Goal: Task Accomplishment & Management: Manage account settings

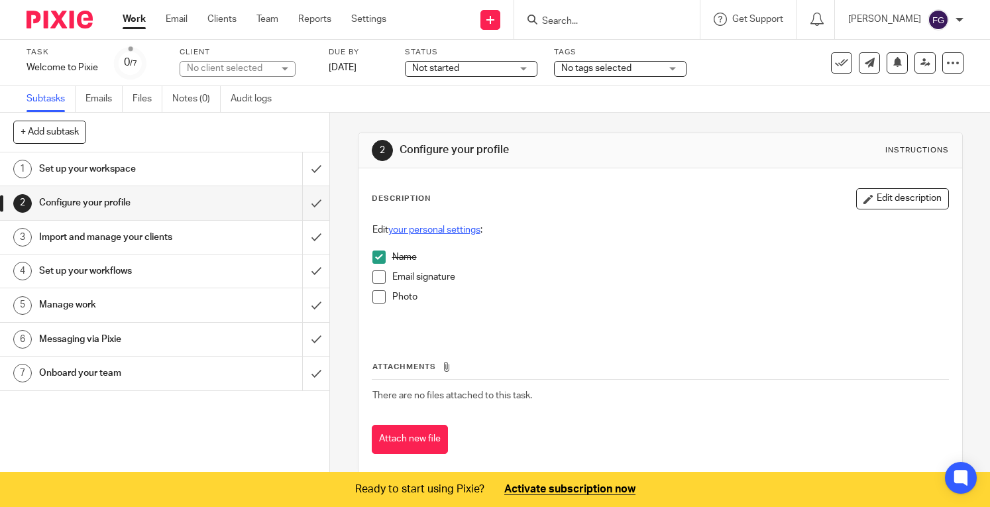
click at [456, 229] on link "your personal settings" at bounding box center [434, 229] width 92 height 9
click at [374, 280] on span at bounding box center [378, 276] width 13 height 13
click at [408, 443] on button "Attach new file" at bounding box center [410, 440] width 76 height 30
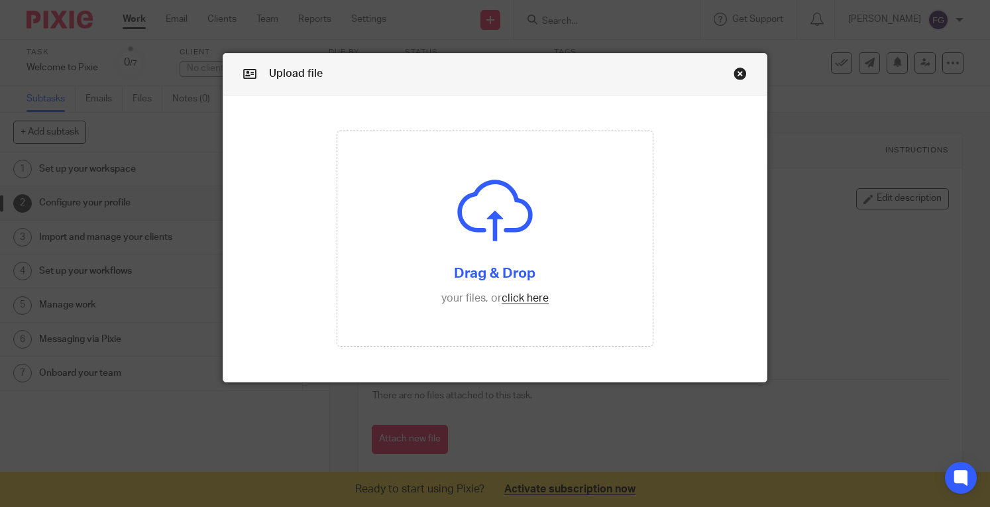
click at [733, 73] on link "Close this dialog window" at bounding box center [739, 76] width 13 height 18
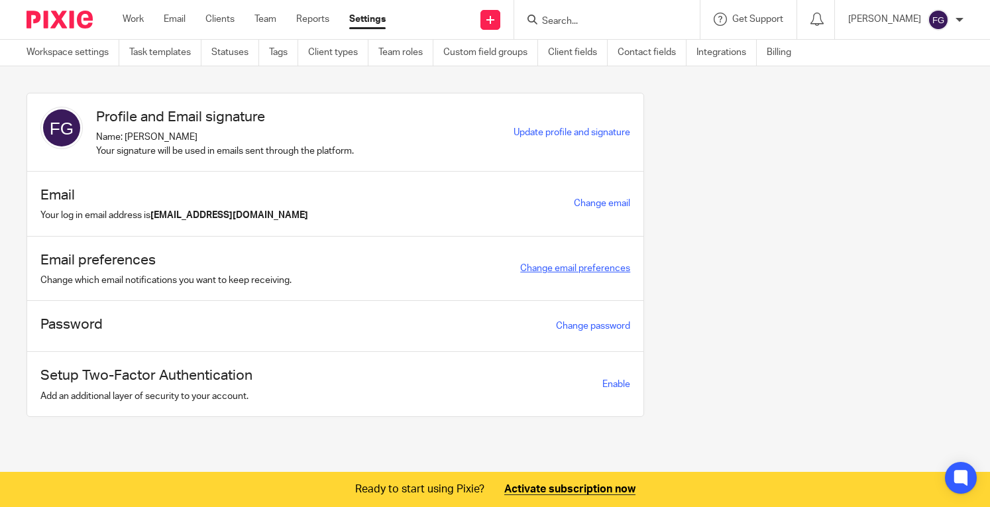
click at [531, 266] on link "Change email preferences" at bounding box center [575, 268] width 110 height 9
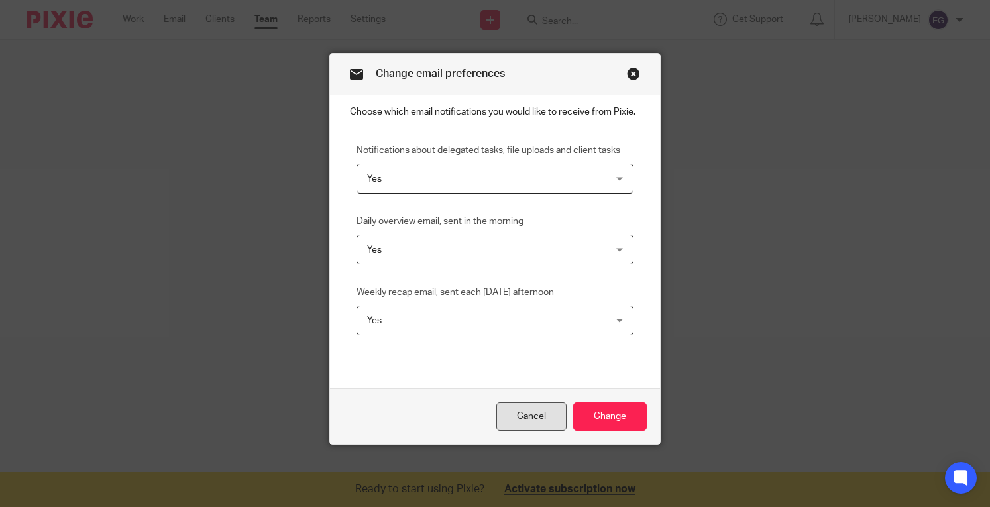
click at [523, 417] on link "Cancel" at bounding box center [531, 416] width 70 height 28
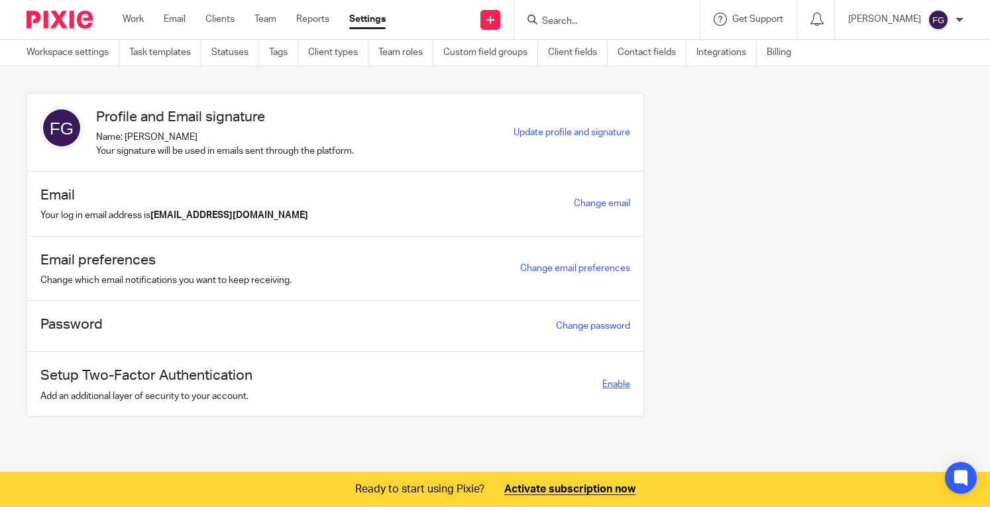
click at [602, 380] on span "Enable" at bounding box center [616, 384] width 28 height 9
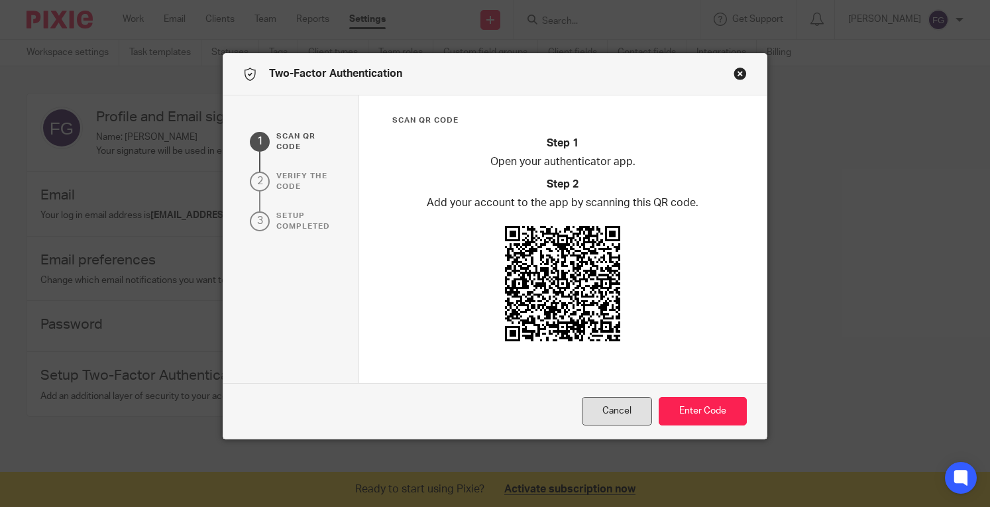
click at [607, 411] on button "Cancel" at bounding box center [617, 411] width 70 height 28
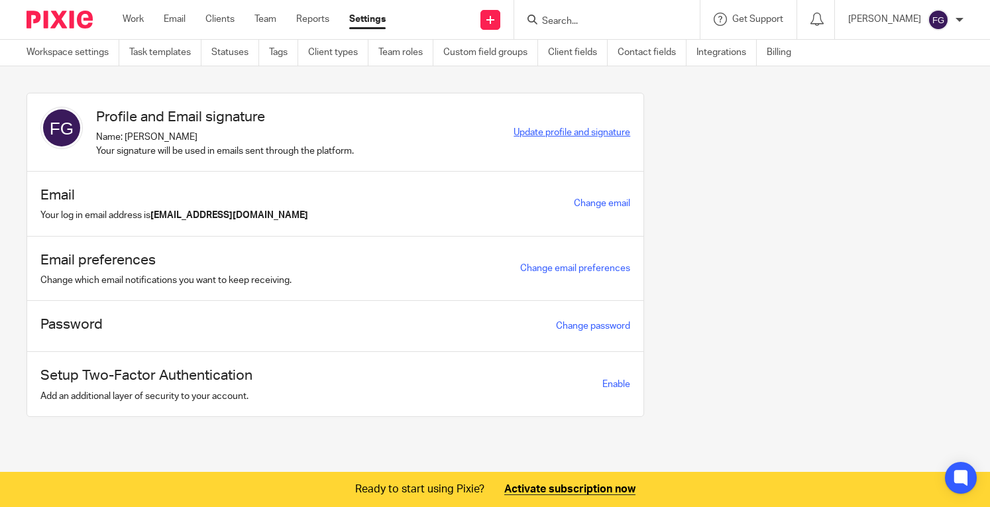
click at [558, 133] on span "Update profile and signature" at bounding box center [571, 132] width 117 height 9
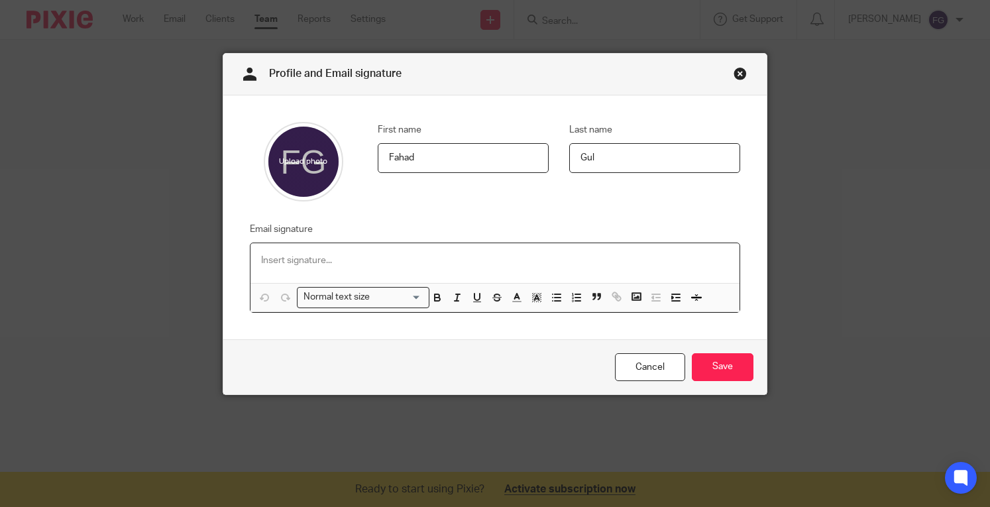
click at [389, 271] on div at bounding box center [494, 263] width 489 height 40
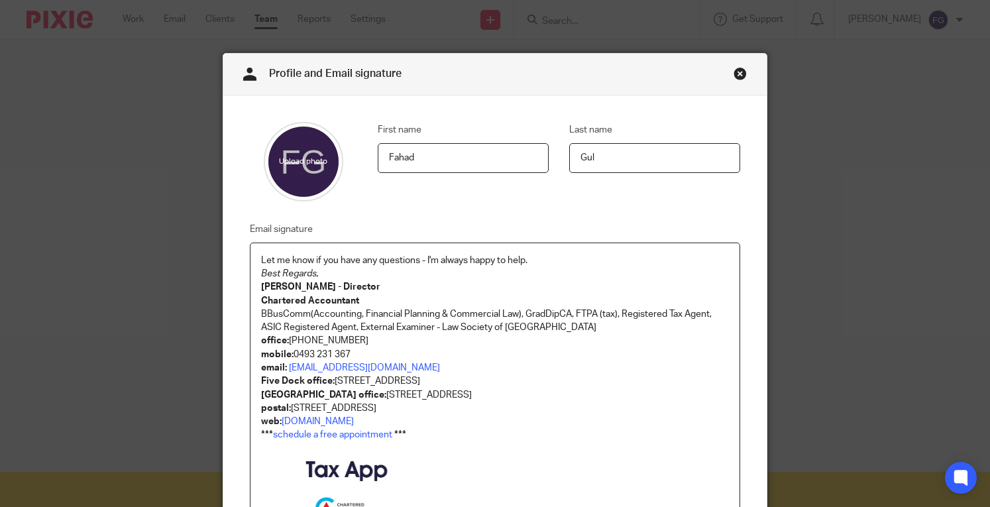
scroll to position [85, 0]
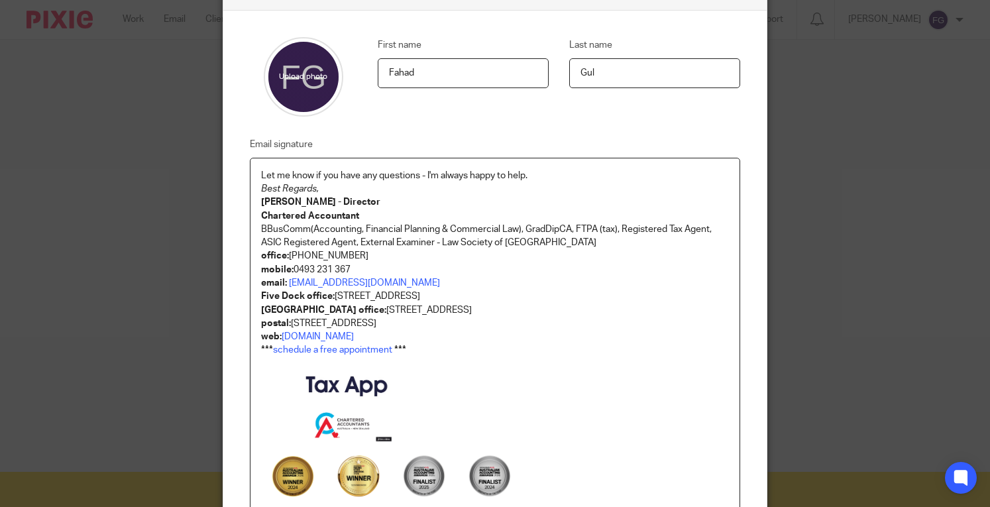
click at [261, 188] on em "Best Regards," at bounding box center [290, 188] width 58 height 9
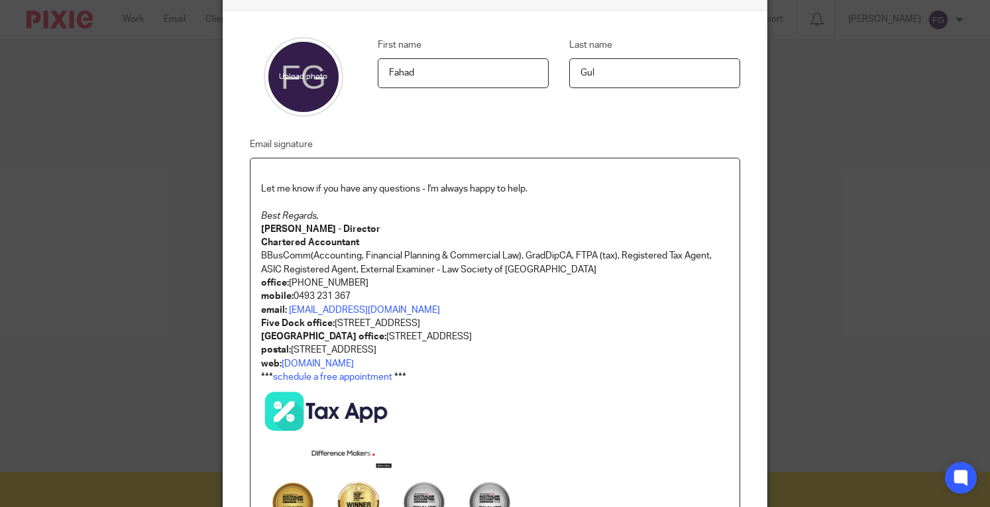
click at [349, 174] on p at bounding box center [495, 175] width 468 height 13
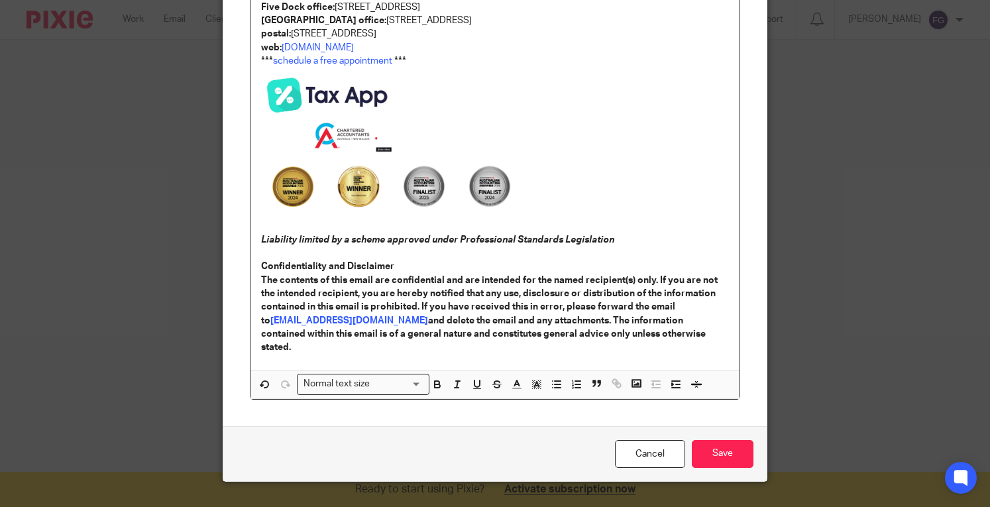
scroll to position [403, 0]
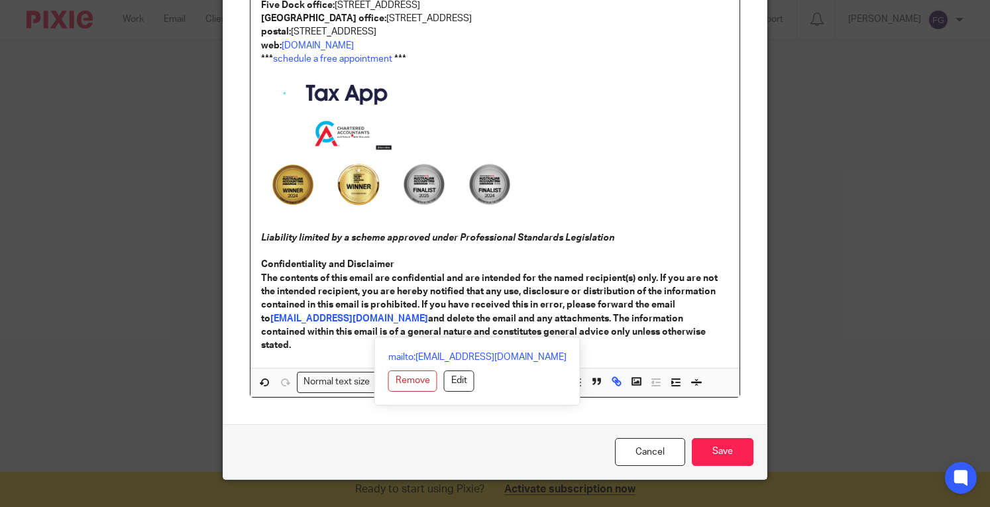
drag, startPoint x: 687, startPoint y: 338, endPoint x: 256, endPoint y: 263, distance: 438.4
click at [256, 263] on div "Let me know if you have any questions - I'm always happy to help. Best Regards,…" at bounding box center [494, 103] width 489 height 527
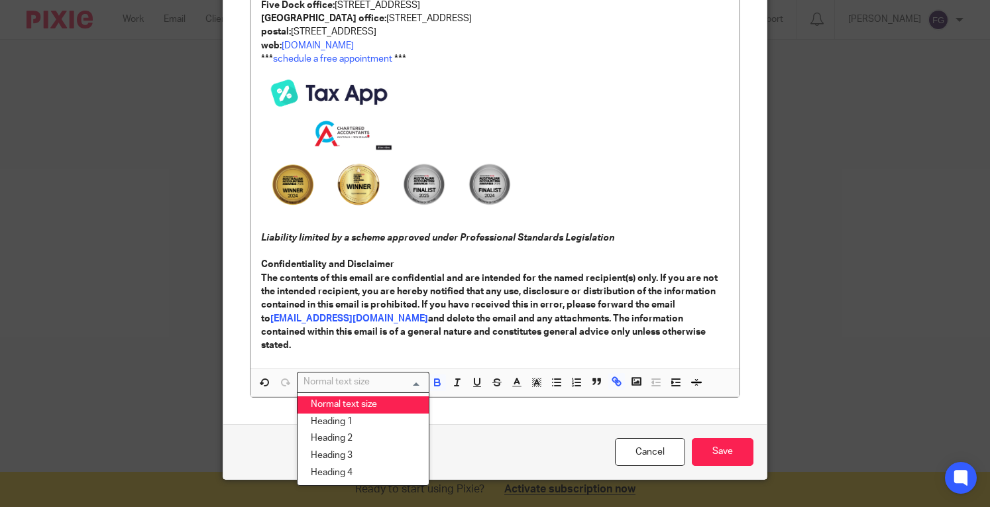
click at [354, 372] on div "Normal text size" at bounding box center [359, 380] width 125 height 17
click at [711, 438] on input "Save" at bounding box center [722, 452] width 62 height 28
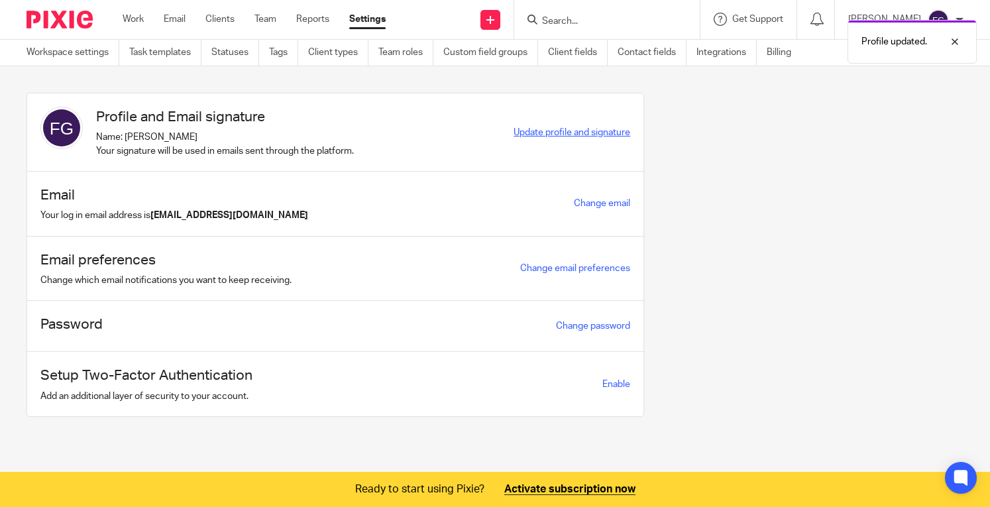
click at [527, 129] on span "Update profile and signature" at bounding box center [571, 132] width 117 height 9
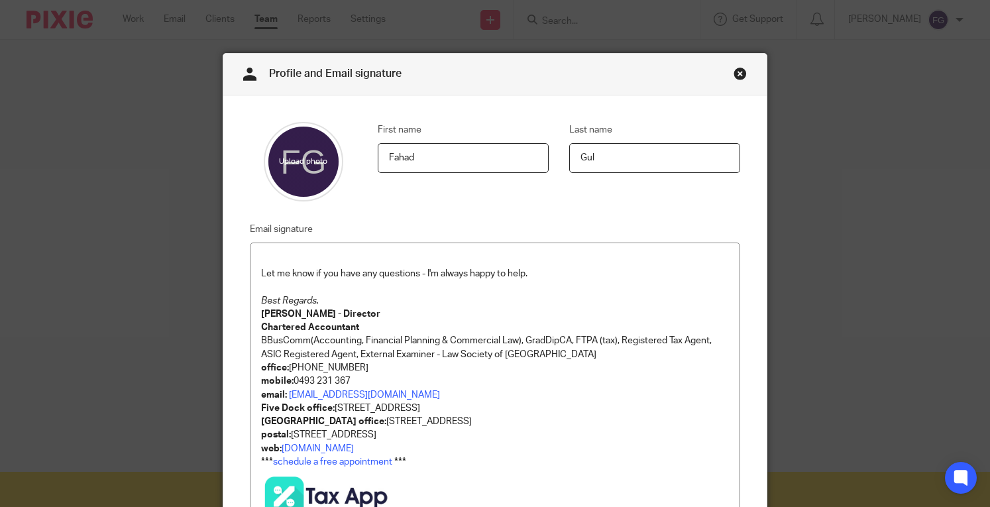
scroll to position [413, 0]
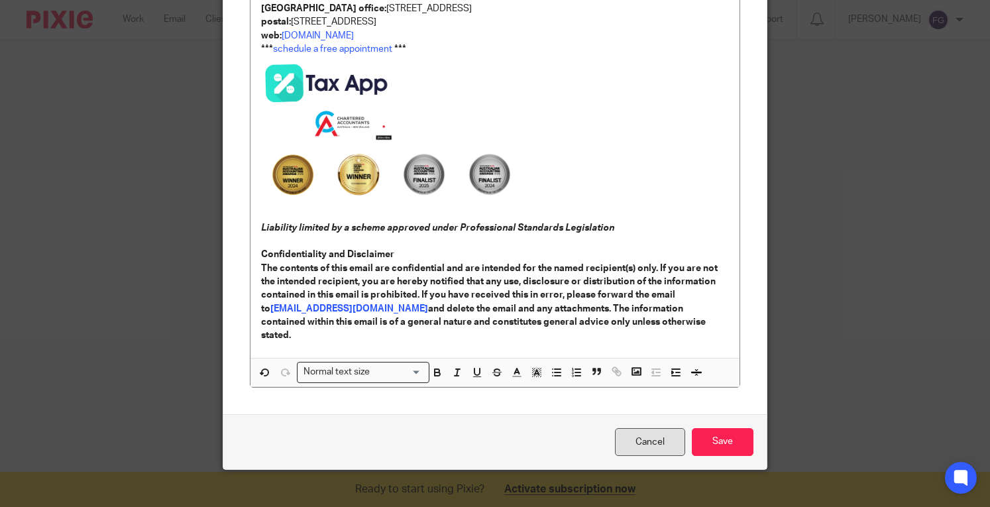
click at [628, 428] on link "Cancel" at bounding box center [650, 442] width 70 height 28
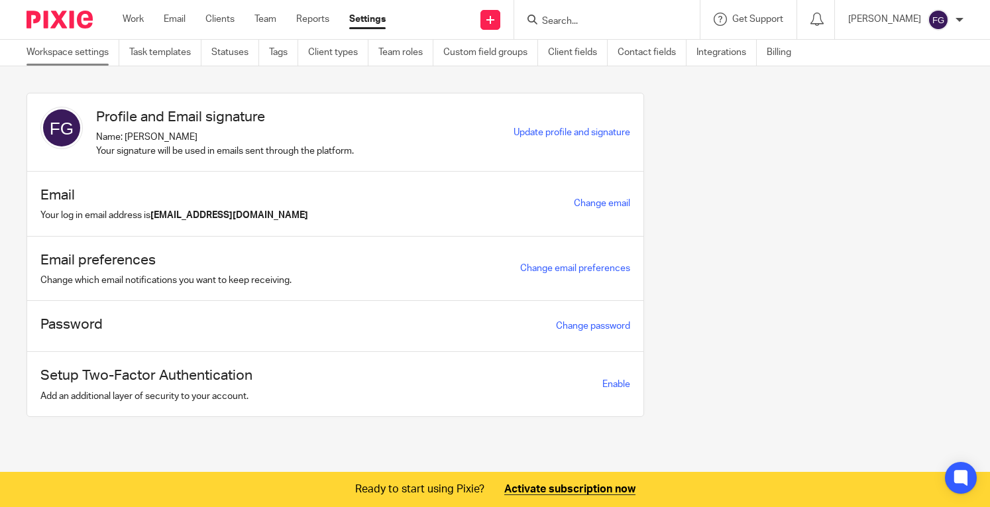
click at [106, 51] on link "Workspace settings" at bounding box center [72, 53] width 93 height 26
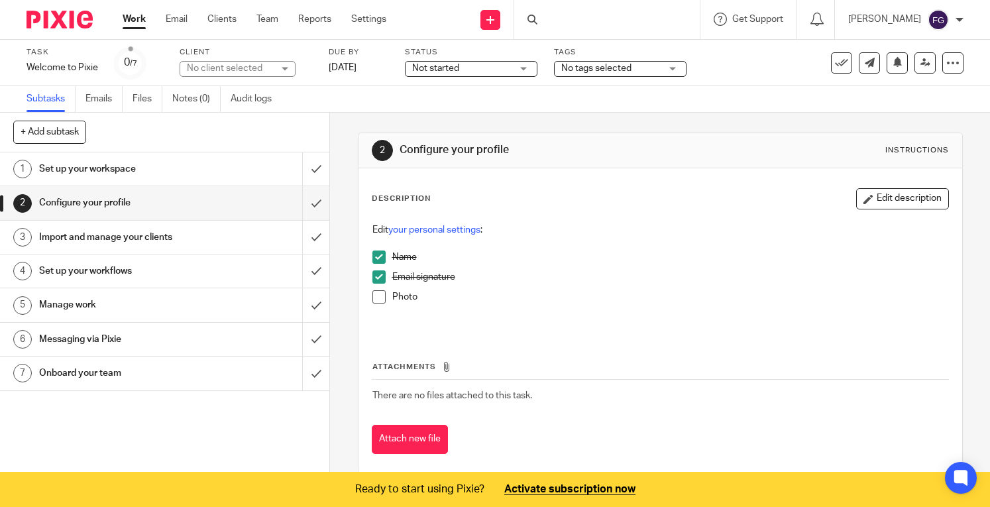
click at [183, 226] on link "3 Import and manage your clients" at bounding box center [151, 237] width 302 height 33
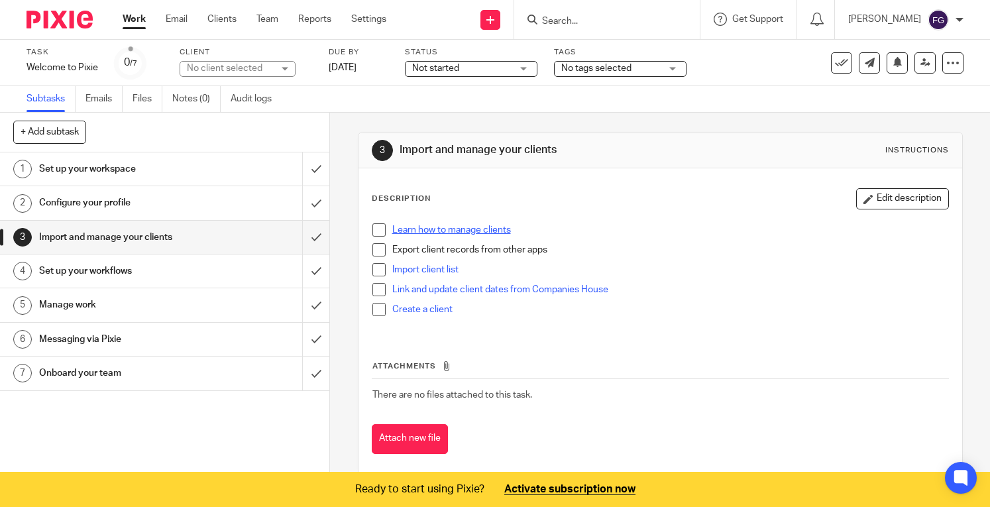
click at [429, 230] on link "Learn how to manage clients" at bounding box center [451, 229] width 119 height 9
click at [405, 267] on link "Import client list" at bounding box center [425, 269] width 66 height 9
click at [211, 21] on link "Clients" at bounding box center [221, 19] width 29 height 13
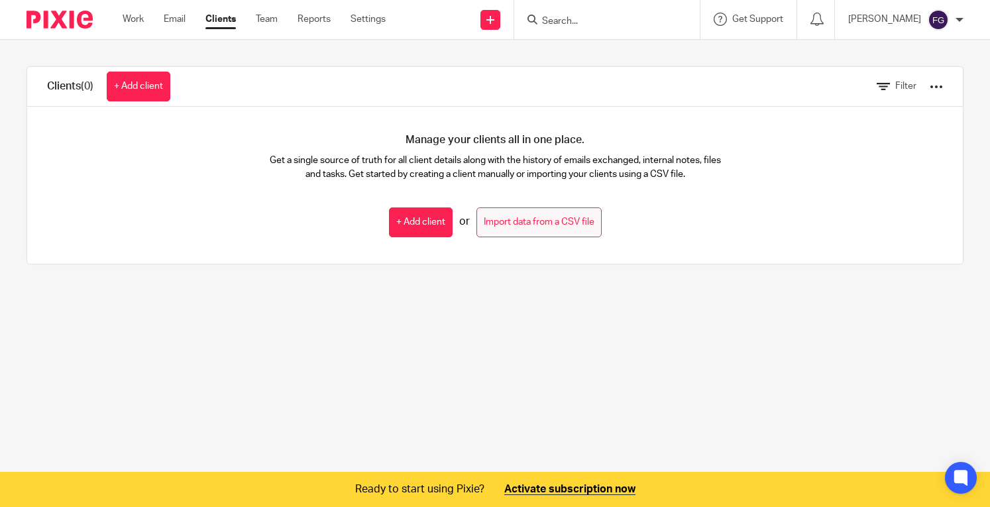
click at [509, 219] on link "Import data from a CSV file" at bounding box center [538, 222] width 125 height 30
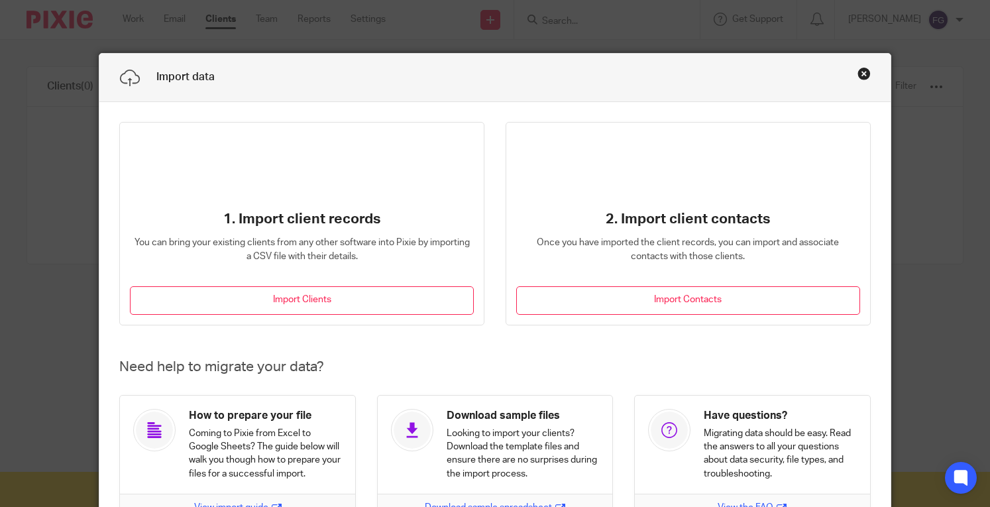
scroll to position [93, 0]
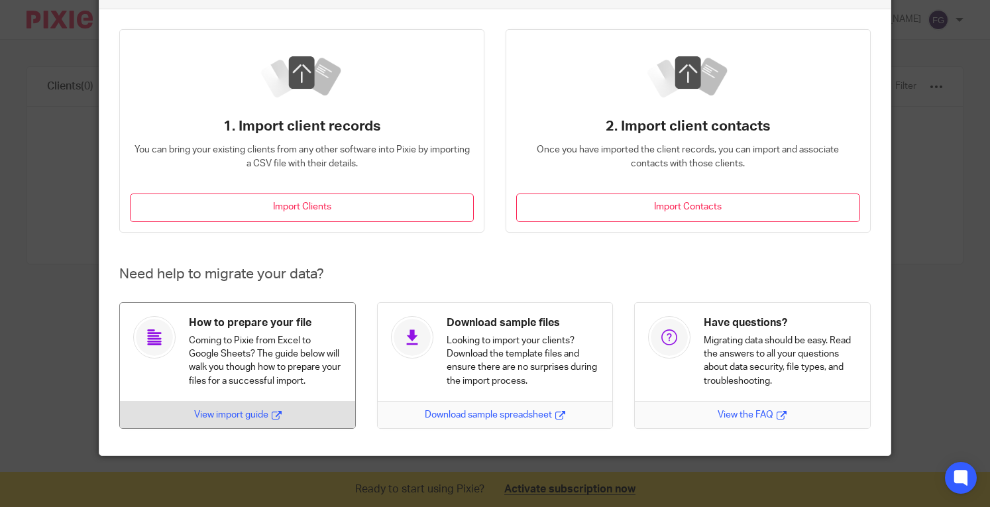
click at [276, 415] on icon at bounding box center [277, 415] width 10 height 10
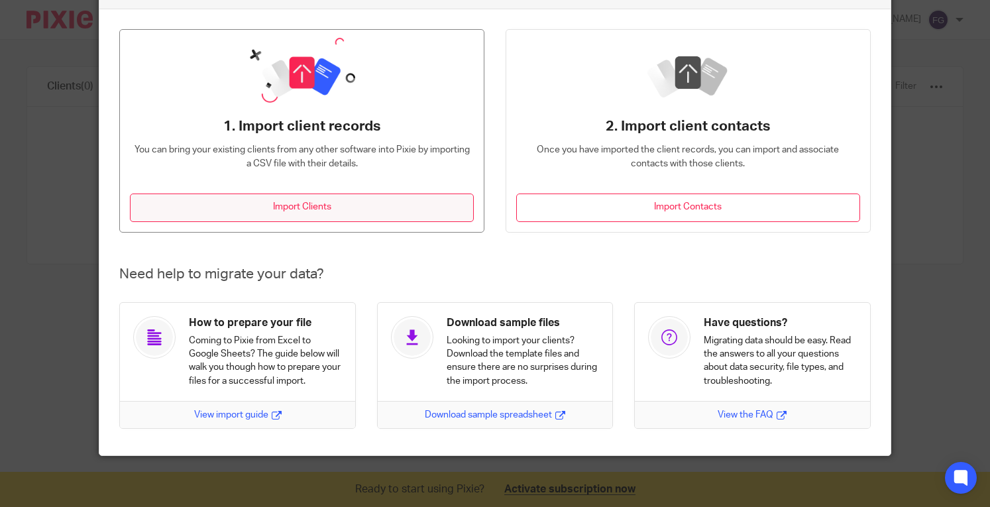
click at [338, 203] on button "Import Clients" at bounding box center [302, 207] width 344 height 28
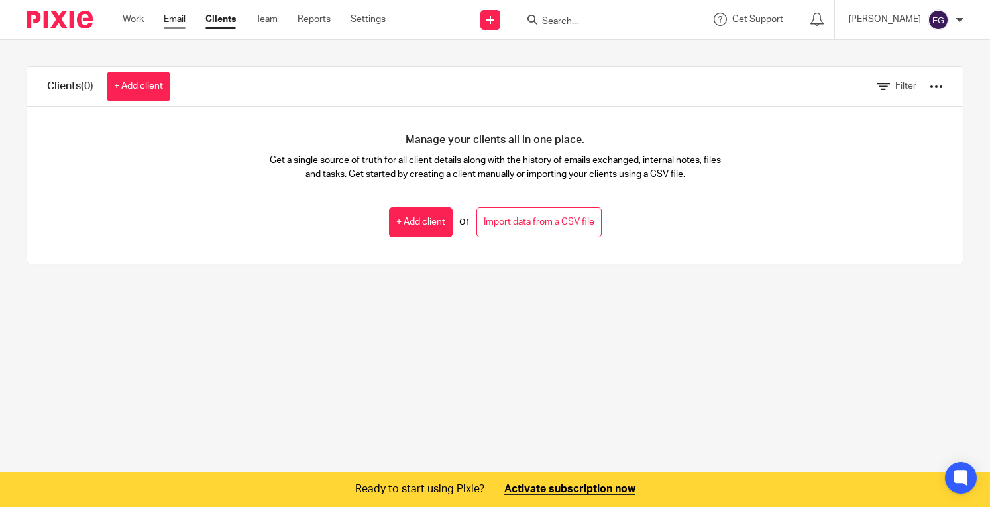
click at [183, 18] on link "Email" at bounding box center [175, 19] width 22 height 13
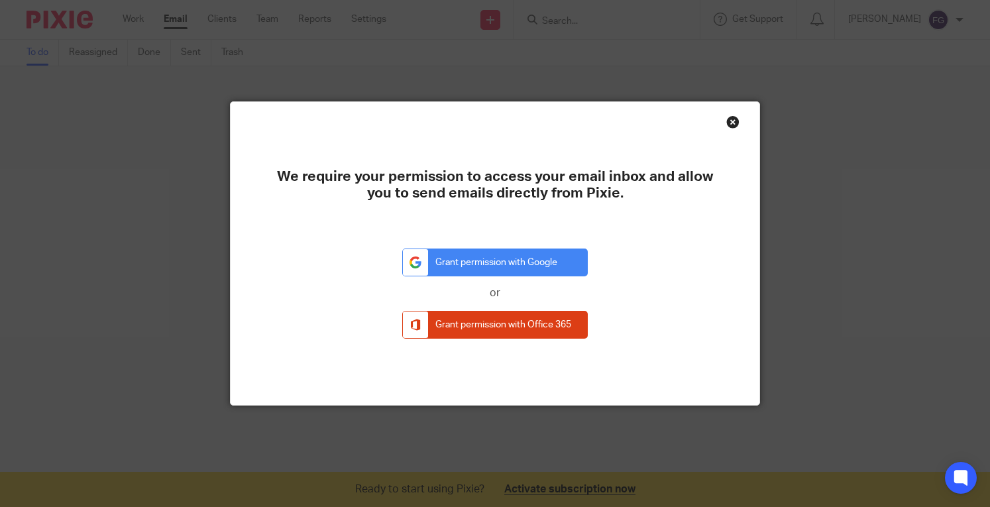
click at [729, 120] on div "Close this dialog window" at bounding box center [732, 121] width 13 height 13
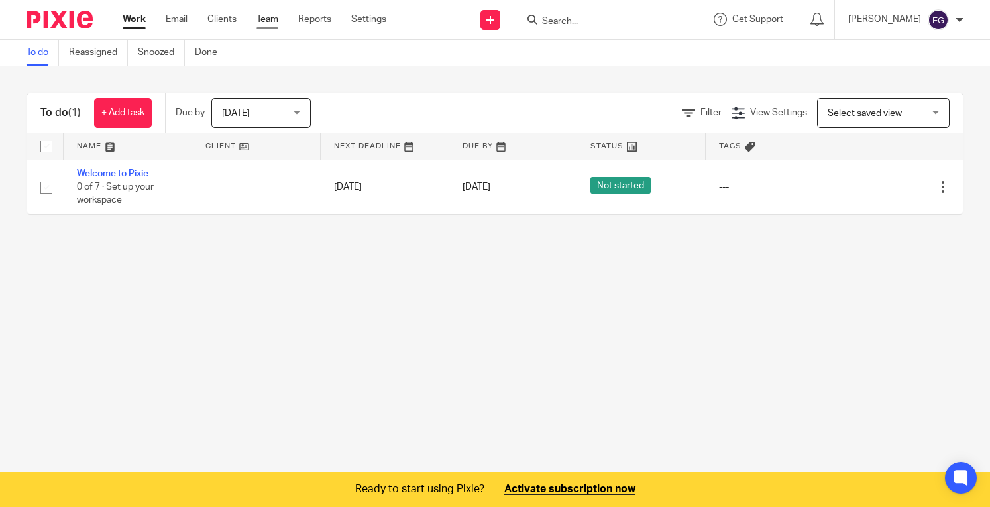
click at [262, 15] on link "Team" at bounding box center [267, 19] width 22 height 13
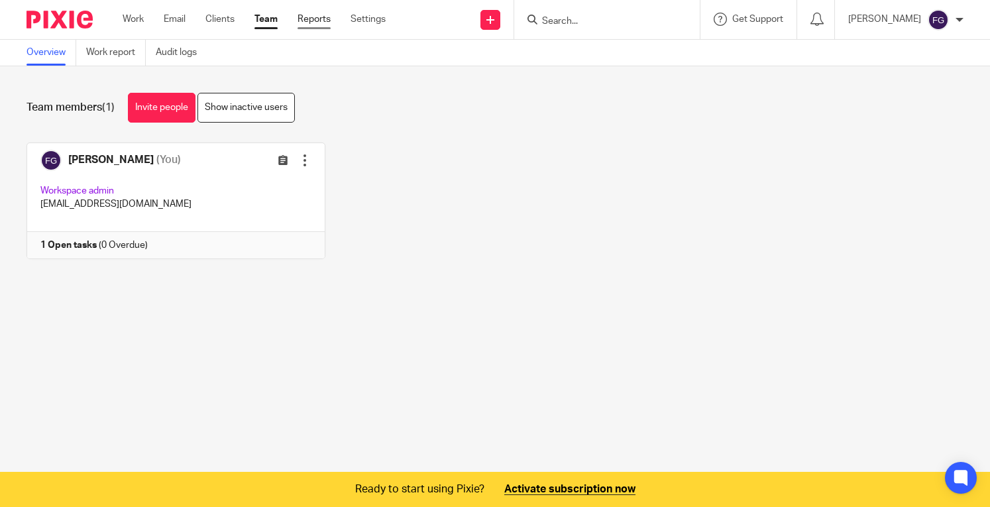
click at [327, 23] on link "Reports" at bounding box center [313, 19] width 33 height 13
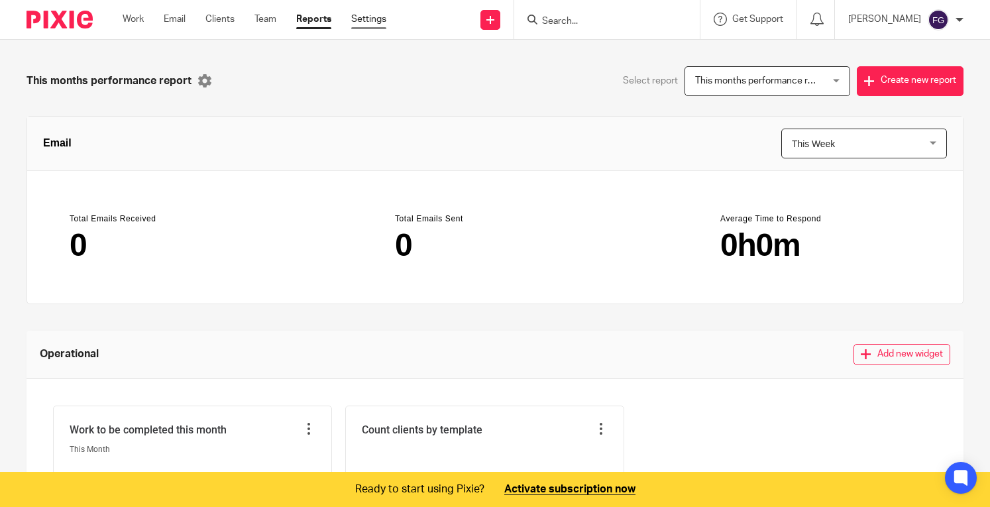
click at [366, 20] on link "Settings" at bounding box center [368, 19] width 35 height 13
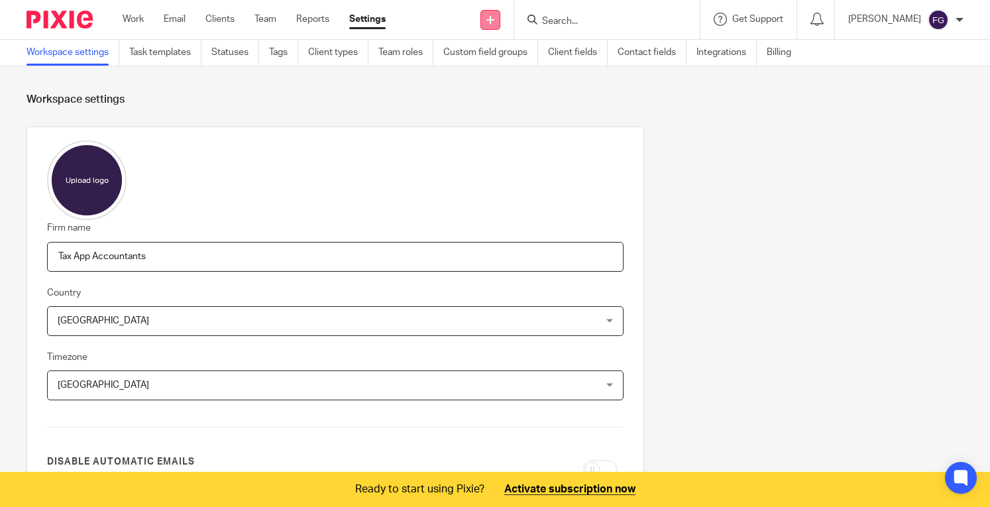
click at [500, 28] on link at bounding box center [490, 20] width 20 height 20
click at [505, 115] on link "Request signature" at bounding box center [522, 120] width 93 height 19
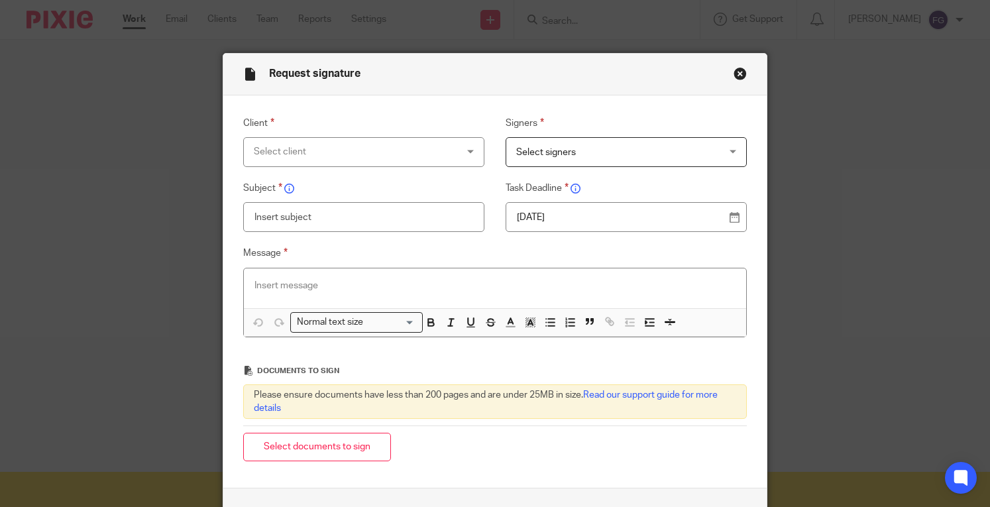
click at [395, 138] on div "Select client" at bounding box center [346, 152] width 184 height 28
click at [397, 142] on div "Select client" at bounding box center [363, 152] width 241 height 30
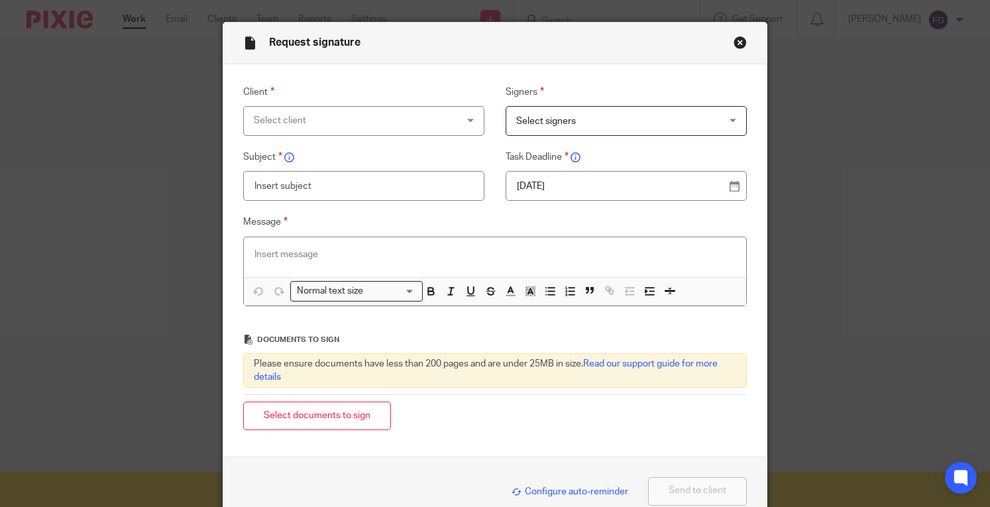
scroll to position [32, 0]
click at [533, 498] on div "Configure auto-reminder Send to client" at bounding box center [494, 490] width 503 height 28
click at [535, 495] on div "Configure auto-reminder" at bounding box center [566, 490] width 123 height 15
click at [536, 491] on span "Configure auto-reminder" at bounding box center [569, 490] width 117 height 9
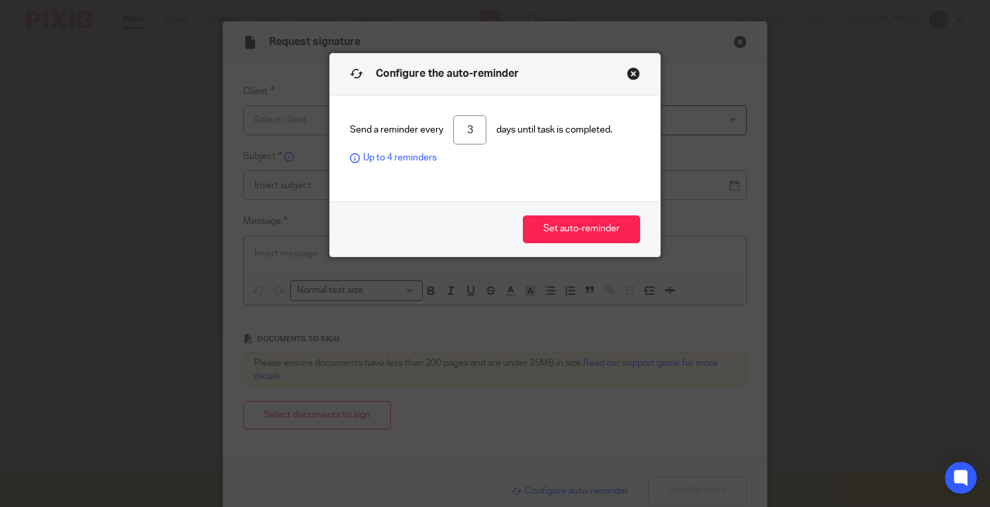
click at [627, 75] on button "Close modal" at bounding box center [633, 73] width 13 height 13
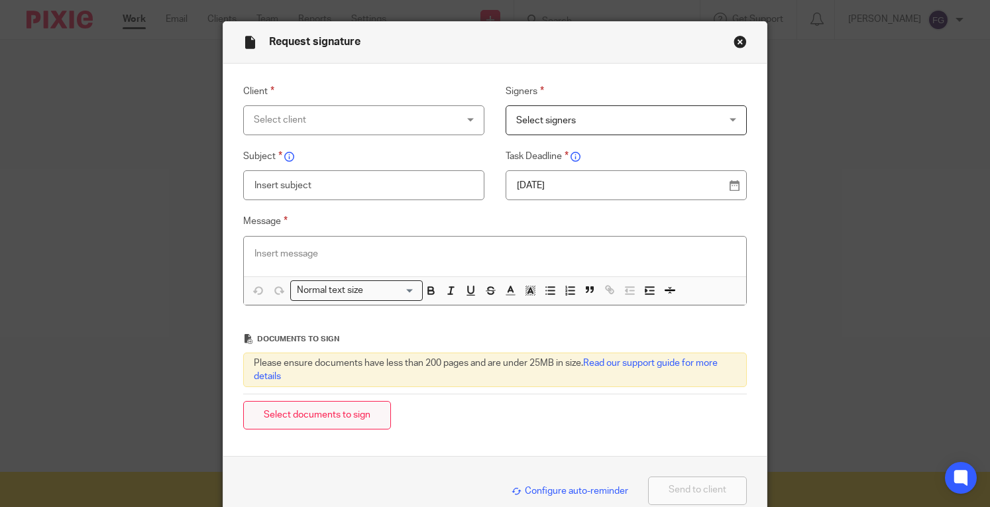
click at [362, 409] on button "Select documents to sign" at bounding box center [317, 415] width 148 height 28
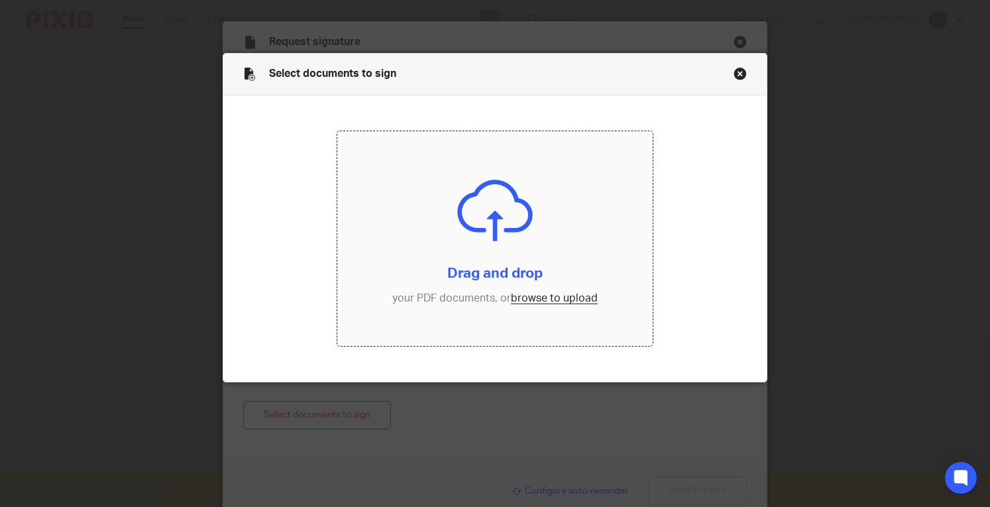
click at [455, 252] on input "file" at bounding box center [494, 238] width 315 height 215
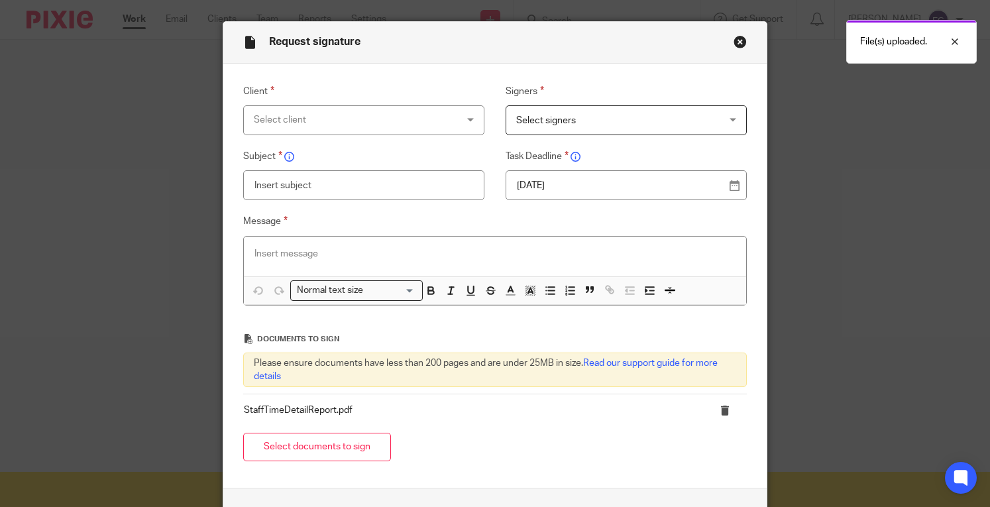
click at [544, 123] on span "Select signers" at bounding box center [546, 120] width 60 height 9
click at [551, 128] on div "Select signers" at bounding box center [625, 120] width 241 height 30
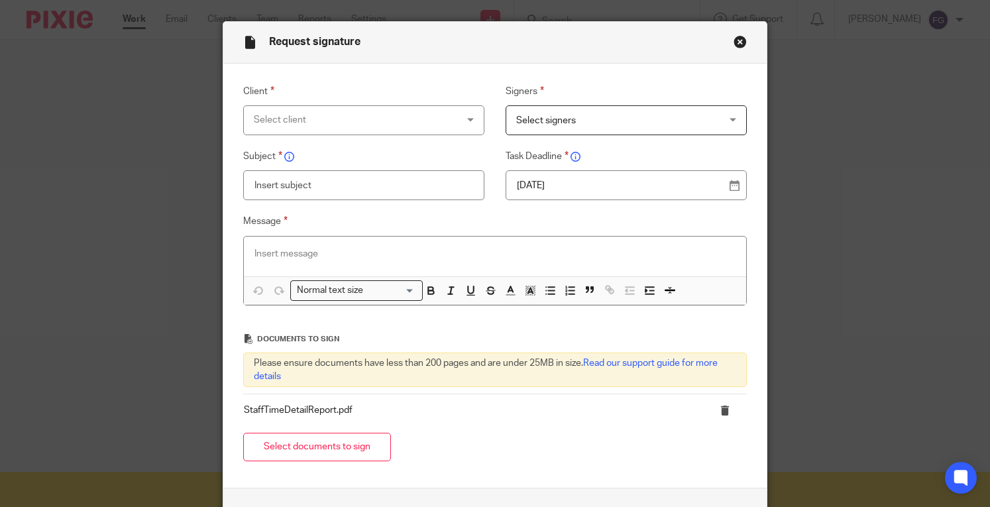
click at [733, 46] on button "Close modal" at bounding box center [739, 41] width 13 height 13
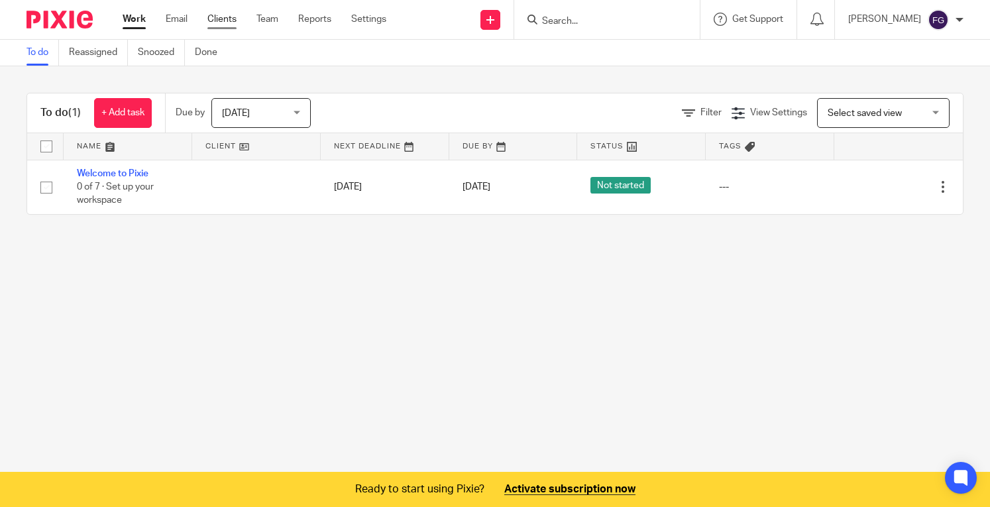
click at [213, 18] on link "Clients" at bounding box center [221, 19] width 29 height 13
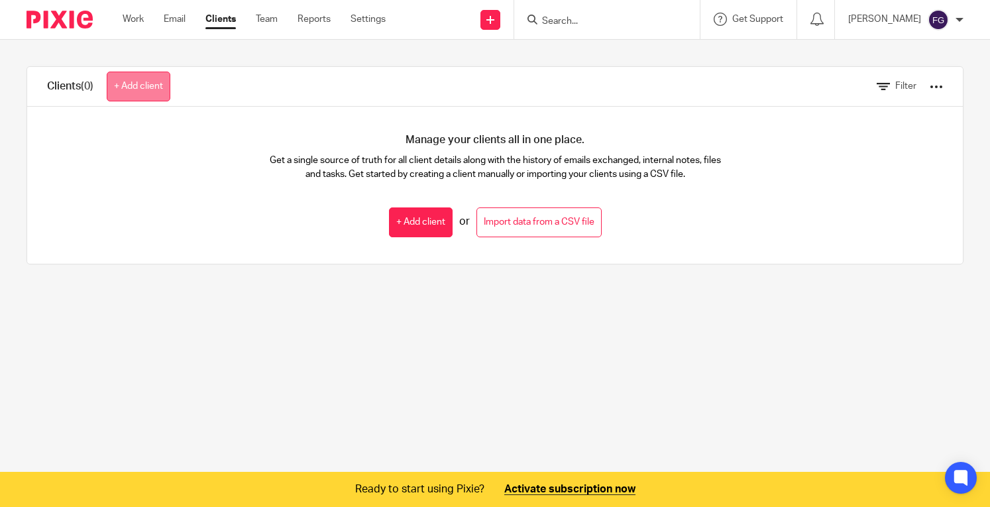
click at [147, 86] on link "+ Add client" at bounding box center [139, 87] width 64 height 30
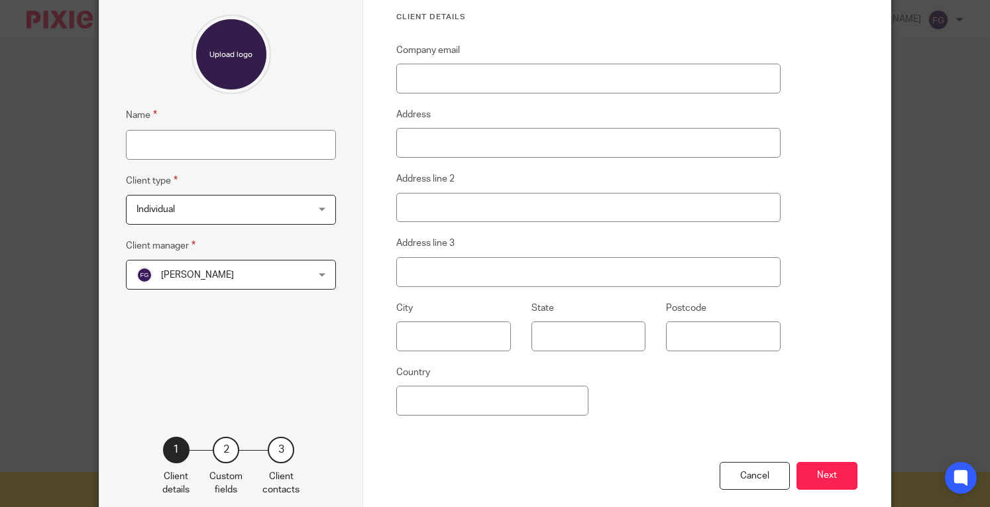
scroll to position [177, 0]
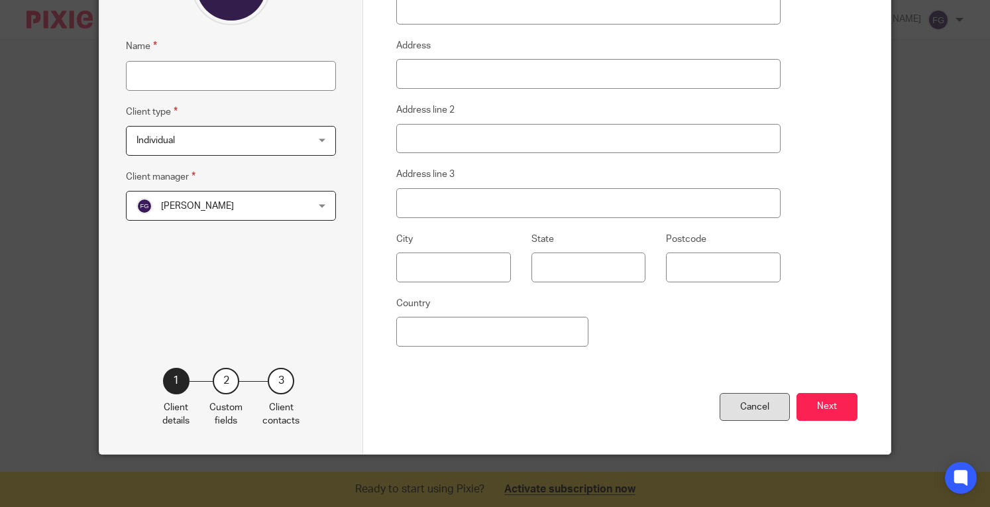
click at [734, 405] on div "Cancel" at bounding box center [754, 407] width 70 height 28
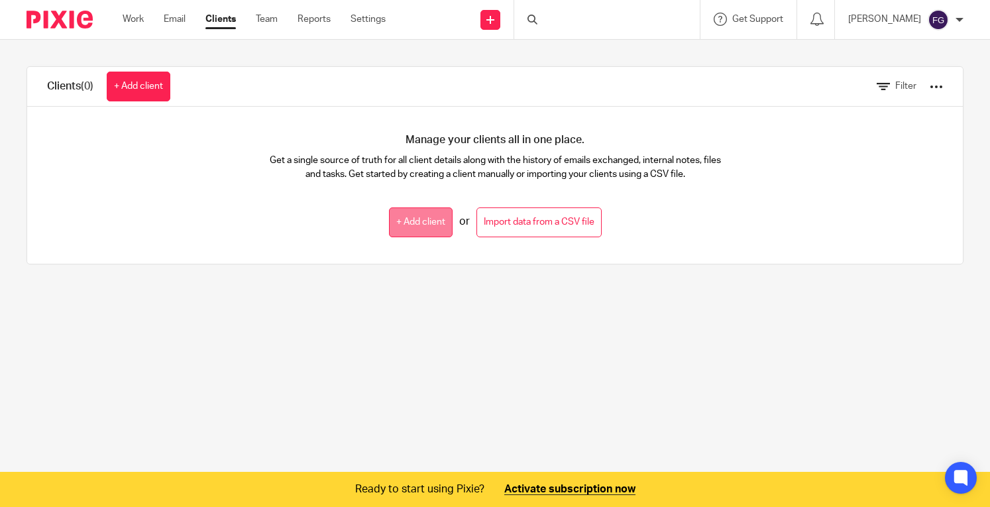
click at [397, 221] on link "+ Add client" at bounding box center [421, 222] width 64 height 30
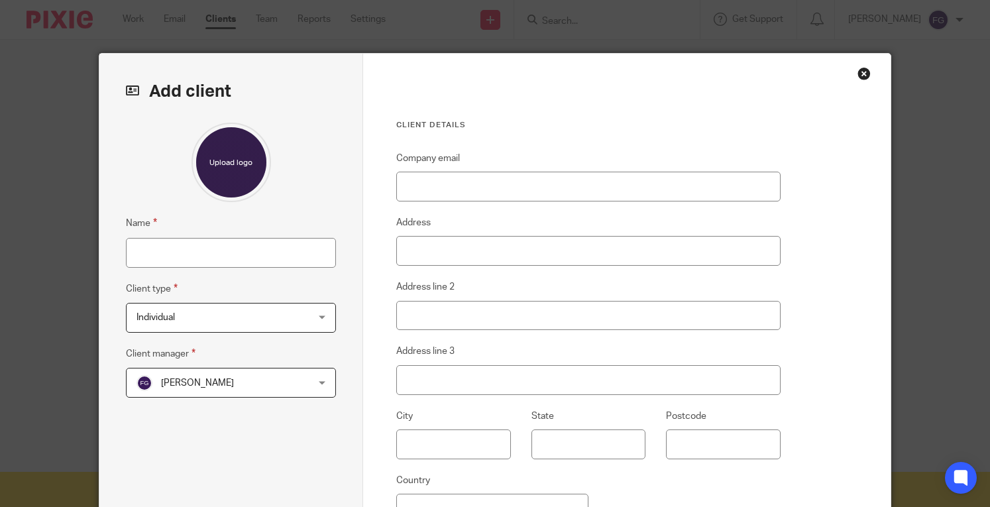
click at [243, 316] on span "Individual" at bounding box center [215, 317] width 159 height 28
click at [246, 287] on fieldset "Client type Individual Individual Individual Ltd Partnership PLC (ASX) Prospect…" at bounding box center [231, 307] width 210 height 52
click at [857, 75] on div "Close this dialog window" at bounding box center [863, 73] width 13 height 13
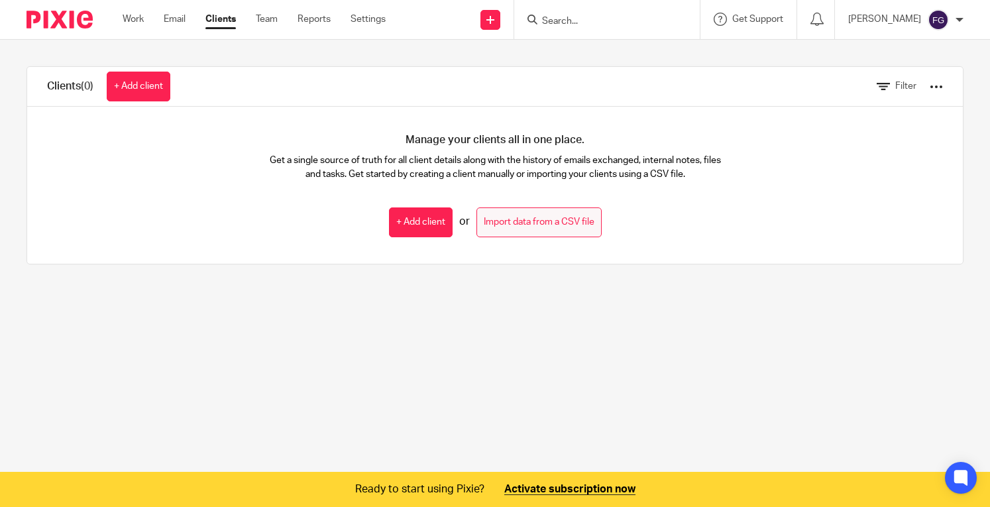
click at [522, 213] on link "Import data from a CSV file" at bounding box center [538, 222] width 125 height 30
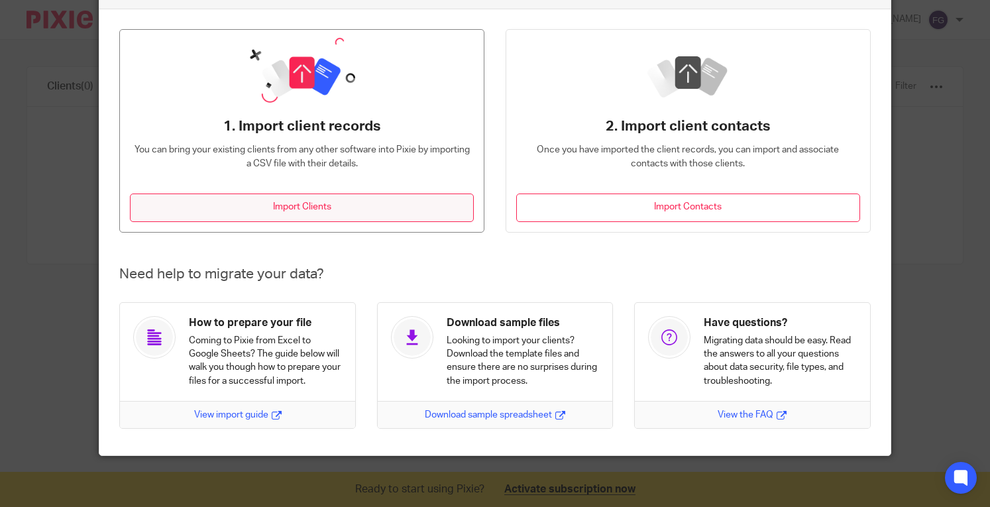
scroll to position [93, 0]
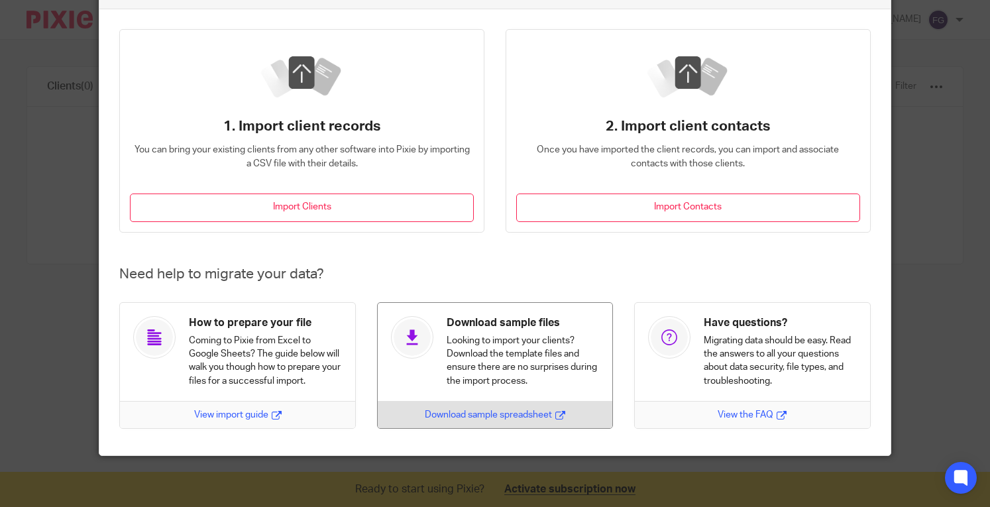
click at [483, 413] on link "Download sample spreadsheet" at bounding box center [495, 414] width 140 height 13
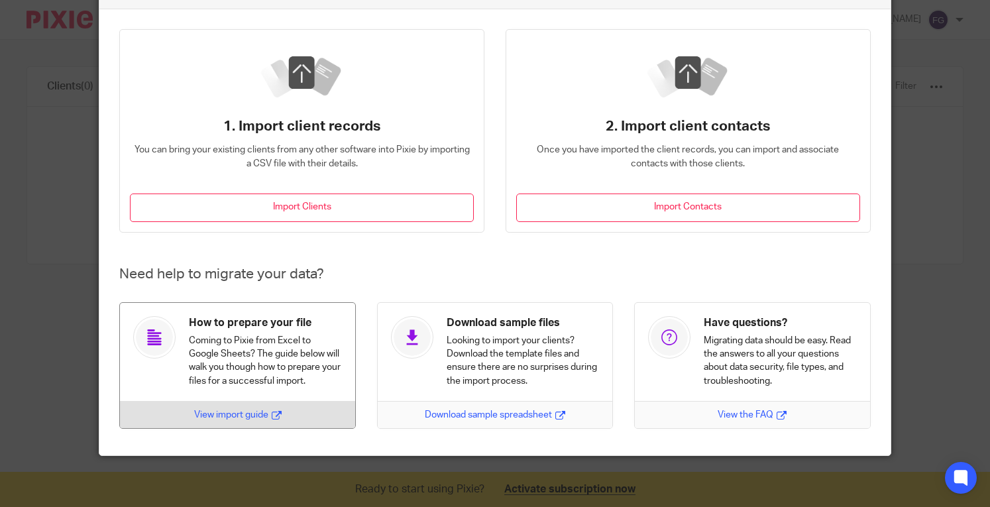
click at [225, 415] on link "View import guide" at bounding box center [237, 414] width 87 height 13
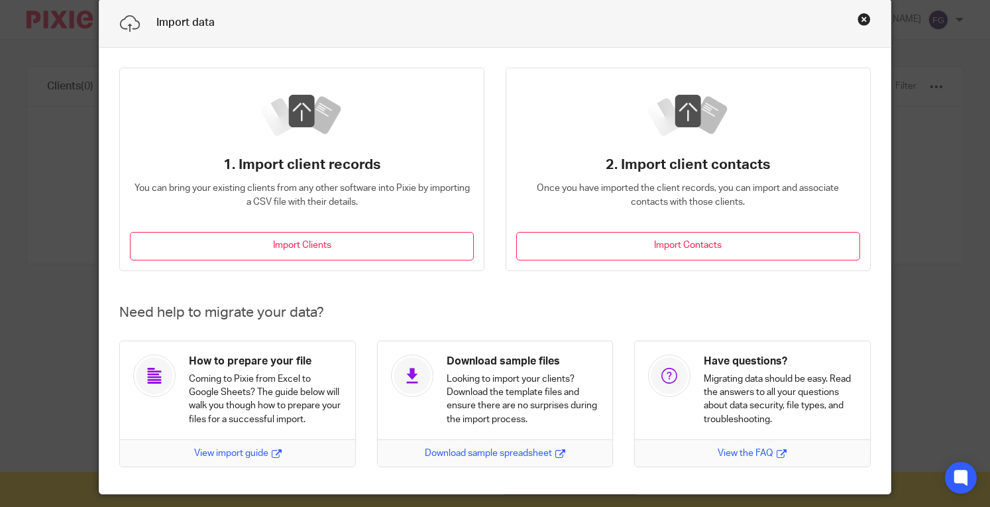
scroll to position [9, 0]
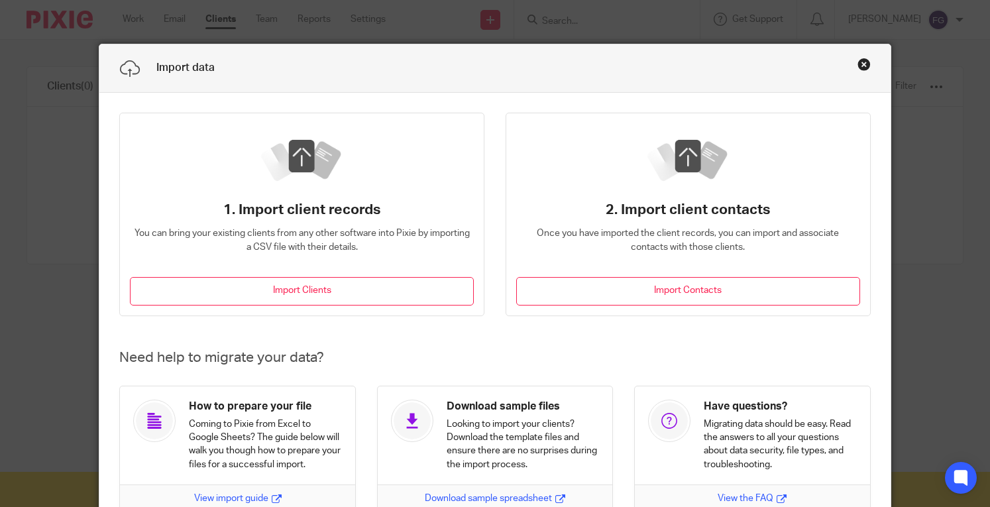
click at [850, 58] on div "Import data" at bounding box center [494, 68] width 790 height 48
click at [857, 62] on button "Close this dialog window" at bounding box center [863, 64] width 13 height 13
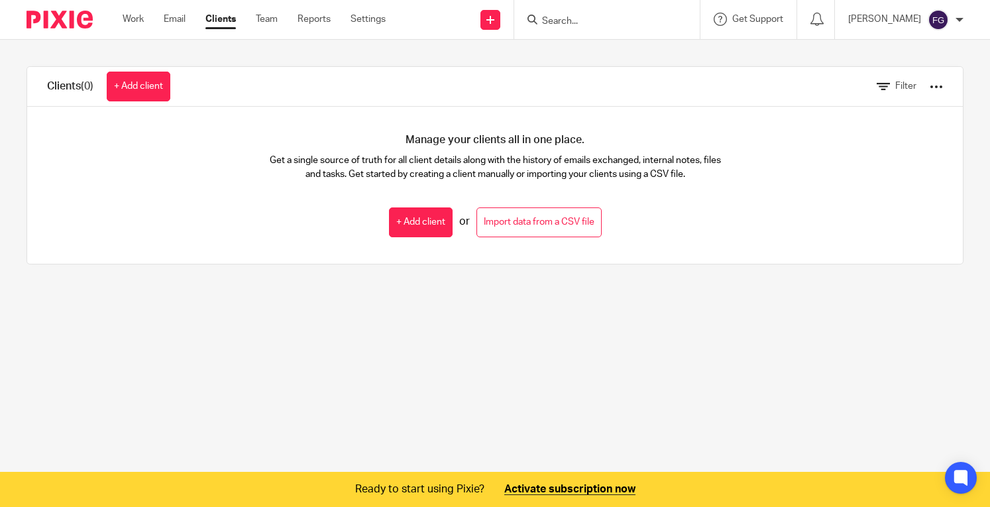
click at [528, 487] on link at bounding box center [495, 489] width 990 height 35
click at [389, 229] on link "+ Add client" at bounding box center [421, 222] width 64 height 30
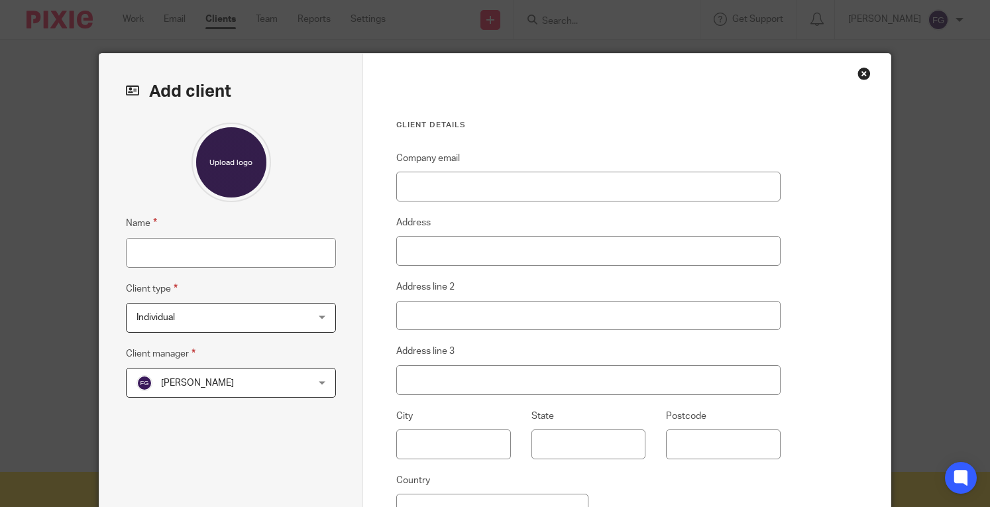
click at [279, 331] on span "Individual" at bounding box center [215, 317] width 159 height 28
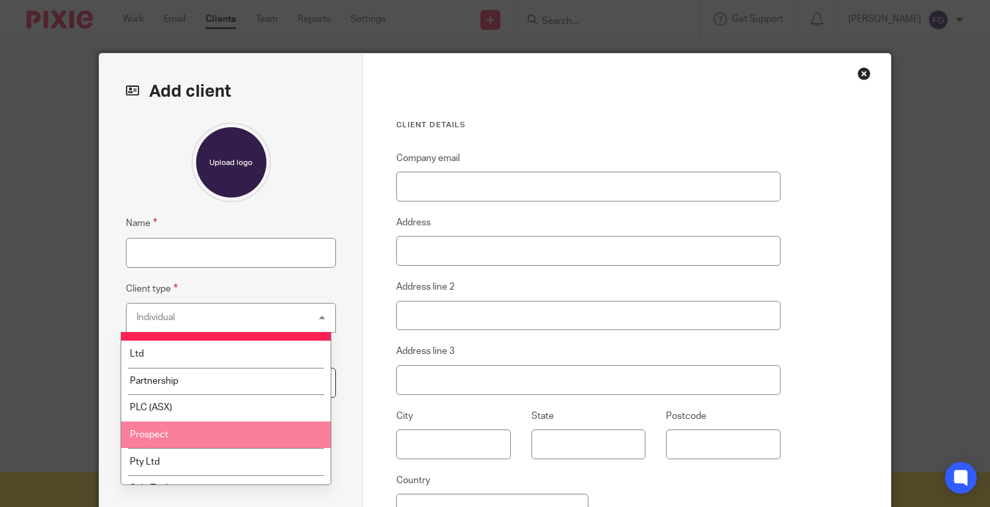
scroll to position [19, 0]
click at [217, 431] on li "Prospect" at bounding box center [225, 434] width 209 height 27
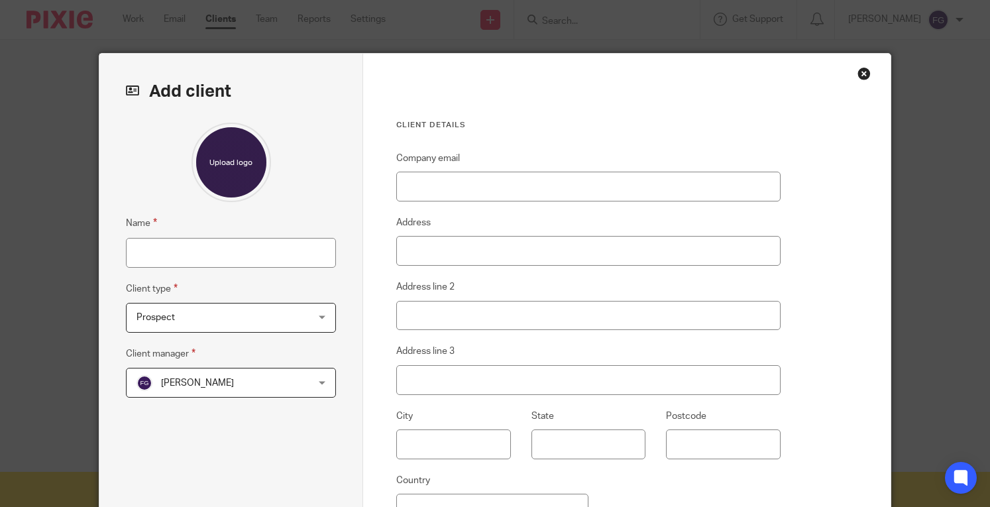
click at [378, 324] on div "Client details Company email Address Address line 2 Address line 3 City State P…" at bounding box center [626, 342] width 527 height 577
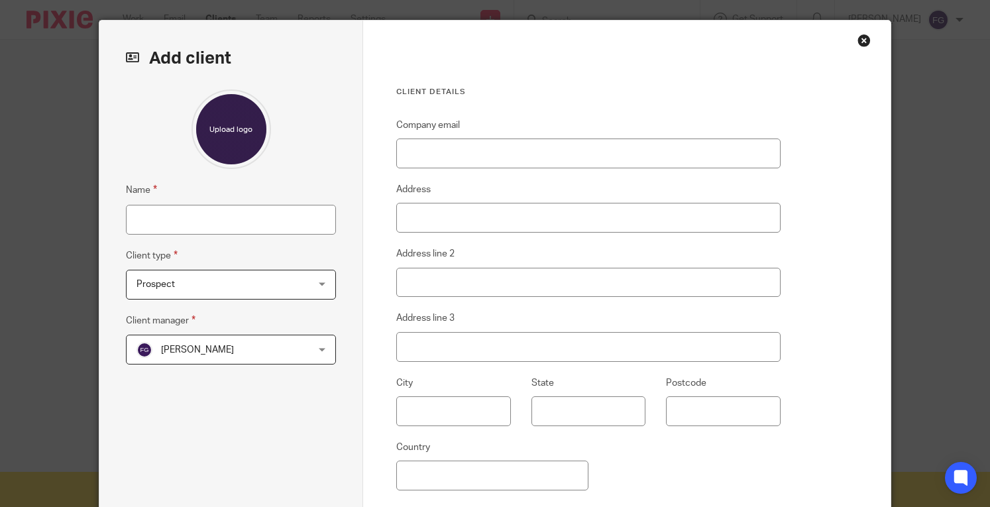
scroll to position [34, 0]
click at [465, 136] on fieldset "Company email" at bounding box center [588, 142] width 384 height 51
click at [451, 148] on input "Company email" at bounding box center [588, 153] width 384 height 30
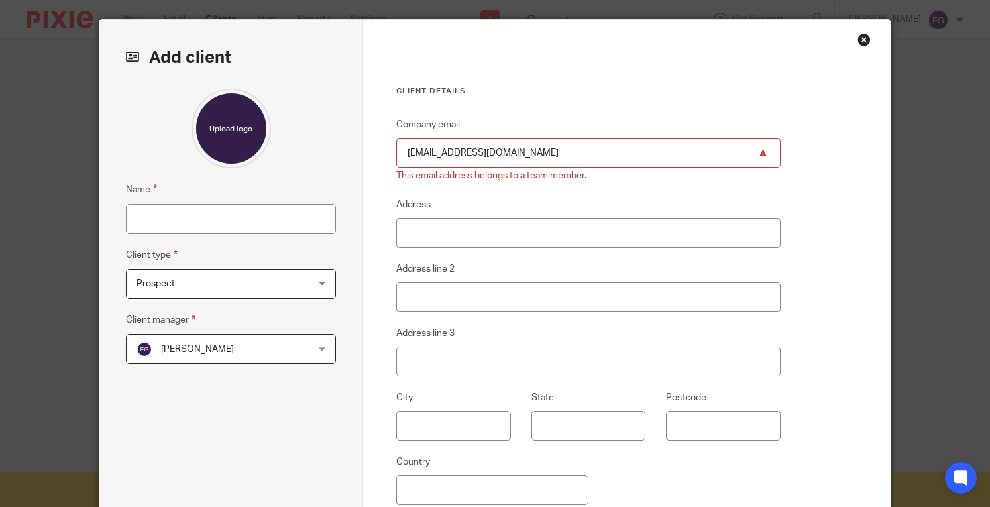
click at [451, 148] on input "fahad@taxapp.com.au" at bounding box center [588, 153] width 384 height 30
click at [451, 148] on input "[EMAIL_ADDRESS][DOMAIN_NAME]" at bounding box center [588, 153] width 384 height 30
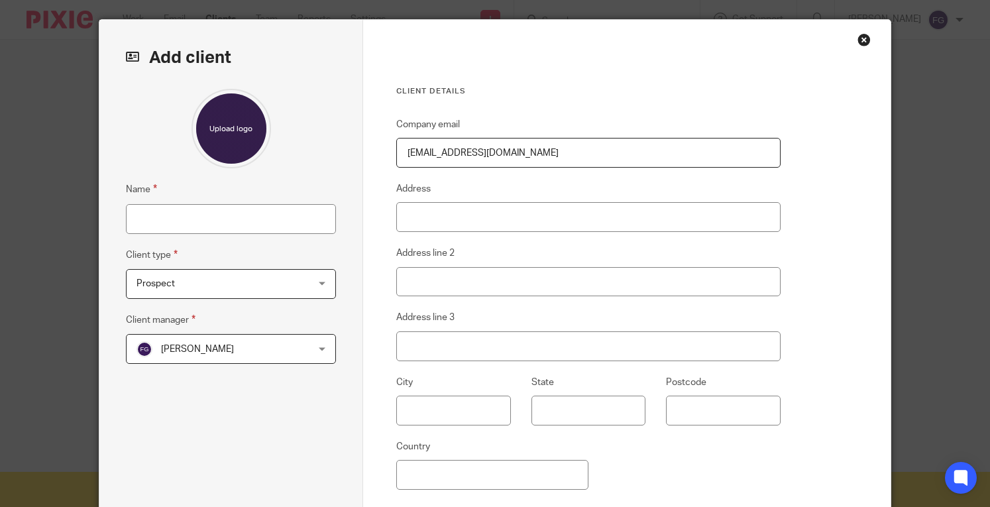
type input "[EMAIL_ADDRESS][DOMAIN_NAME]"
type input "9/72a Great North Toad"
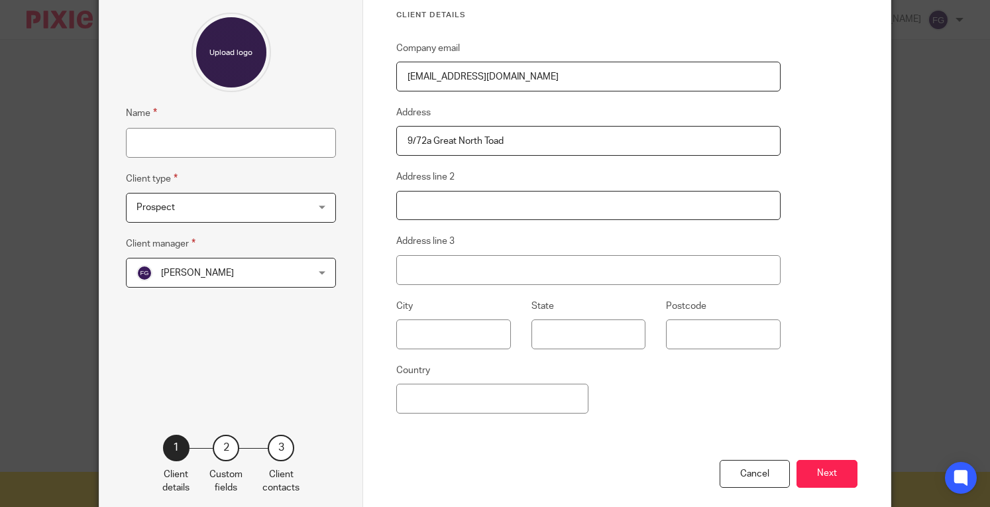
click at [477, 207] on input "Address line 2" at bounding box center [588, 206] width 384 height 30
type input "Five Dock"
type input "S"
type input "Five Dock"
type input "NSW"
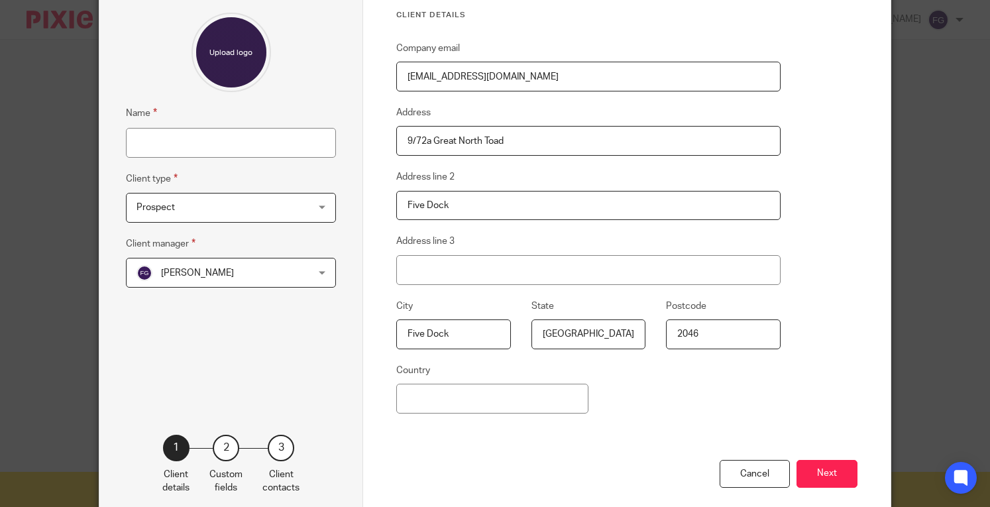
type input "2046"
click at [426, 201] on input "Five Dock" at bounding box center [588, 206] width 384 height 30
click at [446, 403] on input "Country" at bounding box center [492, 398] width 192 height 30
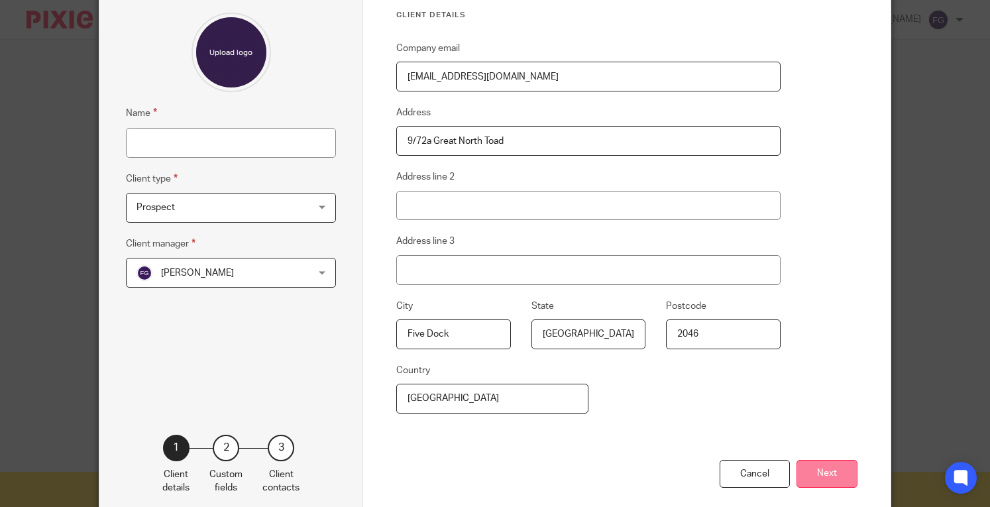
type input "Australia"
click at [796, 475] on button "Next" at bounding box center [826, 474] width 61 height 28
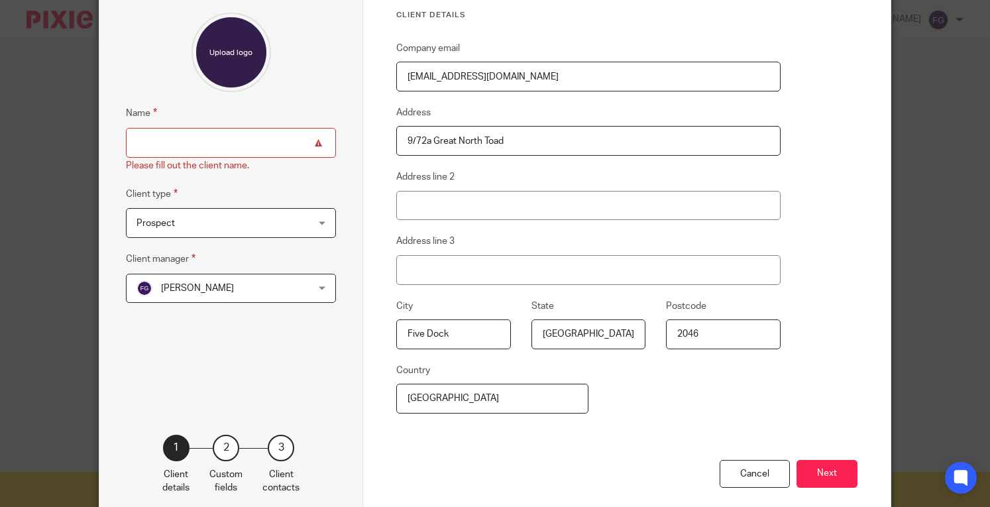
scroll to position [0, 0]
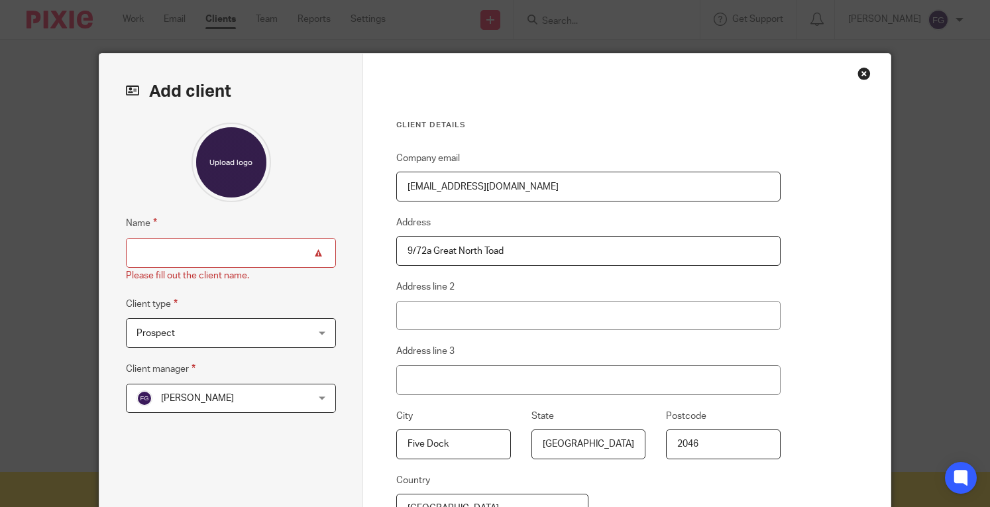
click at [221, 259] on input "Name" at bounding box center [231, 253] width 210 height 30
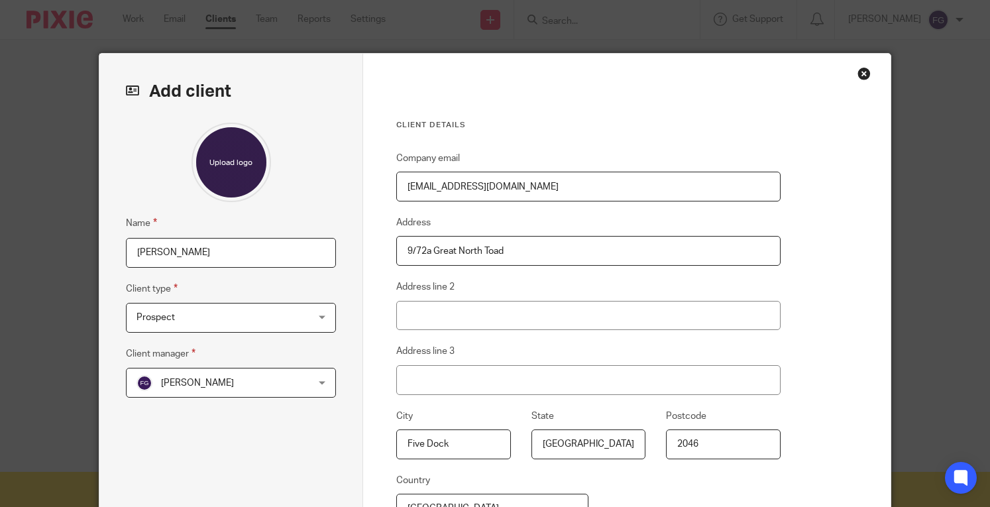
scroll to position [177, 0]
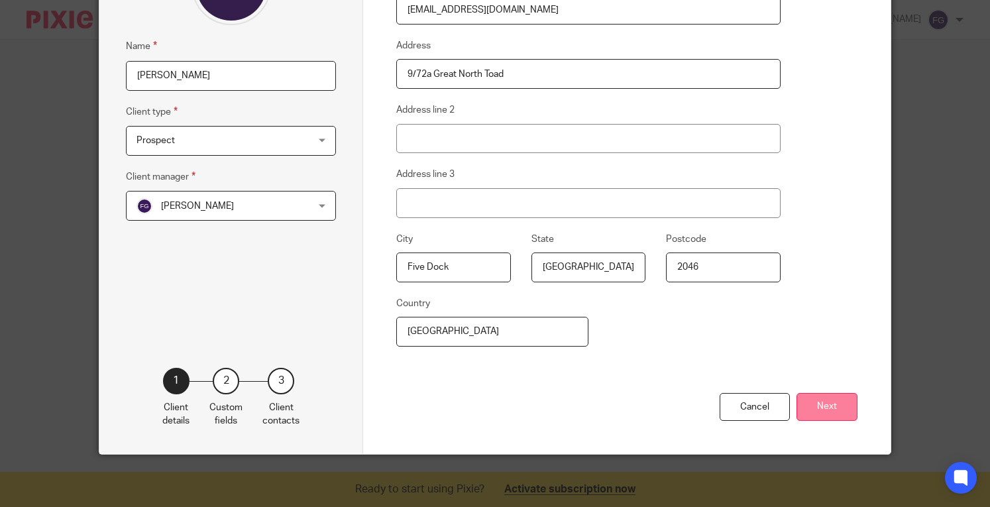
type input "[PERSON_NAME]"
click at [842, 408] on button "Next" at bounding box center [826, 407] width 61 height 28
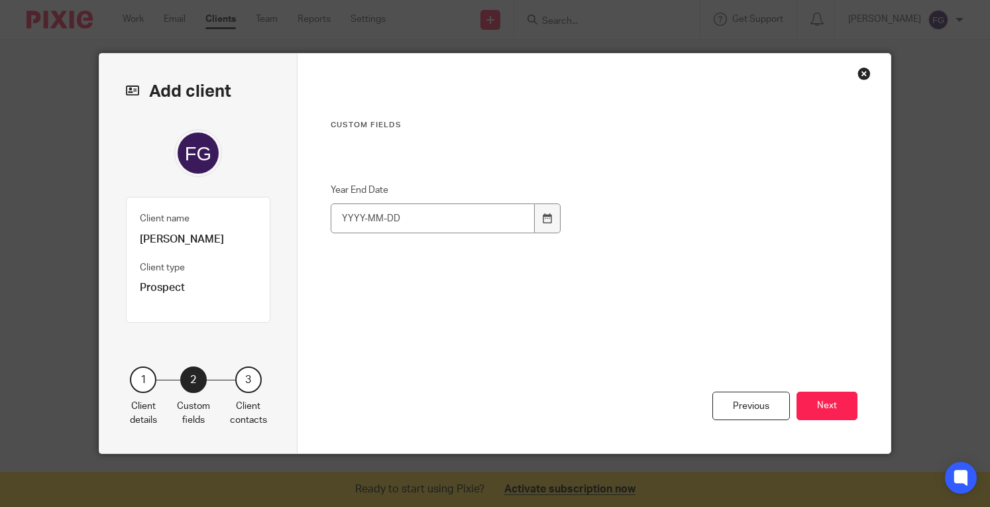
scroll to position [0, 0]
click at [436, 219] on input "Year End Date" at bounding box center [433, 218] width 205 height 30
type input "2025-06-30"
click at [835, 415] on button "Next" at bounding box center [826, 405] width 61 height 28
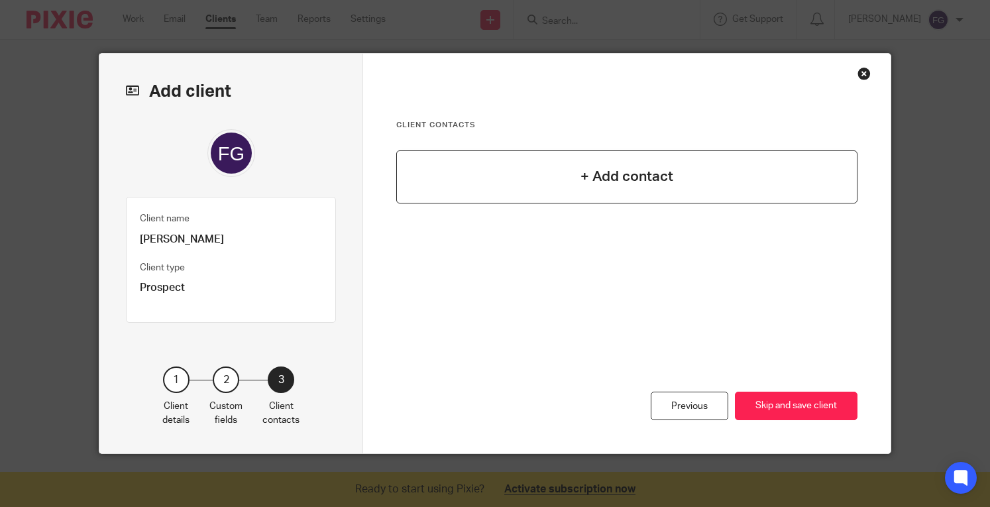
click at [629, 164] on div "+ Add contact" at bounding box center [626, 176] width 460 height 53
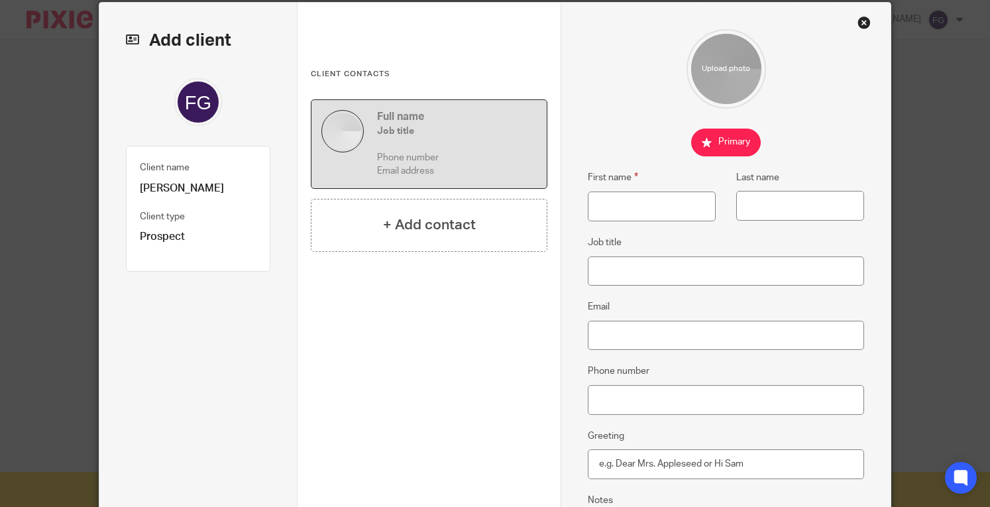
scroll to position [56, 0]
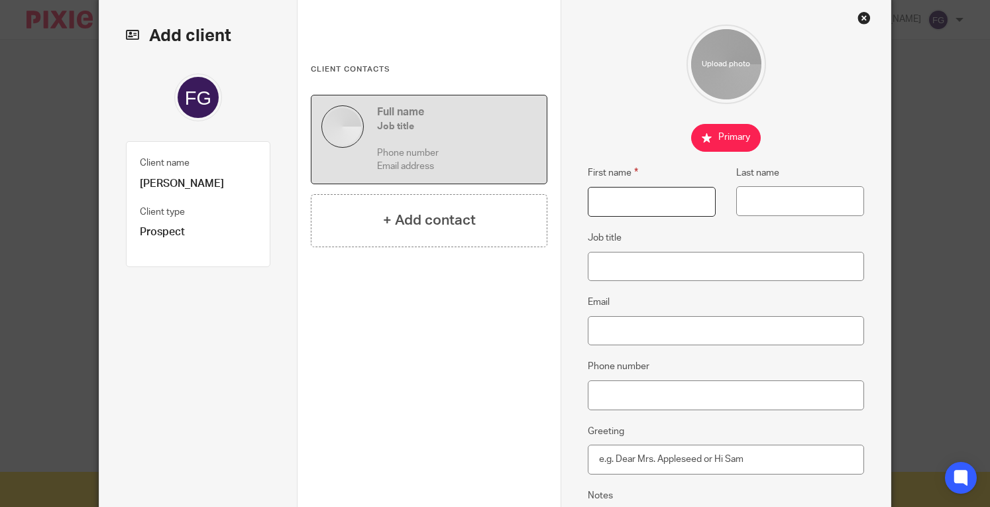
click at [616, 209] on input "First name" at bounding box center [650, 202] width 127 height 30
type input "Fahad"
type input "Gul"
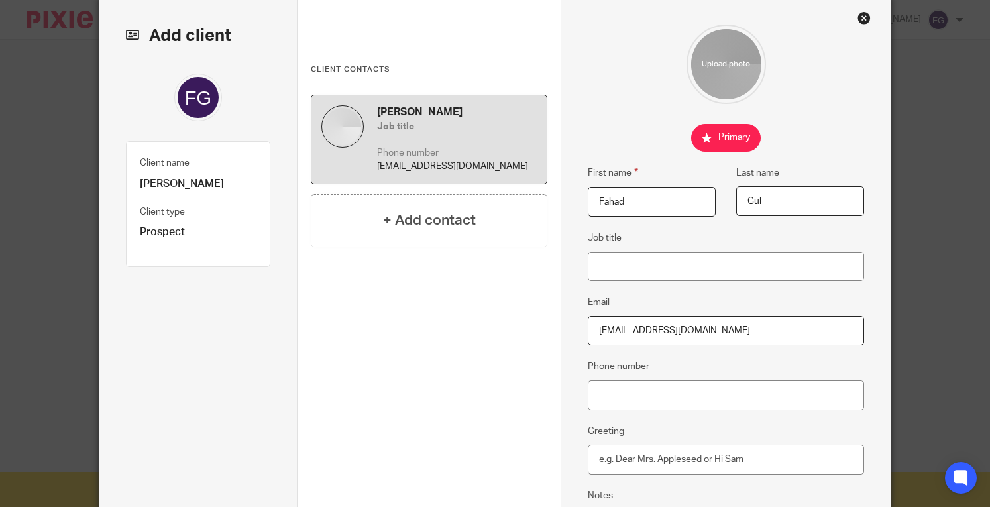
type input "fhdgul@gmail.com"
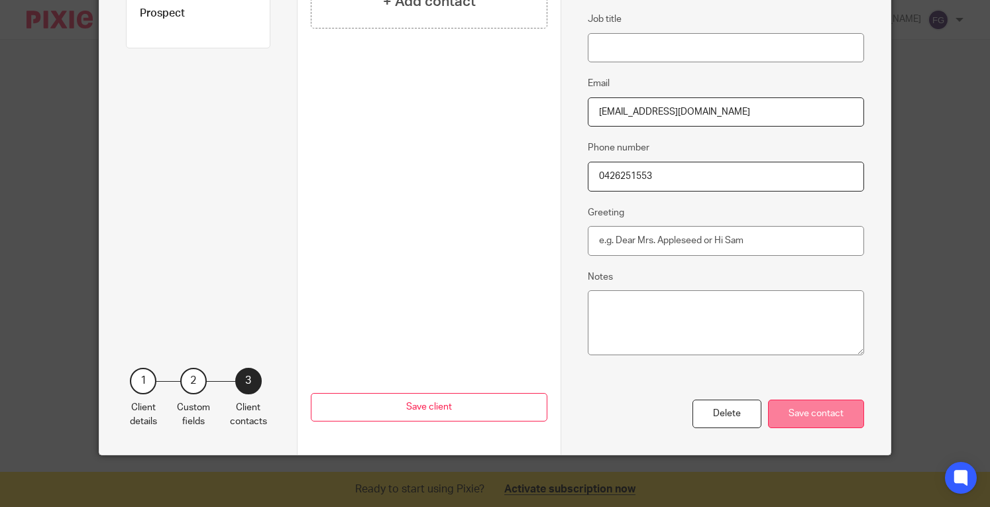
type input "0426251553"
click at [795, 415] on div "Save contact" at bounding box center [816, 413] width 96 height 28
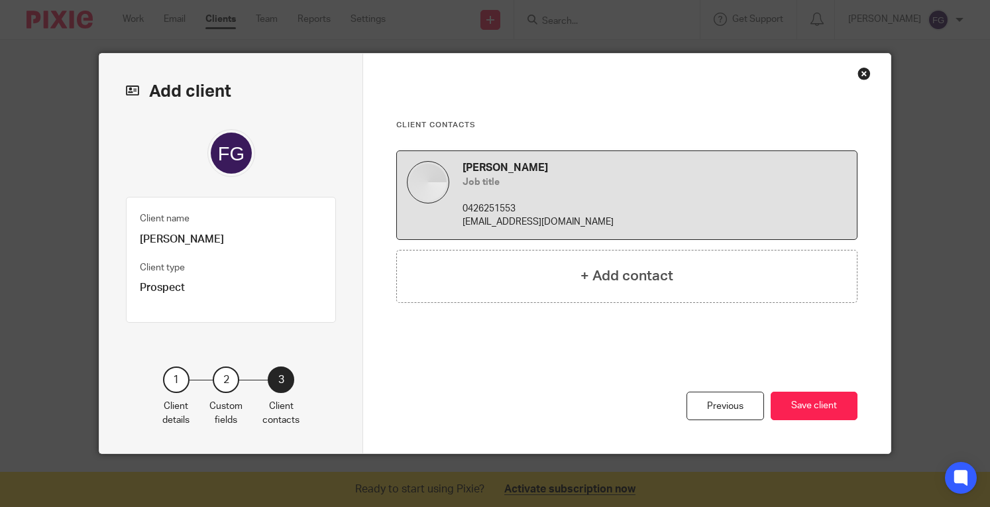
scroll to position [0, 0]
click at [796, 414] on button "Save client" at bounding box center [813, 405] width 87 height 28
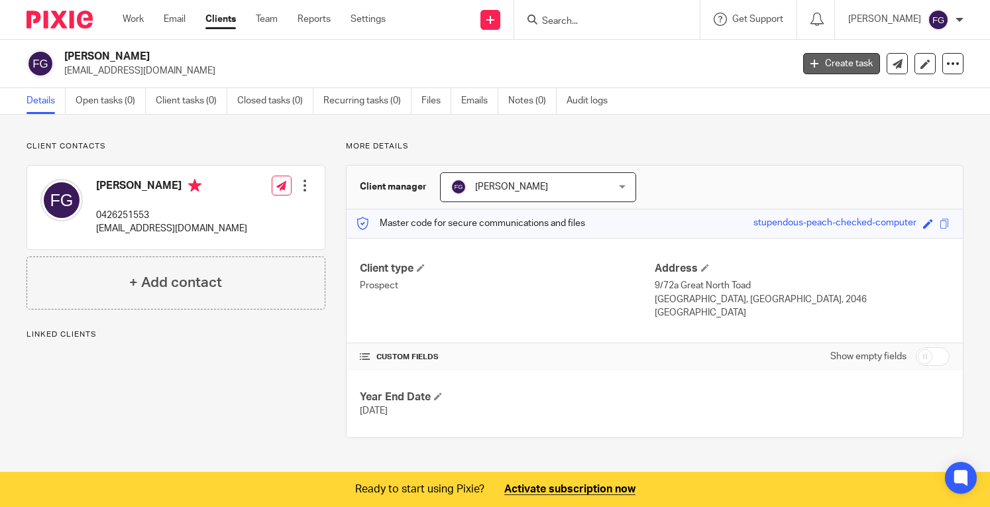
click at [833, 66] on link "Create task" at bounding box center [841, 63] width 77 height 21
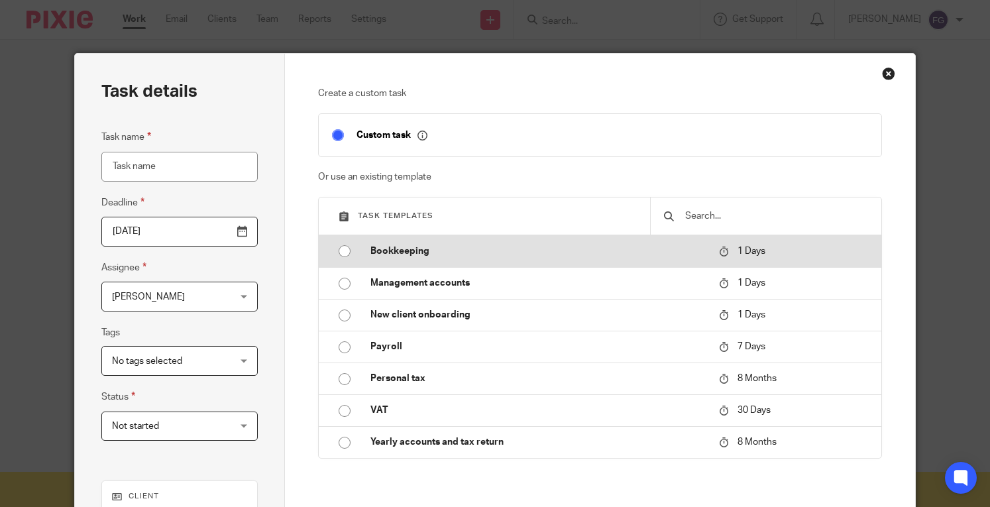
click at [396, 256] on p "Bookkeeping" at bounding box center [537, 250] width 335 height 13
type input "2025-09-27"
type input "Bookkeeping"
checkbox input "false"
radio input "true"
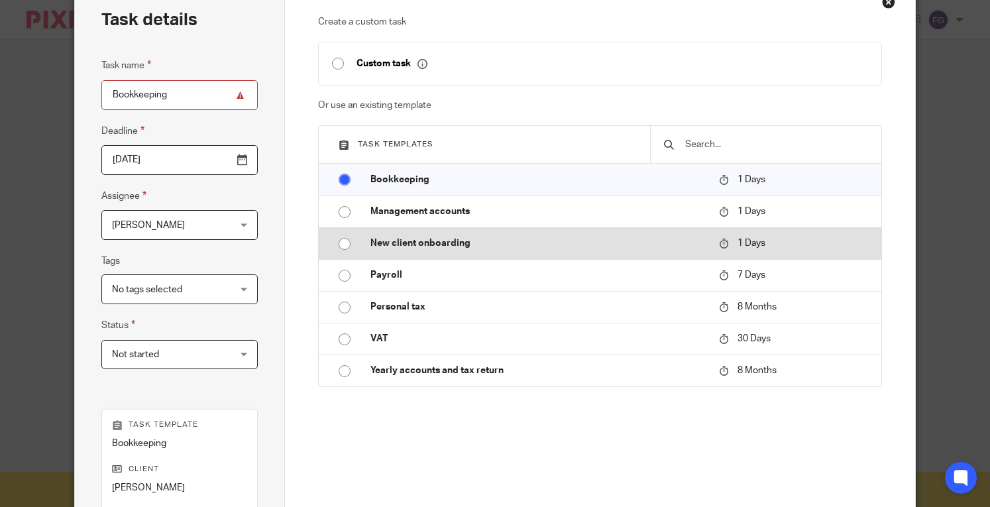
scroll to position [72, 0]
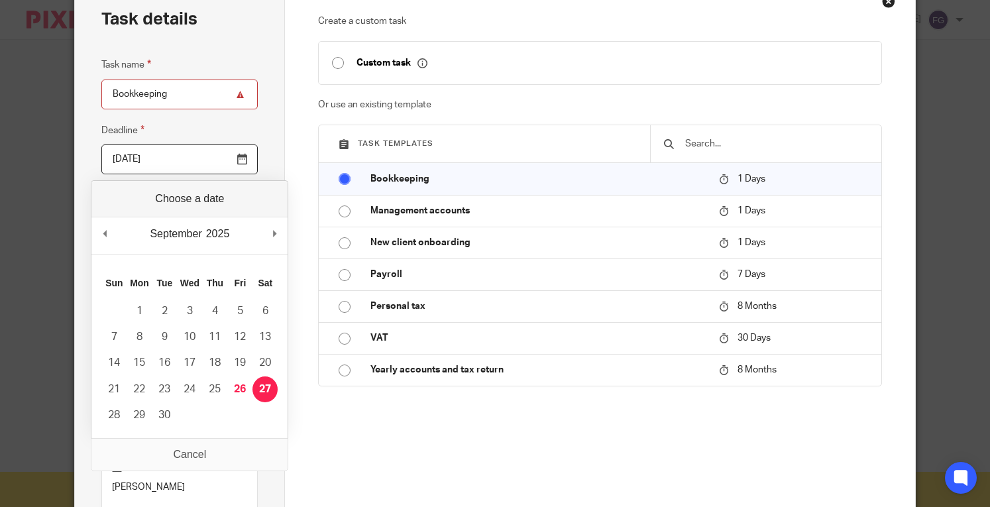
click at [238, 154] on input "2025-09-27" at bounding box center [179, 159] width 156 height 30
type input "2025-10-02"
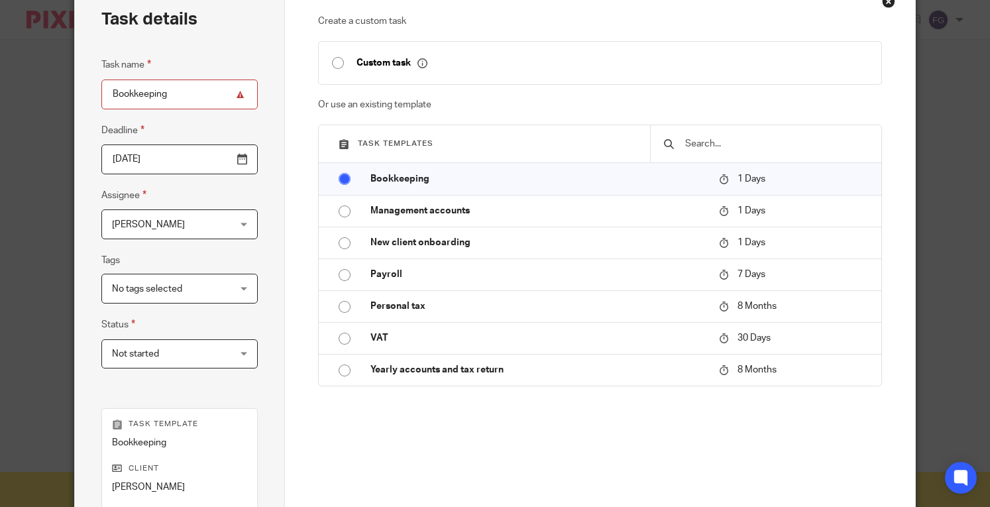
click at [234, 291] on div "No tags selected" at bounding box center [179, 289] width 156 height 30
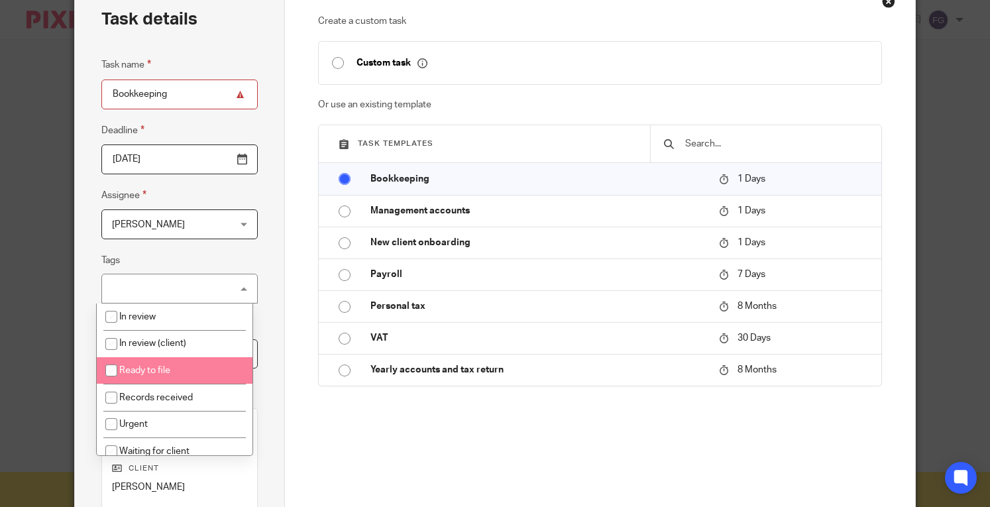
scroll to position [9, 0]
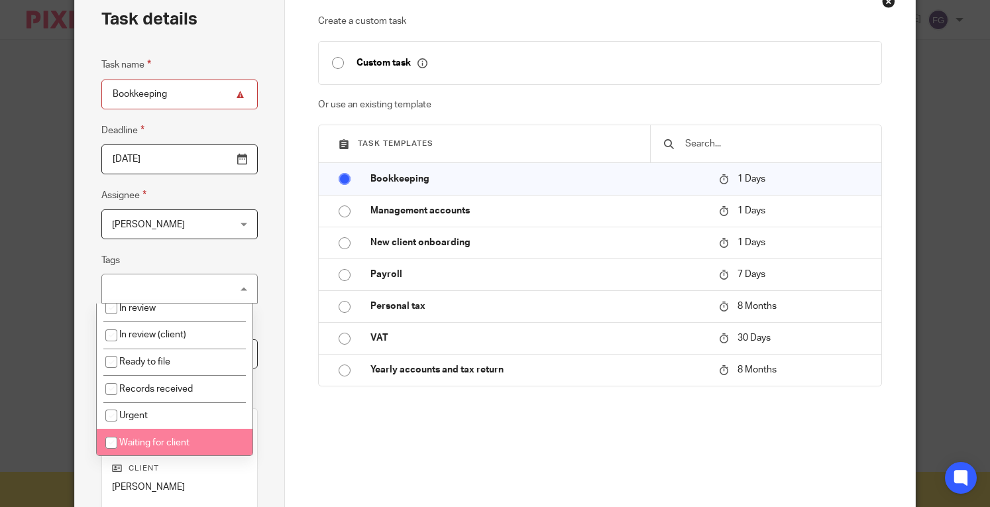
click at [172, 438] on span "Waiting for client" at bounding box center [154, 442] width 70 height 9
checkbox input "true"
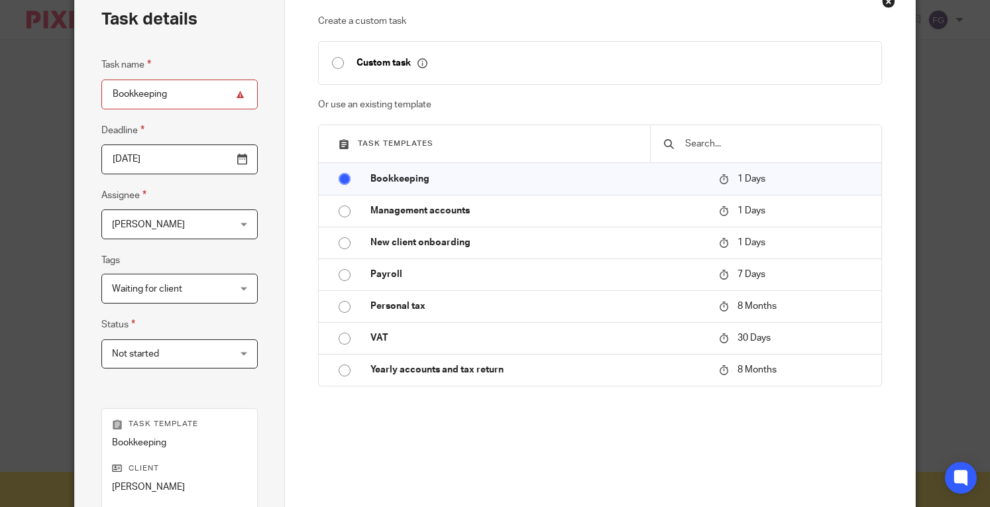
click at [226, 253] on fieldset "Tags Waiting for client In review In review (client) Ready to file Records rece…" at bounding box center [179, 277] width 156 height 51
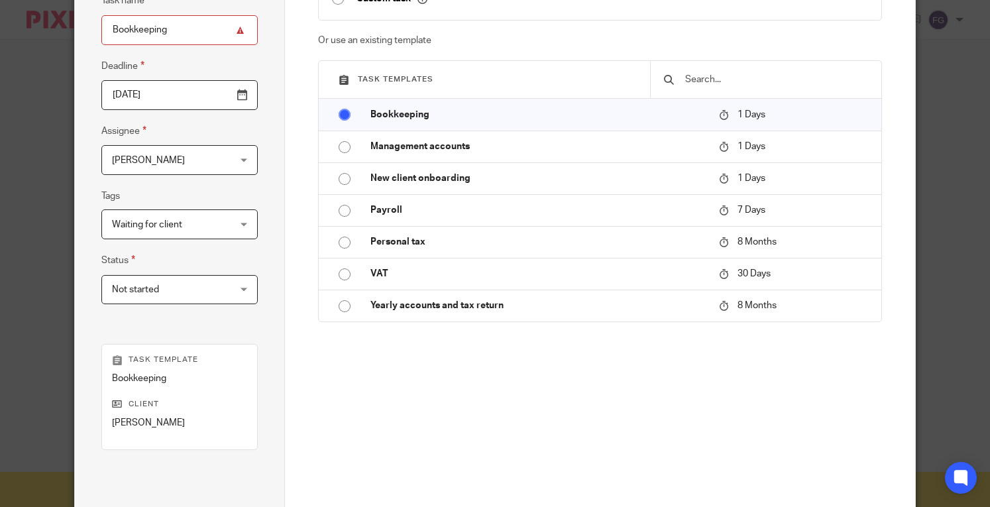
click at [206, 286] on span "Not started" at bounding box center [170, 290] width 116 height 28
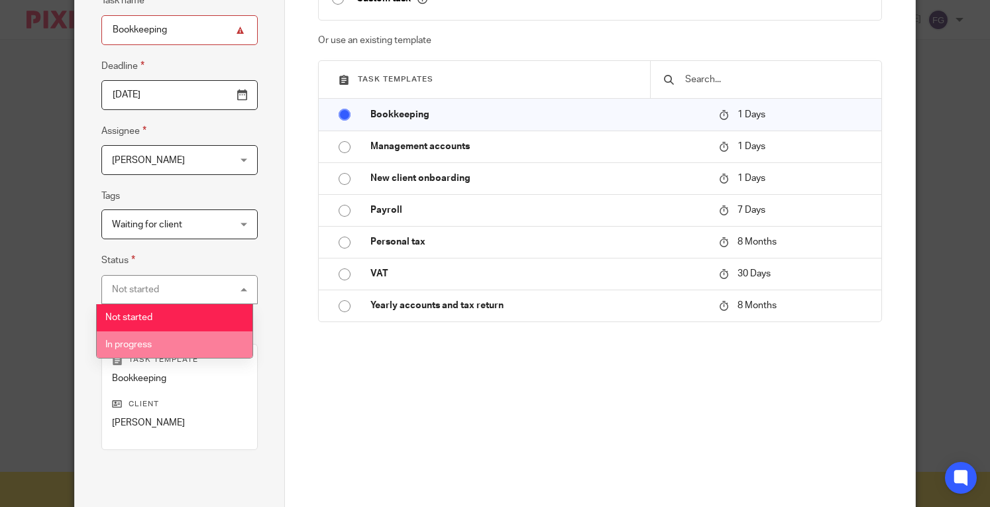
click at [192, 335] on li "In progress" at bounding box center [174, 344] width 155 height 27
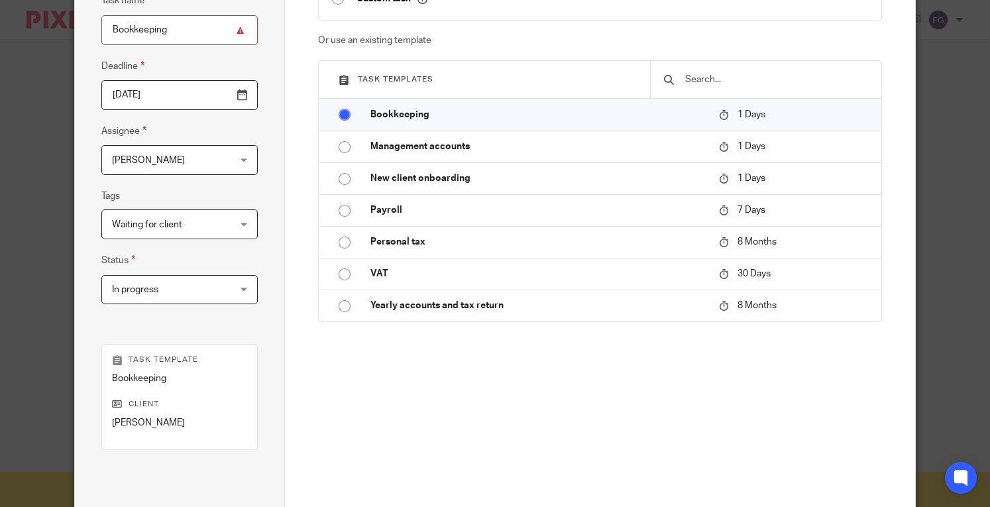
scroll to position [275, 0]
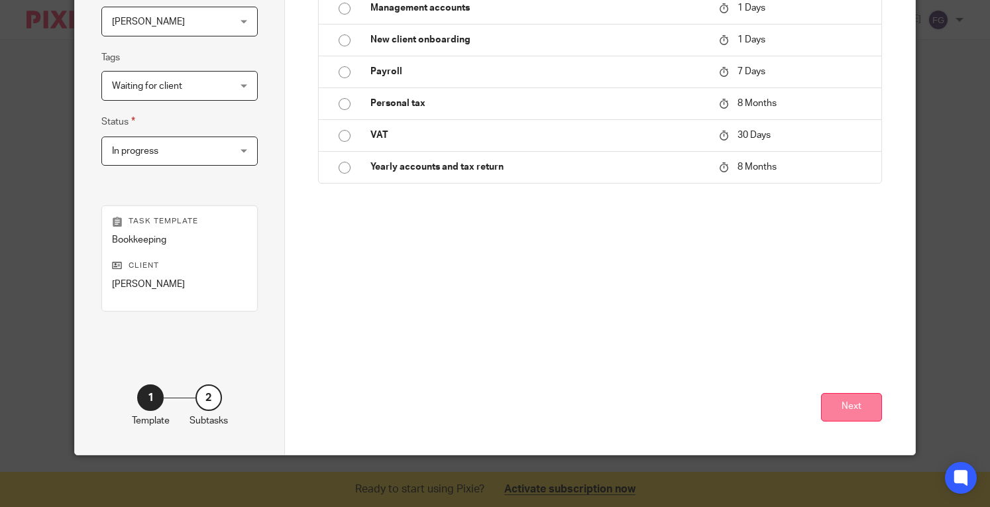
click at [842, 394] on button "Next" at bounding box center [851, 407] width 61 height 28
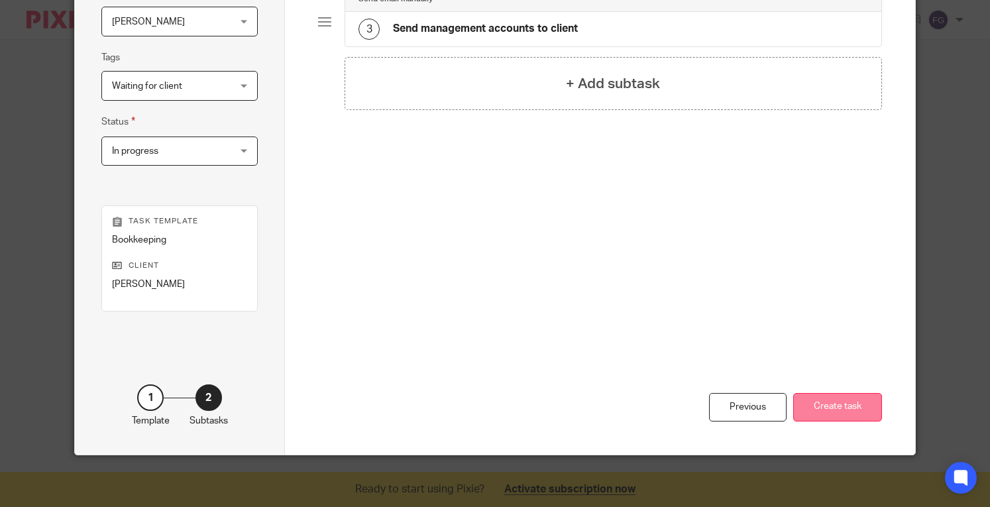
click at [805, 407] on button "Create task" at bounding box center [837, 407] width 89 height 28
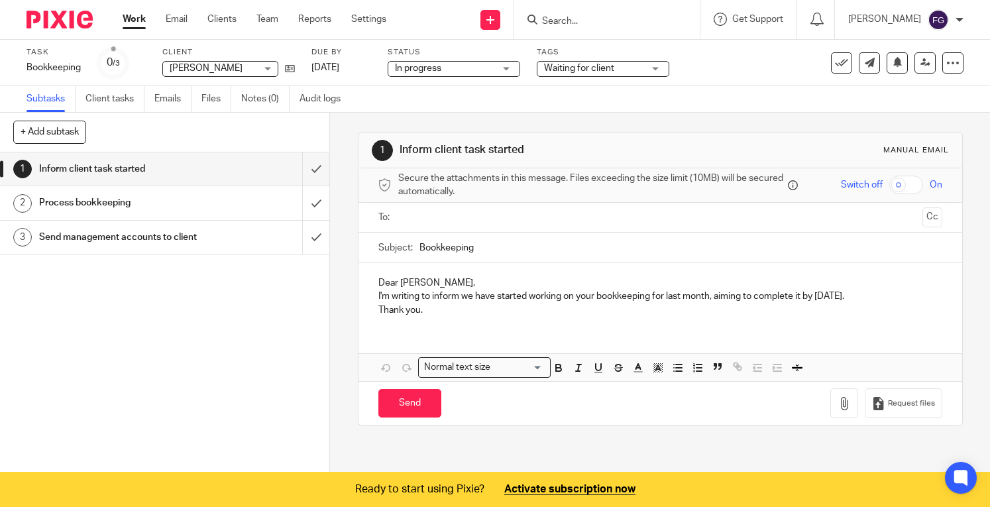
click at [464, 221] on input "text" at bounding box center [660, 217] width 514 height 15
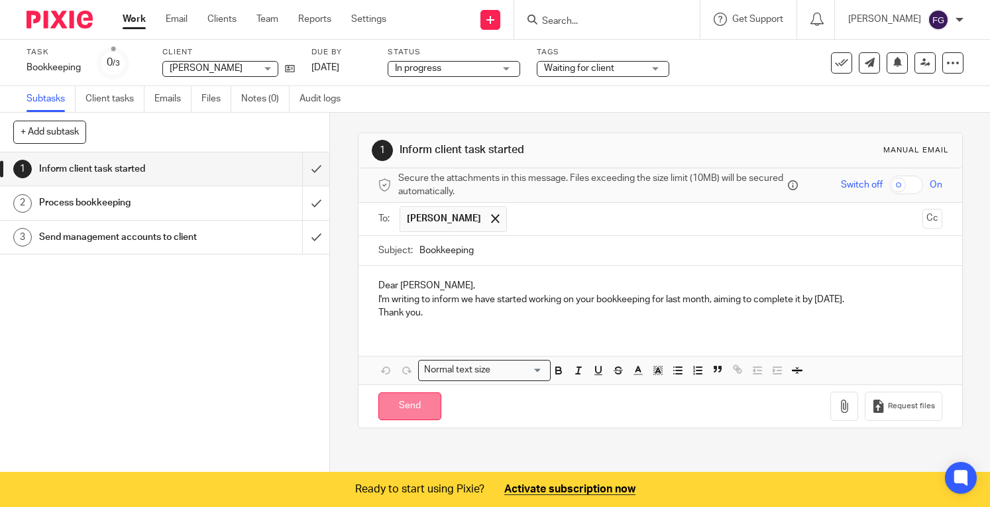
click at [396, 413] on input "Send" at bounding box center [409, 406] width 63 height 28
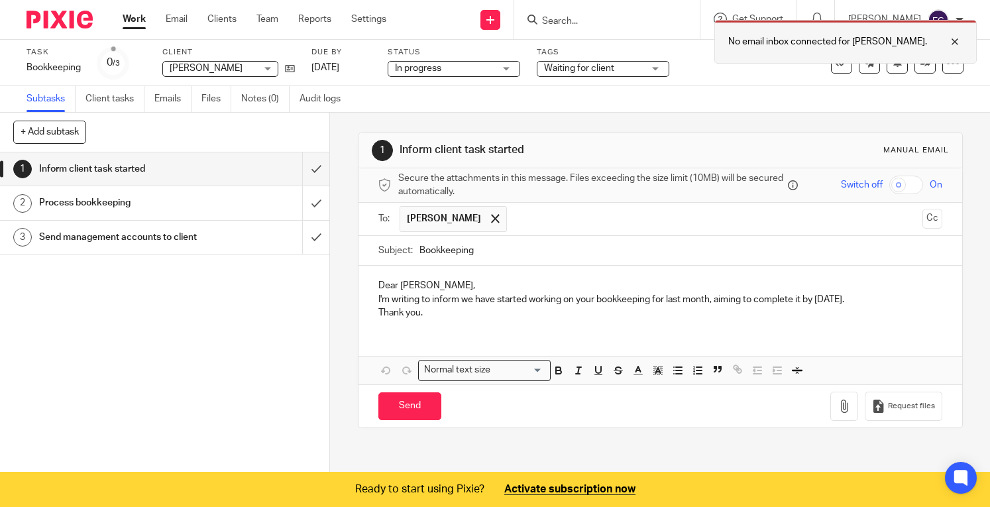
click at [954, 39] on div at bounding box center [945, 42] width 36 height 16
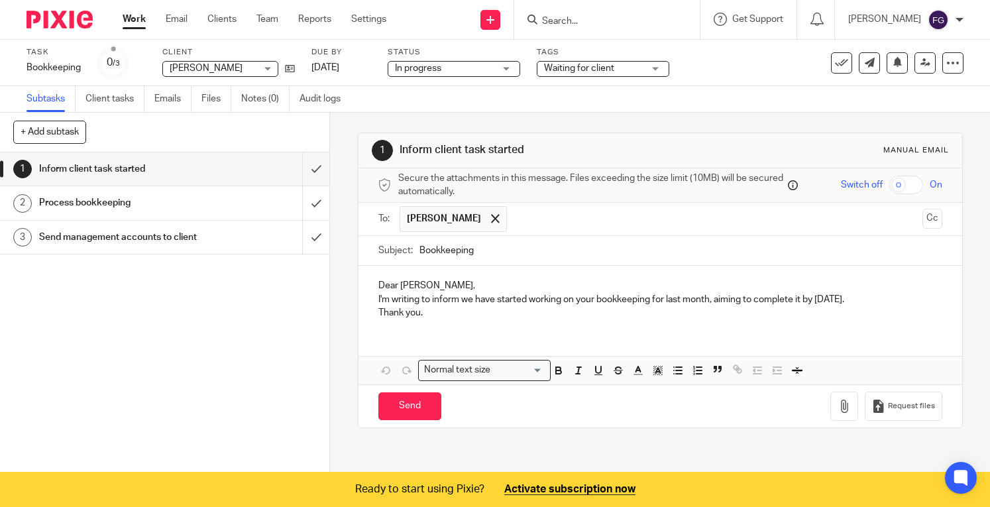
click at [586, 176] on span "Secure the attachments in this message. Files exceeding the size limit (10MB) w…" at bounding box center [591, 185] width 386 height 27
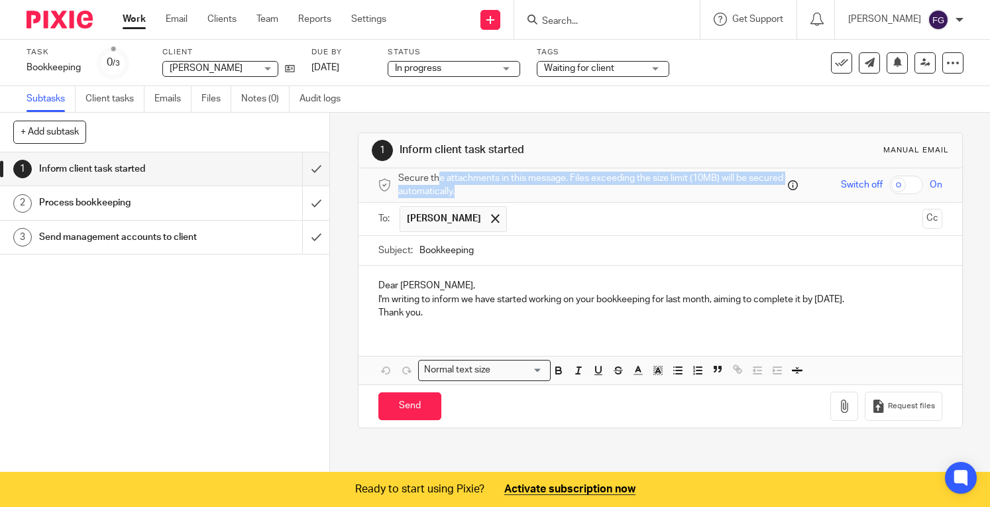
click at [586, 176] on span "Secure the attachments in this message. Files exceeding the size limit (10MB) w…" at bounding box center [591, 185] width 386 height 27
click at [542, 174] on span "Secure the attachments in this message. Files exceeding the size limit (10MB) w…" at bounding box center [591, 185] width 386 height 27
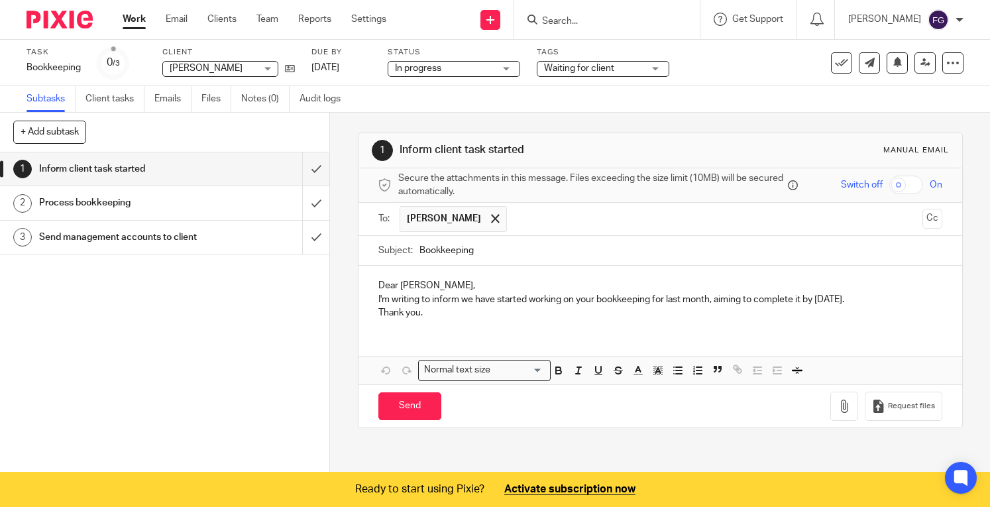
click at [556, 334] on div "Dear [PERSON_NAME], I'm writing to inform we have started working on your bookk…" at bounding box center [659, 325] width 603 height 118
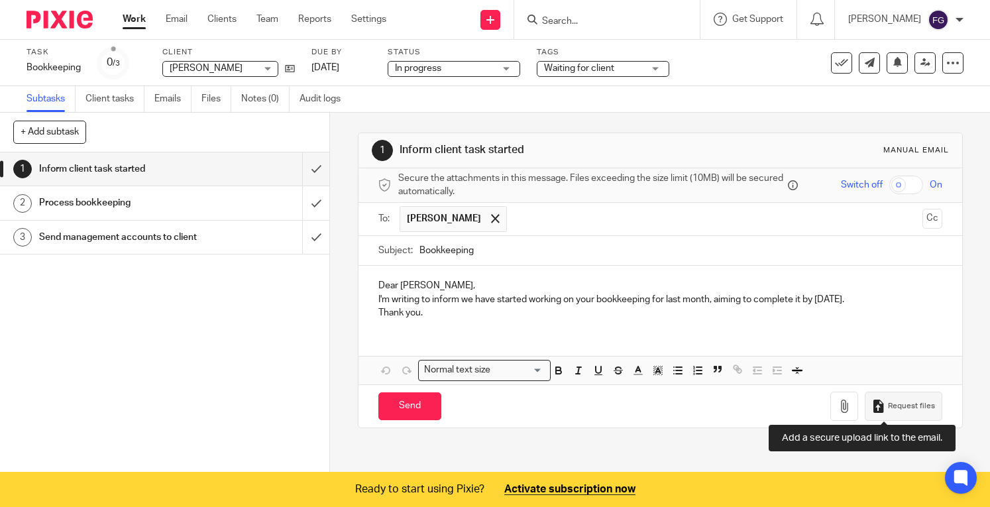
click at [872, 403] on icon "button" at bounding box center [878, 405] width 13 height 13
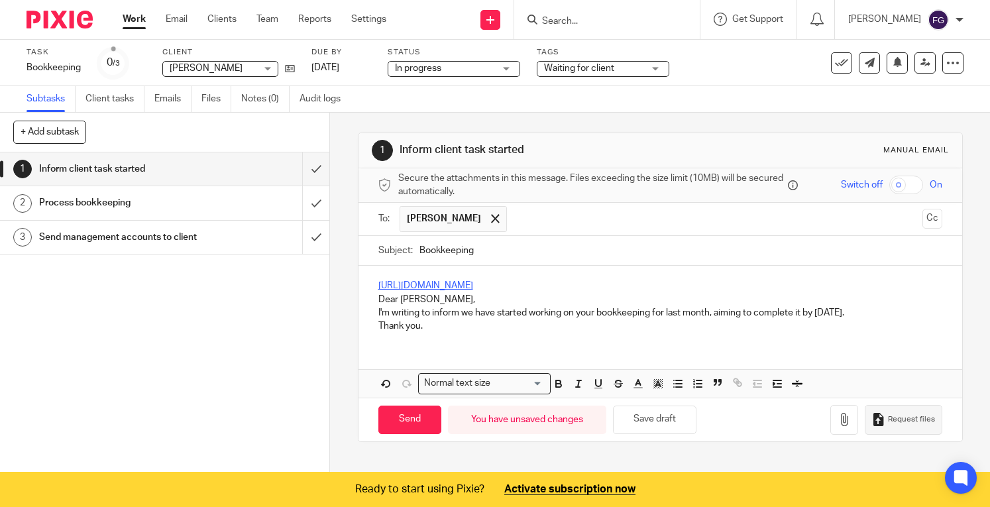
click at [473, 285] on link "[URL][DOMAIN_NAME]" at bounding box center [425, 285] width 95 height 9
click at [473, 285] on link "https://tax-app-accountants.usepixie.net/u/ab5e5097fa6e57fce92833ce1aa8123b" at bounding box center [425, 285] width 95 height 9
click at [533, 308] on link "https://tax-app-accountants.usepixie.net/u/ab5e5097fa6e57fce92833ce1aa8123b" at bounding box center [550, 309] width 95 height 13
click at [782, 290] on p "https://tax-app-accountants.usepixie.net/u/ab5e5097fa6e57fce92833ce1aa8123b" at bounding box center [660, 285] width 564 height 13
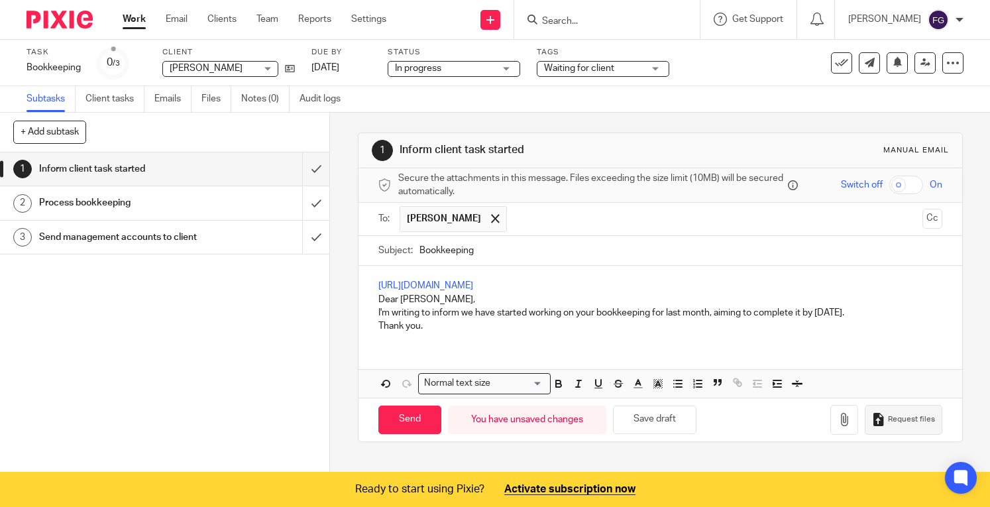
click at [185, 28] on div "Work Email Clients Team Reports Settings Work Email Clients Team Reports Settin…" at bounding box center [257, 19] width 297 height 39
click at [179, 19] on link "Email" at bounding box center [177, 19] width 22 height 13
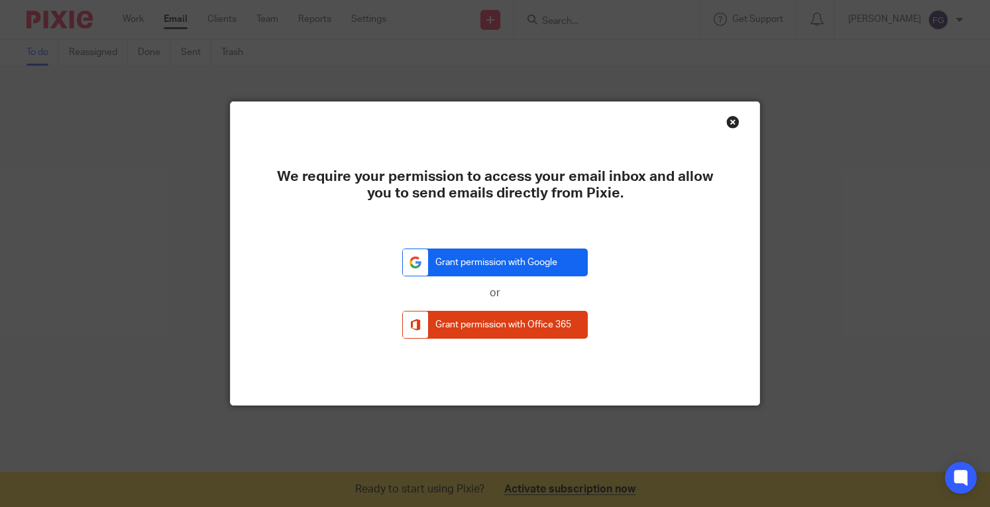
click at [503, 270] on link "Grant permission with Google" at bounding box center [494, 262] width 185 height 28
click at [726, 124] on div "Close this dialog window" at bounding box center [732, 121] width 13 height 13
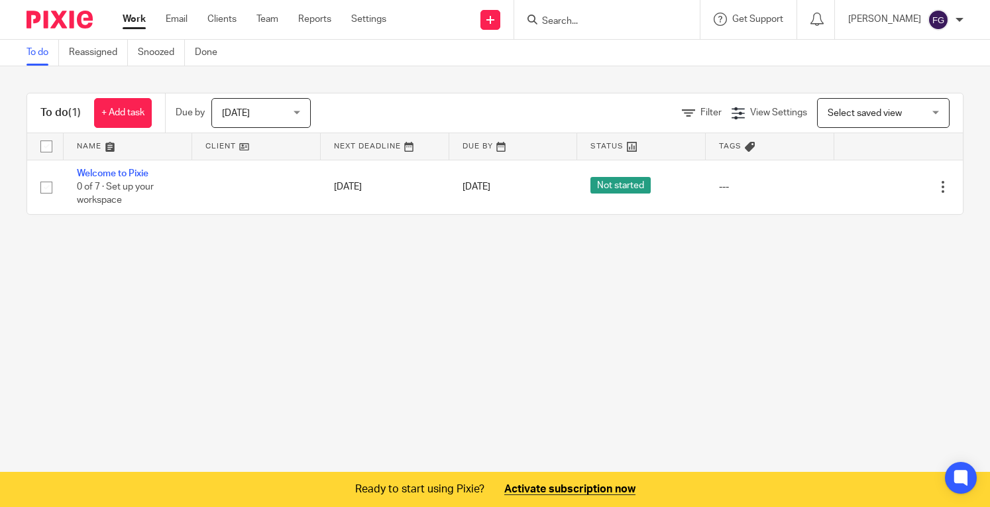
click at [224, 29] on div "Work Email Clients Team Reports Settings Work Email Clients Team Reports Settin…" at bounding box center [257, 19] width 297 height 39
click at [221, 21] on link "Clients" at bounding box center [221, 19] width 29 height 13
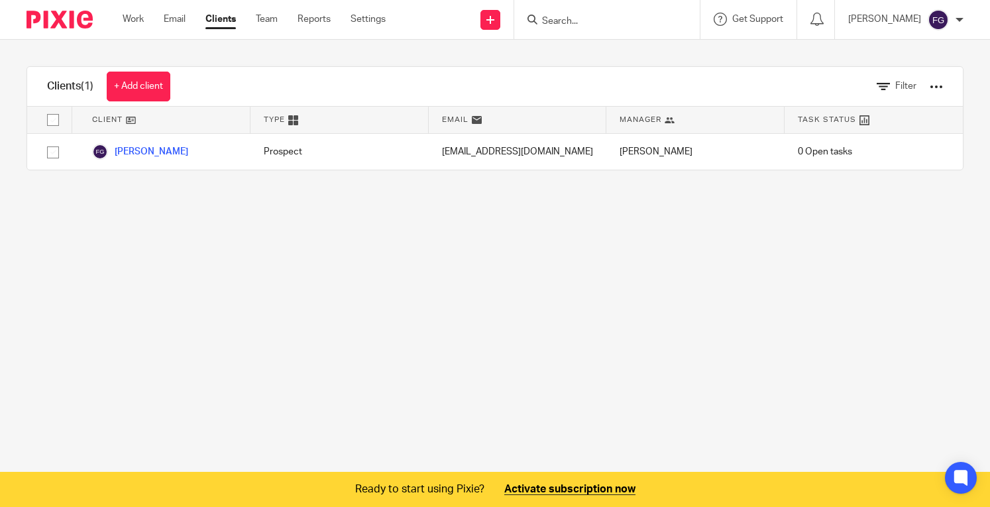
click at [118, 11] on div "Work Email Clients Team Reports Settings Work Email Clients Team Reports Settin…" at bounding box center [257, 19] width 296 height 39
click at [132, 20] on link "Work" at bounding box center [133, 19] width 21 height 13
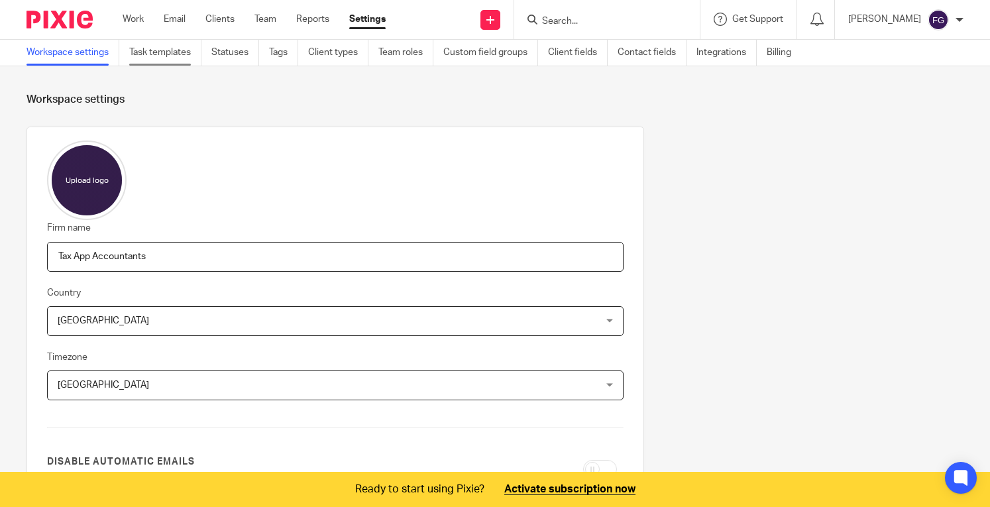
click at [156, 54] on link "Task templates" at bounding box center [165, 53] width 72 height 26
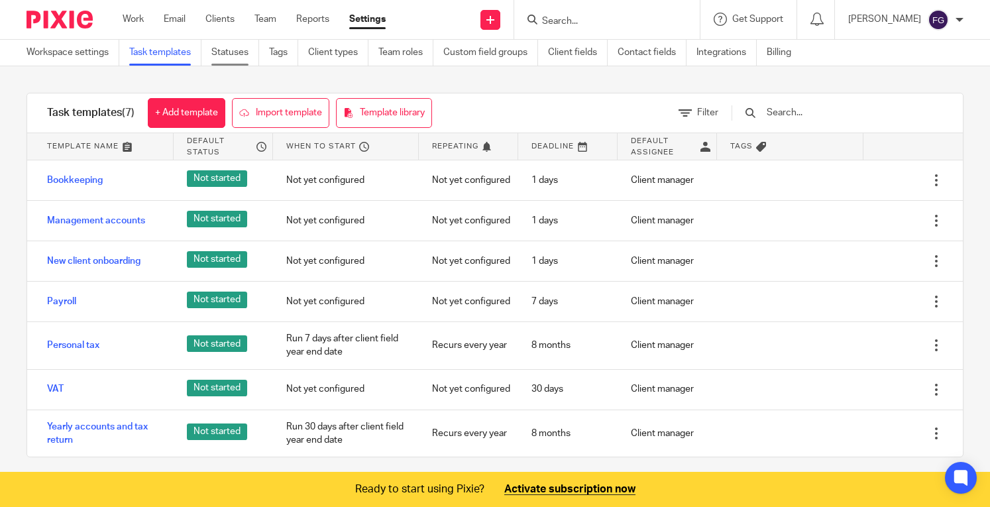
click at [226, 63] on link "Statuses" at bounding box center [235, 53] width 48 height 26
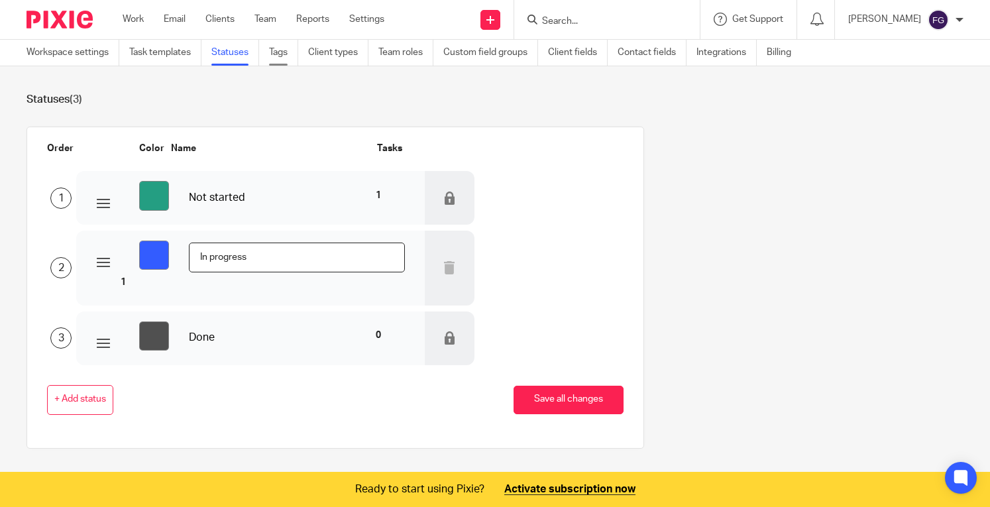
click at [284, 51] on link "Tags" at bounding box center [283, 53] width 29 height 26
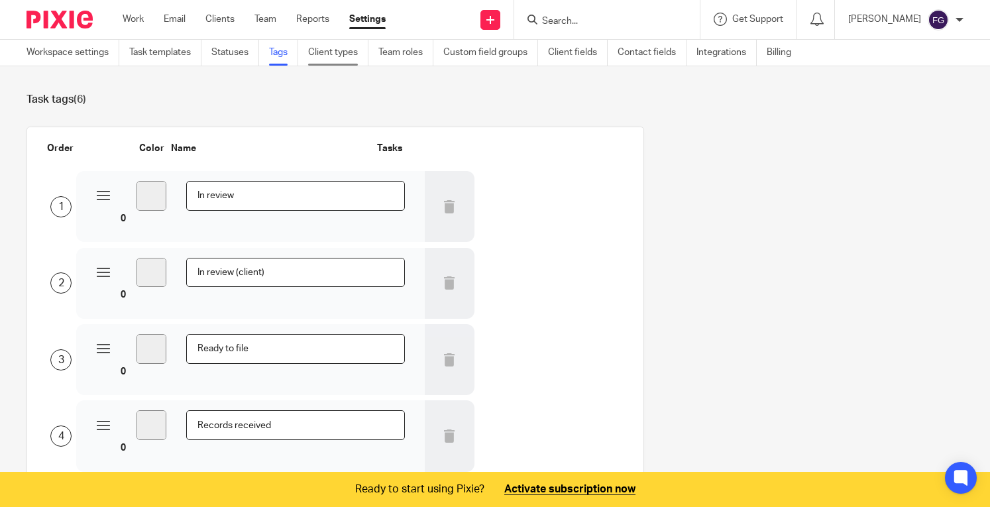
click at [324, 44] on link "Client types" at bounding box center [338, 53] width 60 height 26
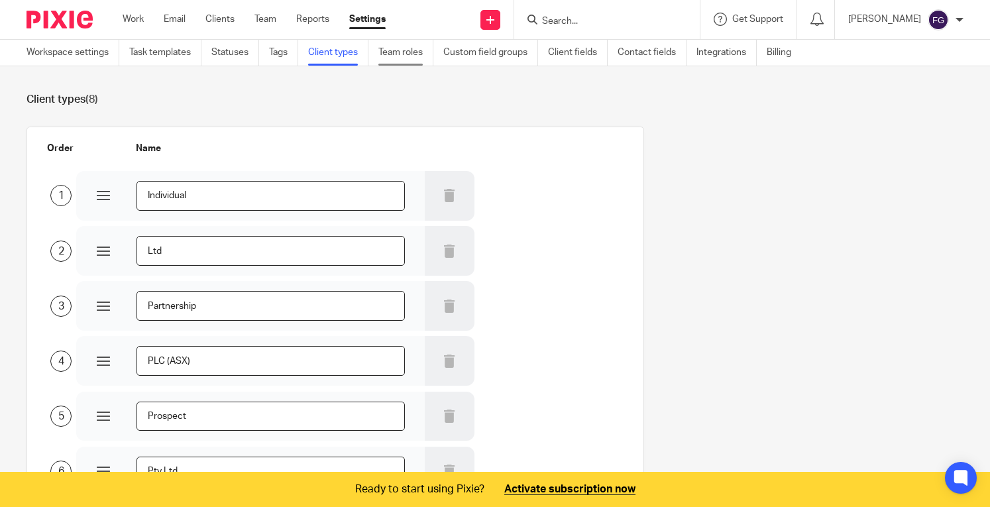
click at [415, 48] on link "Team roles" at bounding box center [405, 53] width 55 height 26
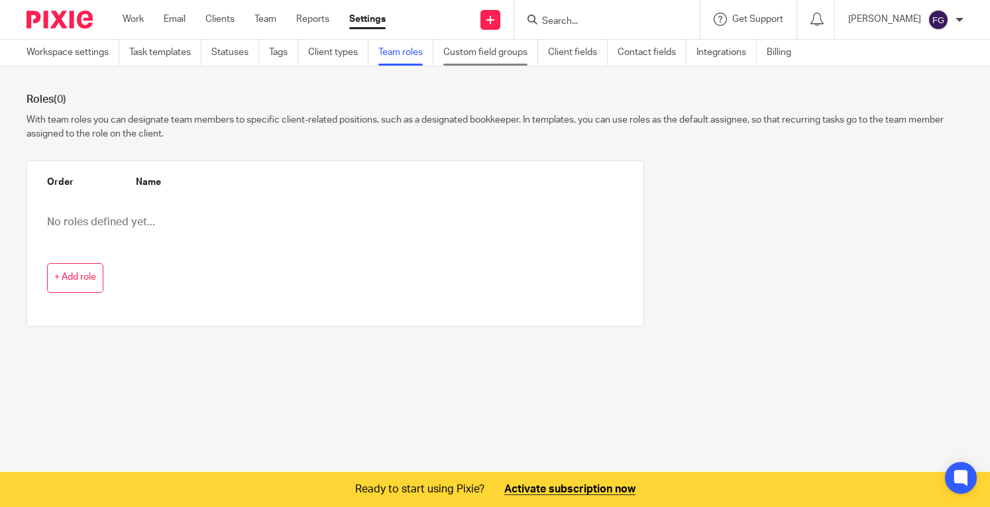
click at [469, 55] on link "Custom field groups" at bounding box center [490, 53] width 95 height 26
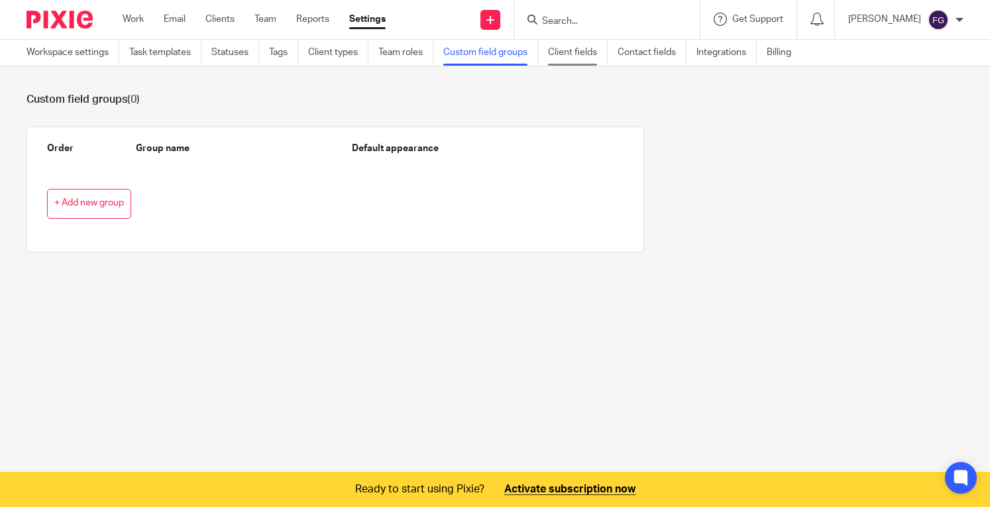
click at [564, 58] on link "Client fields" at bounding box center [578, 53] width 60 height 26
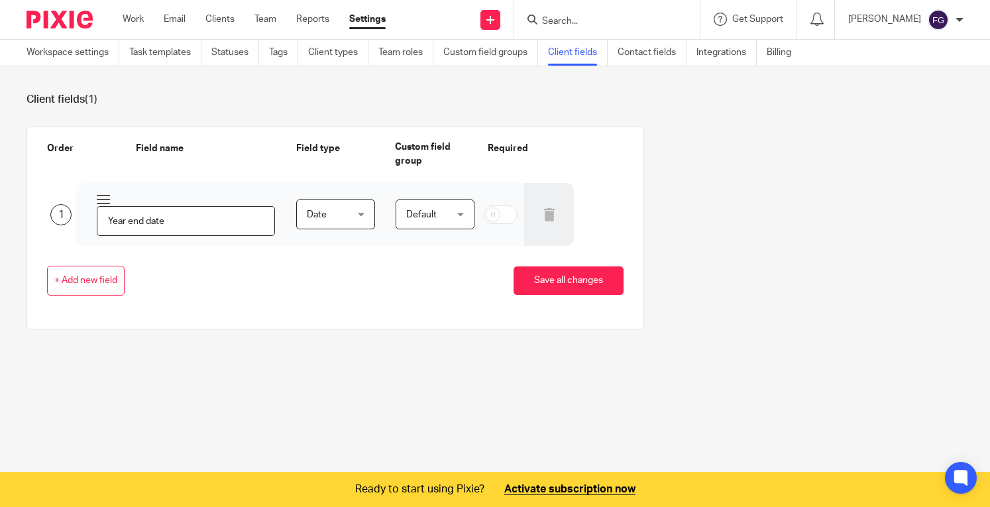
click at [564, 58] on link "Client fields" at bounding box center [578, 53] width 60 height 26
click at [637, 54] on link "Contact fields" at bounding box center [651, 53] width 69 height 26
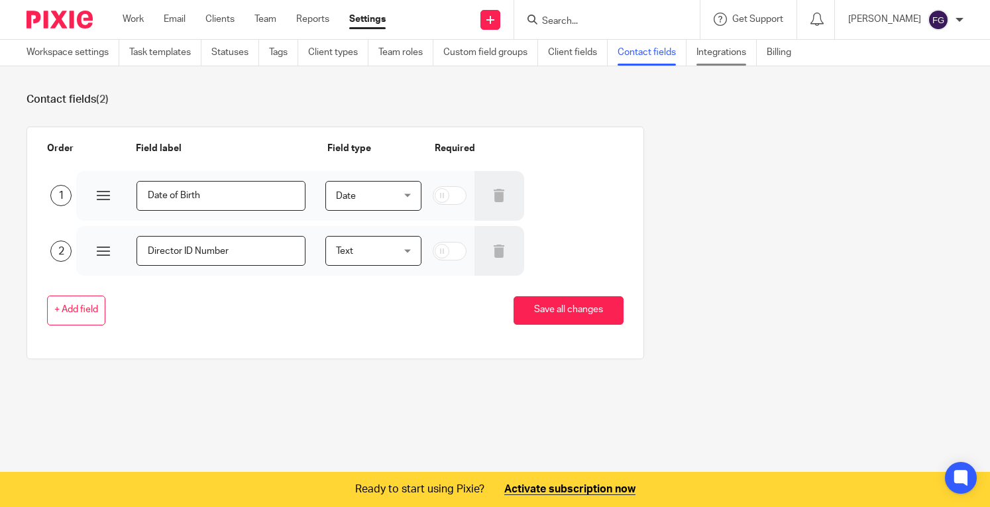
click at [703, 59] on link "Integrations" at bounding box center [726, 53] width 60 height 26
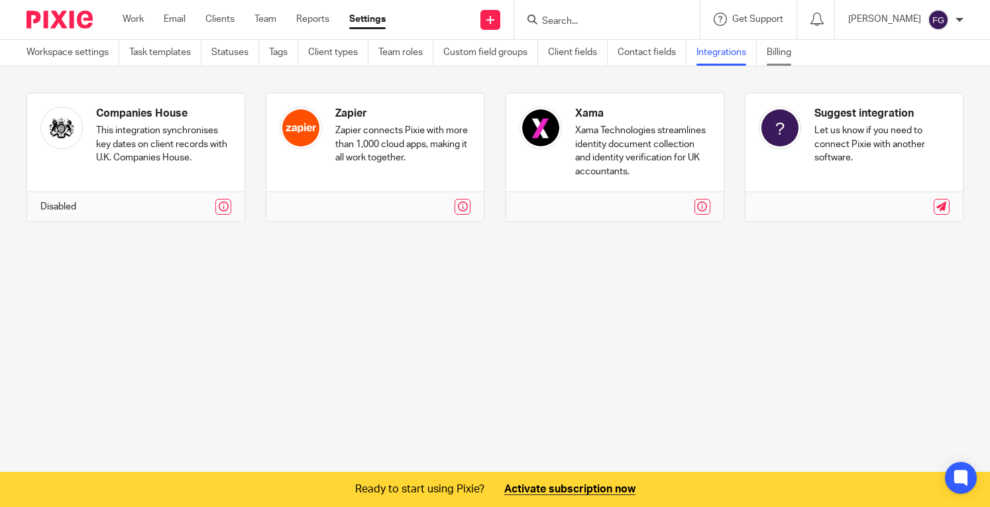
click at [772, 48] on link "Billing" at bounding box center [783, 53] width 34 height 26
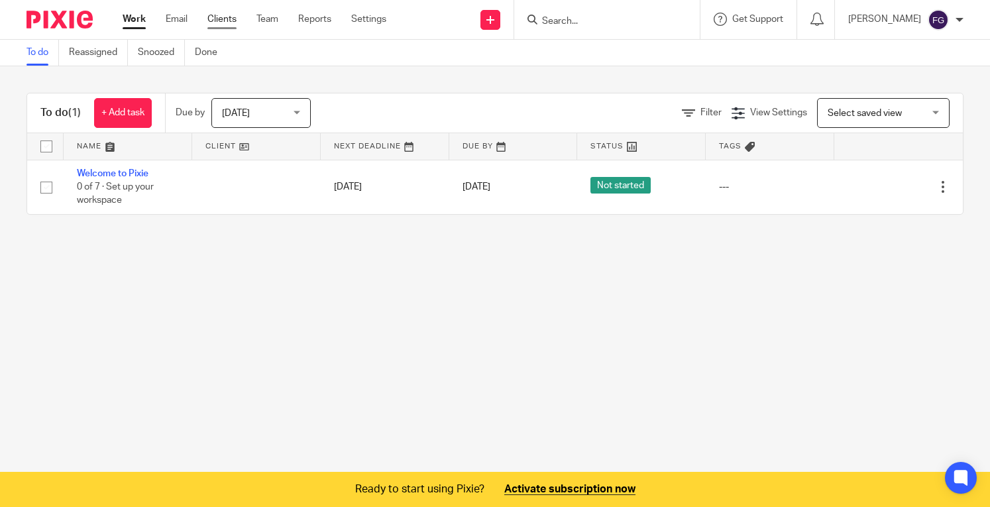
click at [219, 21] on link "Clients" at bounding box center [221, 19] width 29 height 13
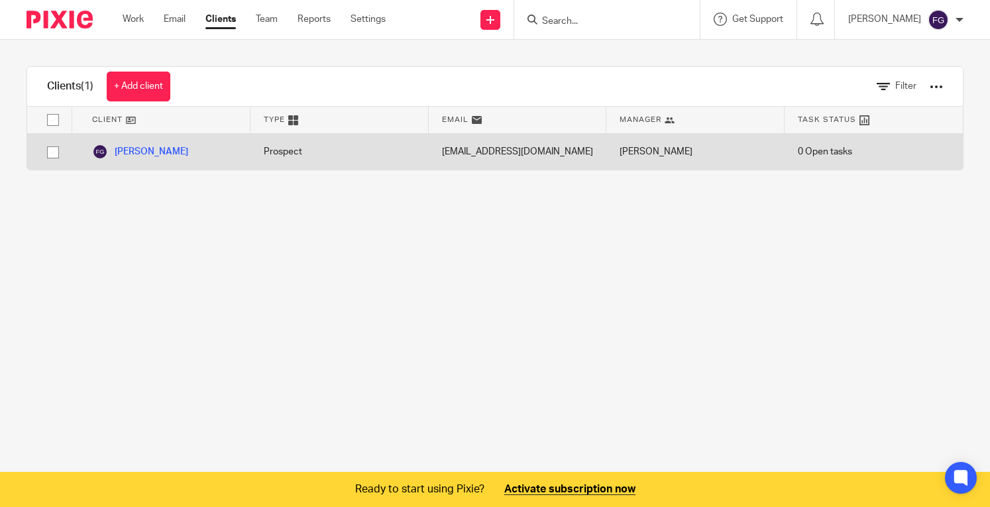
click at [56, 146] on input "checkbox" at bounding box center [52, 152] width 25 height 25
checkbox input "true"
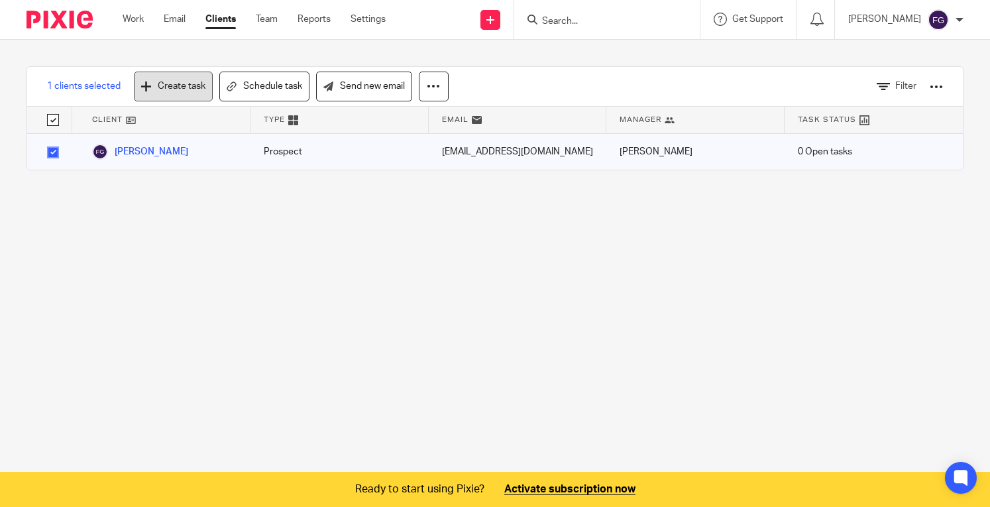
click at [170, 97] on link "Create task" at bounding box center [173, 87] width 79 height 30
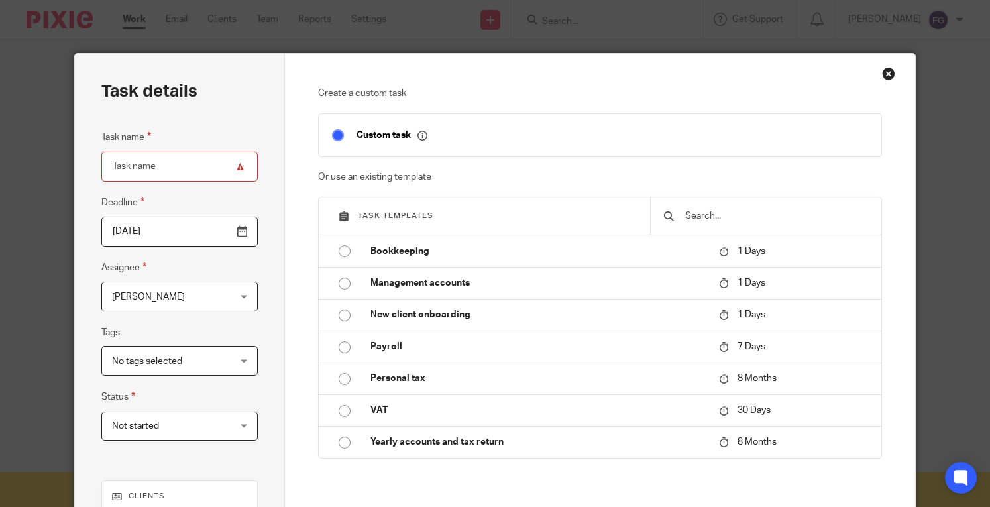
click at [882, 79] on div "Close this dialog window" at bounding box center [888, 73] width 13 height 13
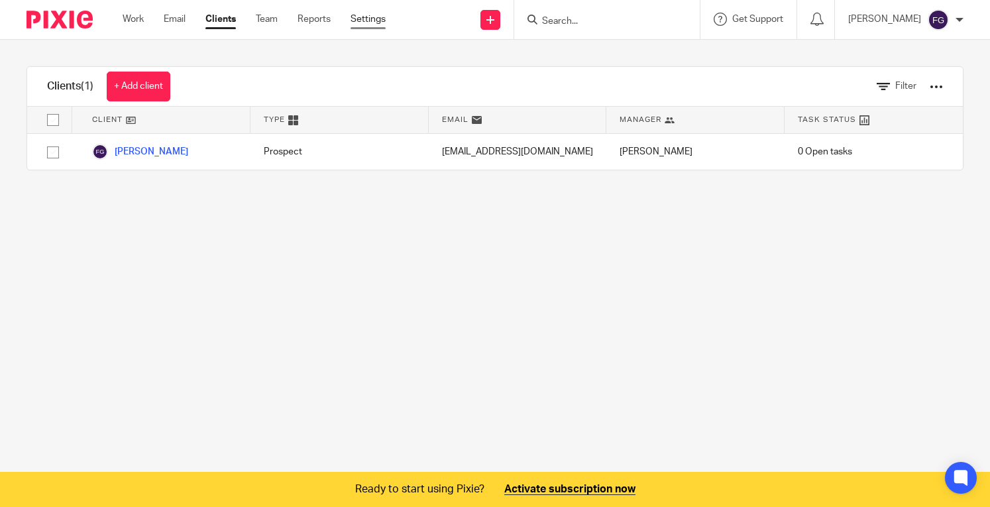
click at [362, 17] on link "Settings" at bounding box center [367, 19] width 35 height 13
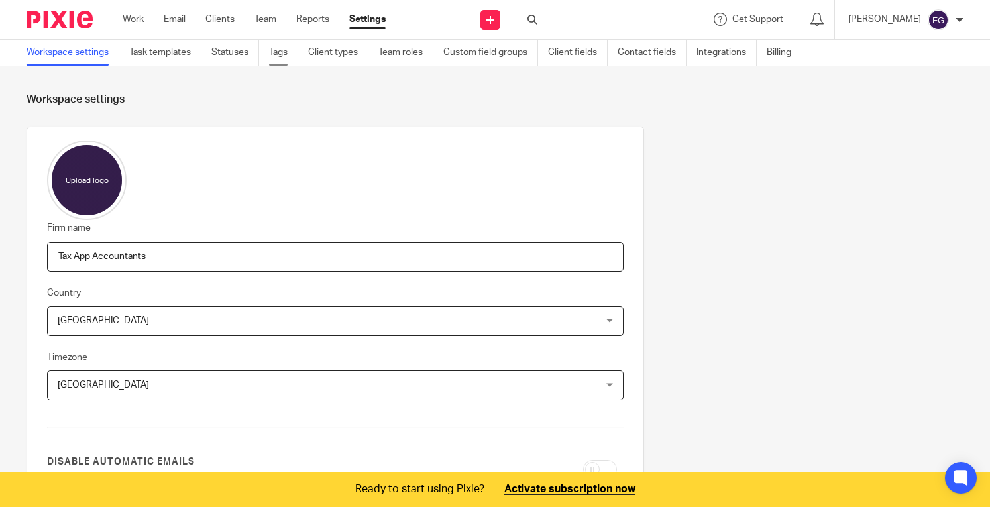
click at [287, 50] on link "Tags" at bounding box center [283, 53] width 29 height 26
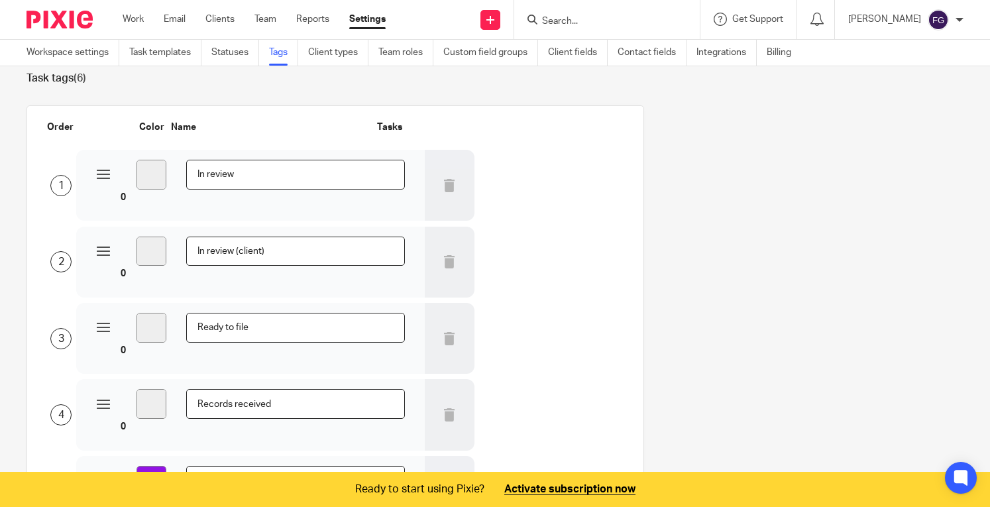
scroll to position [22, 0]
click at [547, 160] on div "1 #eeeeee In review 0" at bounding box center [324, 183] width 597 height 73
click at [354, 52] on link "Client types" at bounding box center [338, 53] width 60 height 26
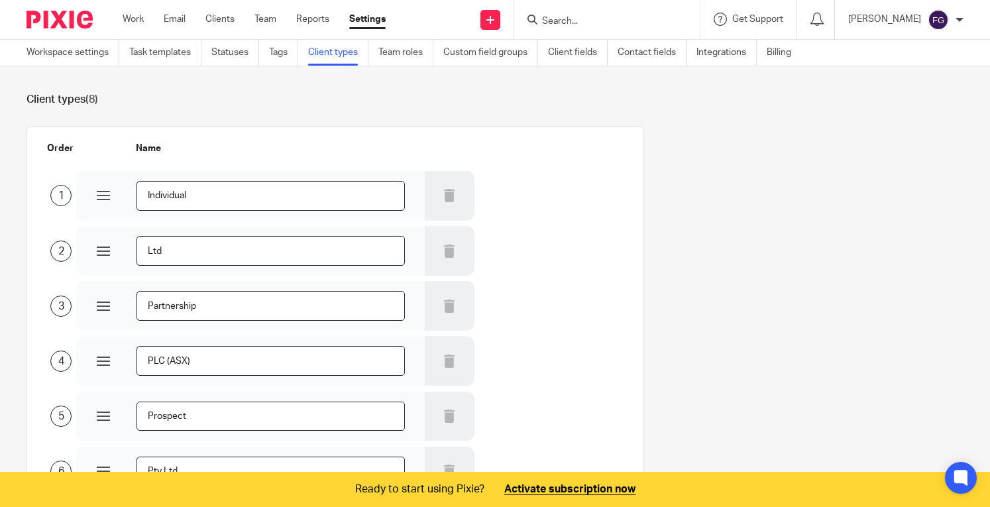
scroll to position [3, 0]
click at [473, 51] on link "Custom field groups" at bounding box center [490, 53] width 95 height 26
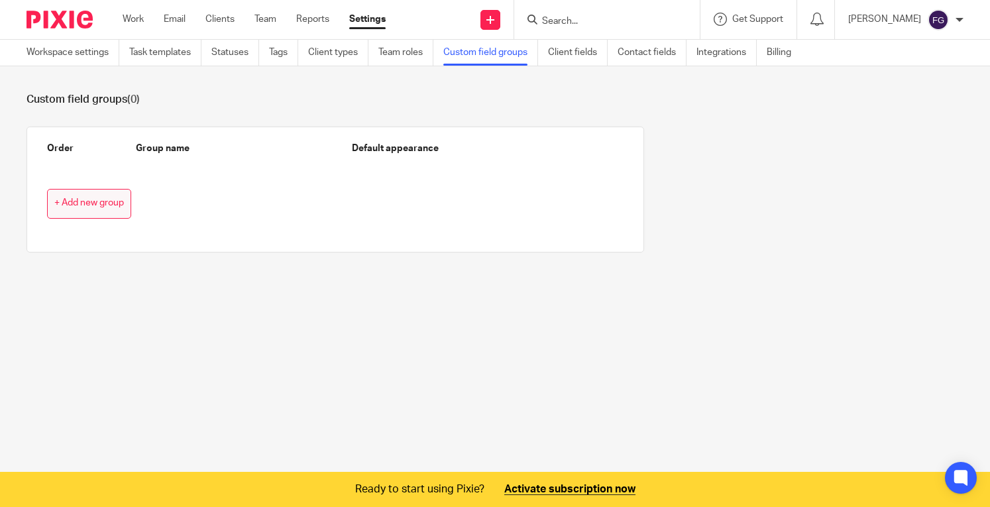
click at [109, 202] on span "+ Add new group" at bounding box center [89, 203] width 70 height 11
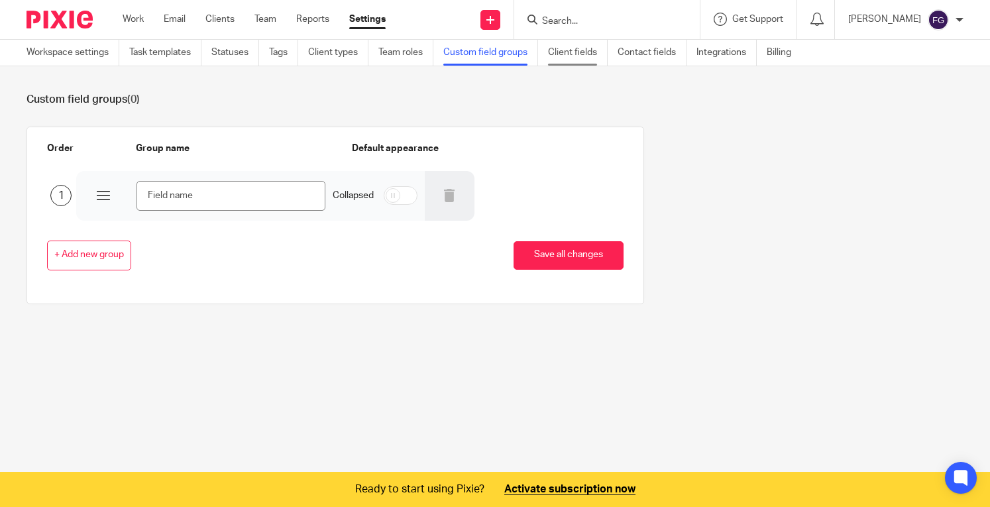
click at [576, 54] on link "Client fields" at bounding box center [578, 53] width 60 height 26
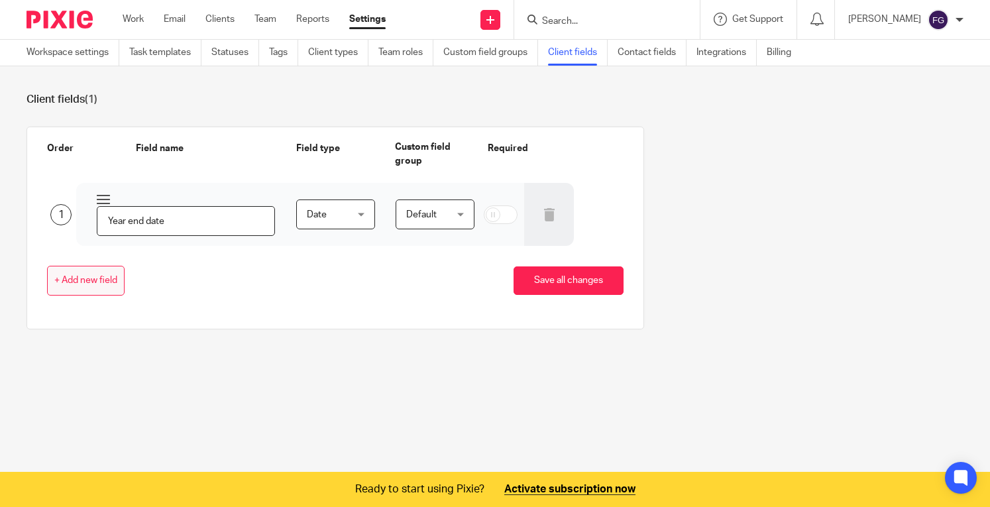
click at [76, 292] on button "+ Add new field" at bounding box center [85, 281] width 77 height 30
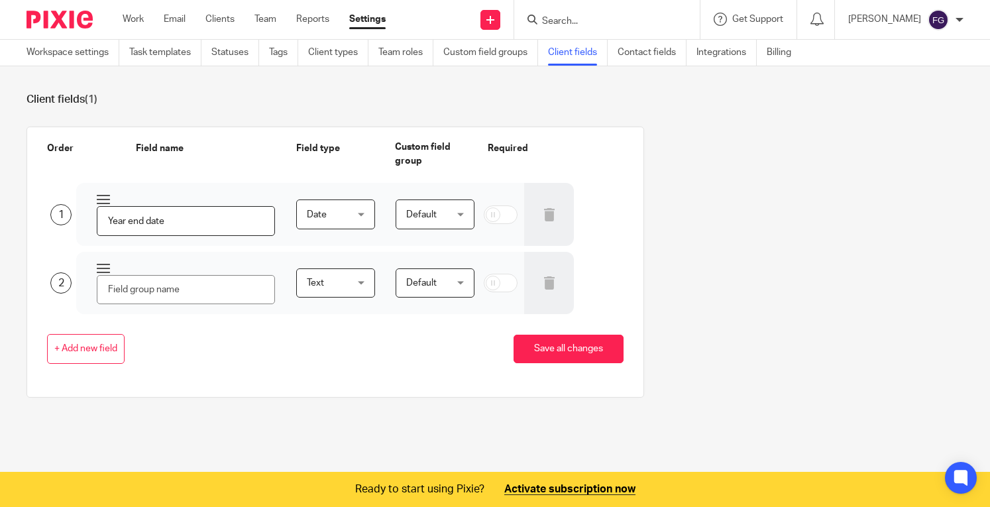
click at [342, 276] on span "Text" at bounding box center [334, 283] width 54 height 28
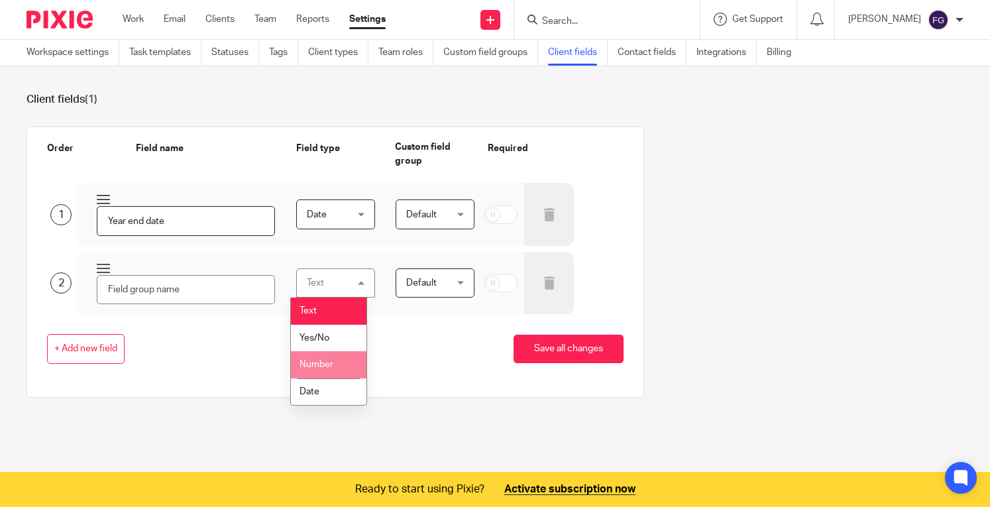
click at [407, 354] on div "+ Add new field Save all changes" at bounding box center [324, 349] width 597 height 30
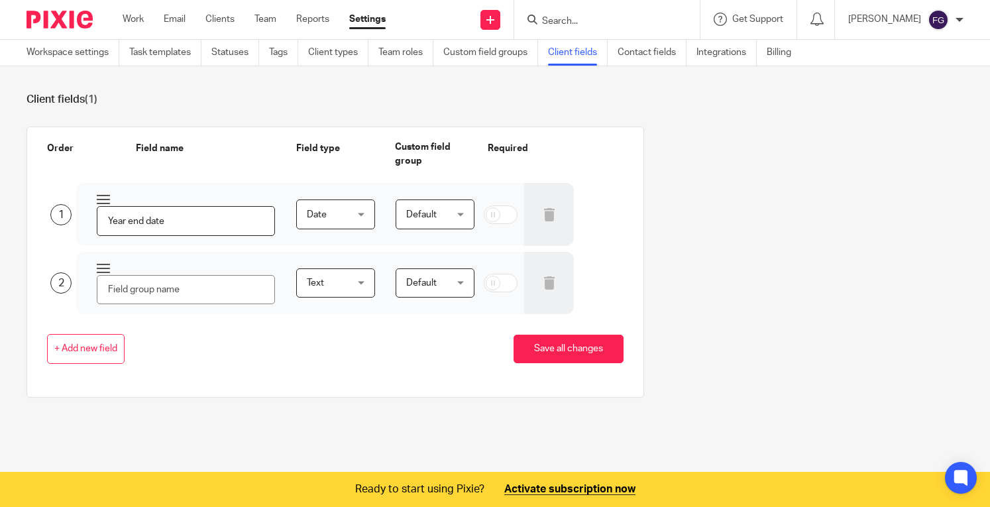
click at [431, 304] on div "Default Default Default" at bounding box center [424, 283] width 99 height 63
click at [431, 291] on span "Default" at bounding box center [433, 283] width 54 height 28
click at [348, 284] on span "Text" at bounding box center [334, 283] width 54 height 28
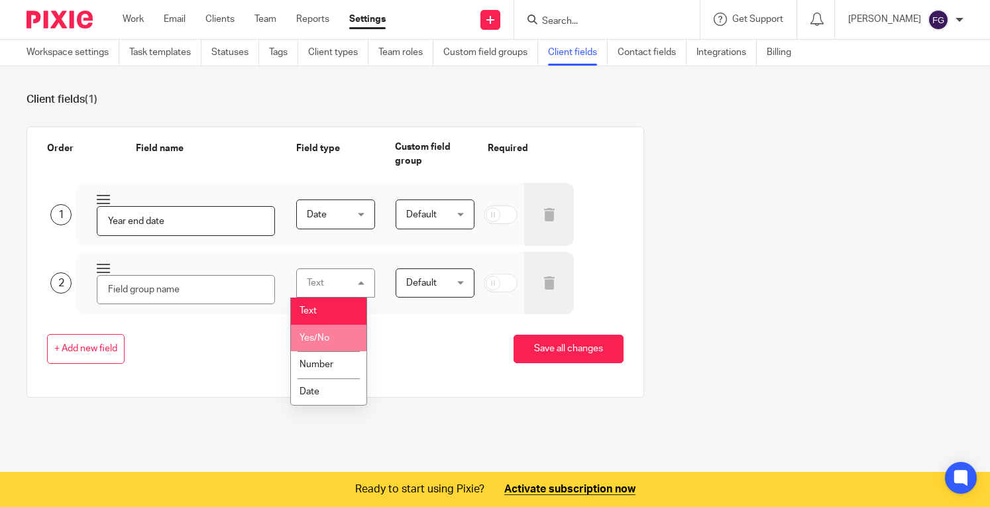
click at [323, 333] on span "Yes/No" at bounding box center [314, 337] width 30 height 9
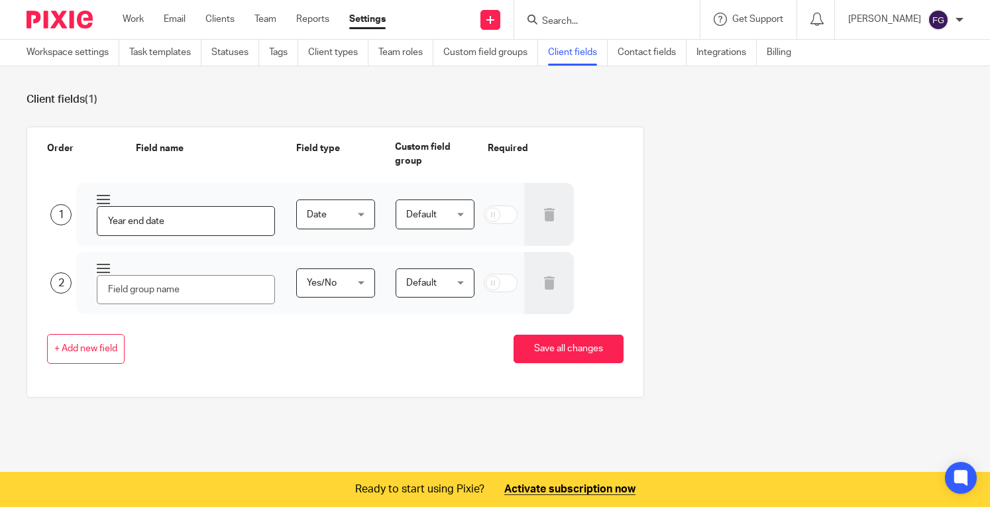
click at [323, 333] on div "+ Add new field Save all changes" at bounding box center [324, 349] width 597 height 70
drag, startPoint x: 323, startPoint y: 333, endPoint x: 268, endPoint y: 312, distance: 58.3
click at [268, 312] on div "Order Field name Field type Custom field group Required 1 Year end date Date Da…" at bounding box center [335, 261] width 576 height 243
click at [268, 312] on div at bounding box center [175, 283] width 199 height 63
click at [651, 42] on link "Contact fields" at bounding box center [651, 53] width 69 height 26
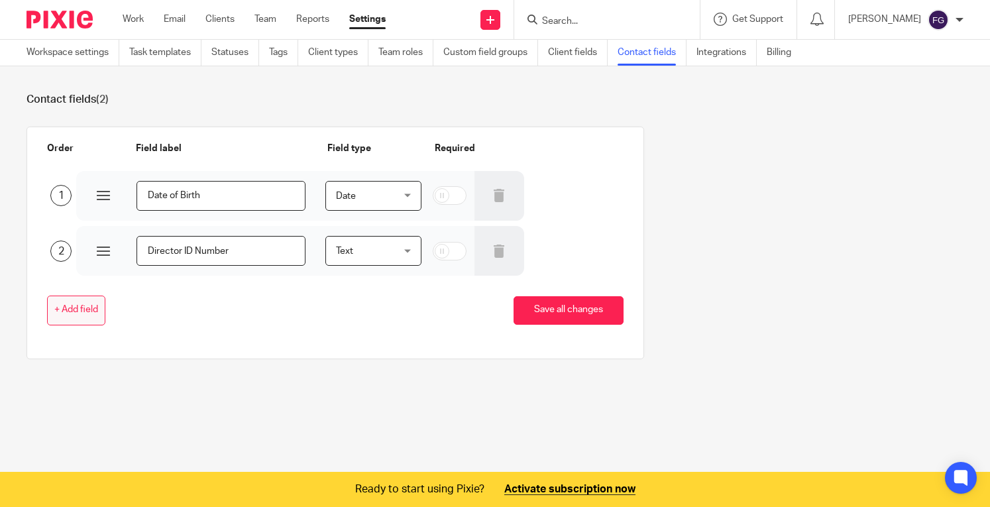
click at [89, 307] on span "+ Add field" at bounding box center [76, 310] width 44 height 11
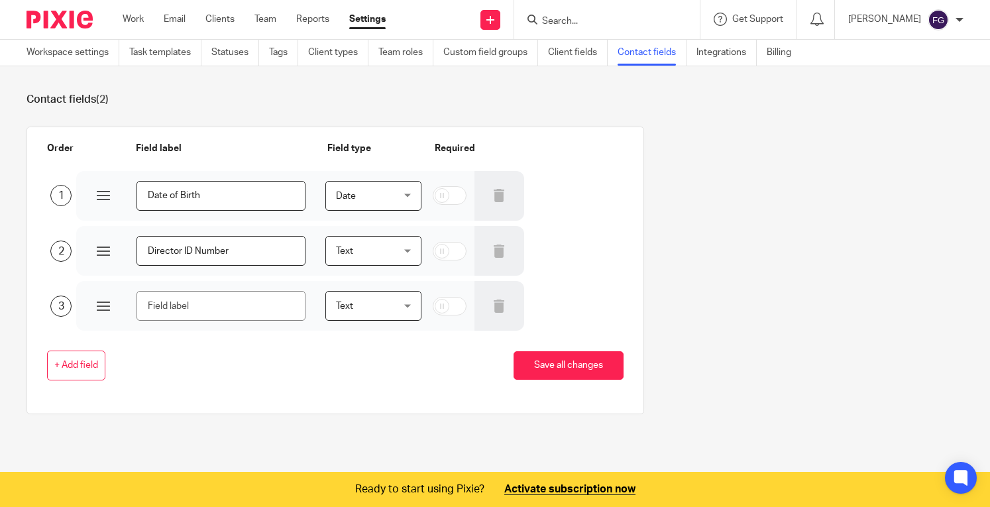
click at [370, 307] on span "Text" at bounding box center [370, 305] width 68 height 28
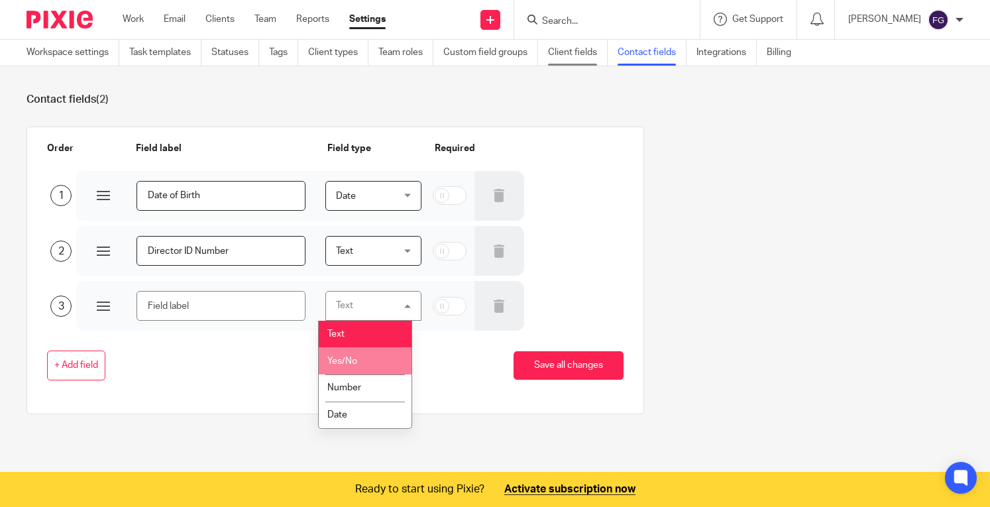
click at [574, 48] on link "Client fields" at bounding box center [578, 53] width 60 height 26
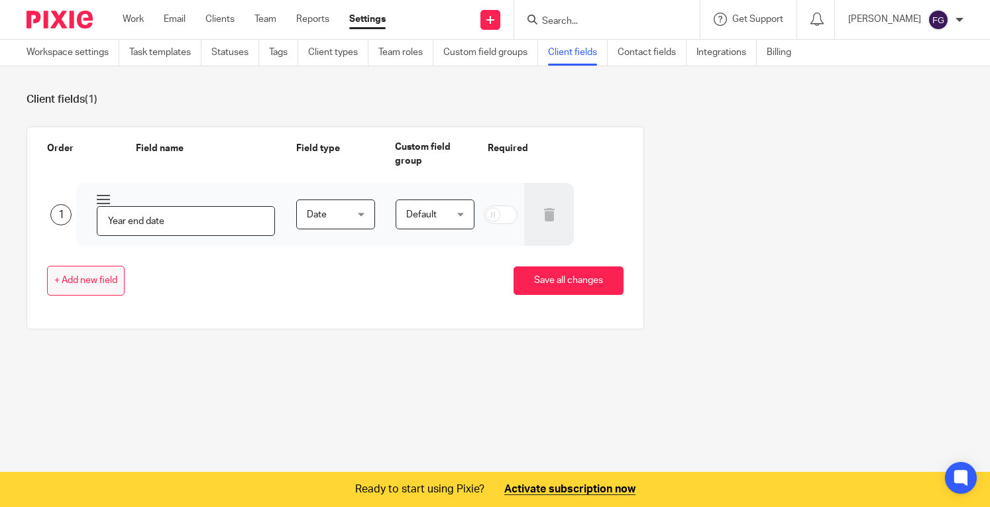
click at [109, 280] on span "+ Add new field" at bounding box center [85, 281] width 63 height 11
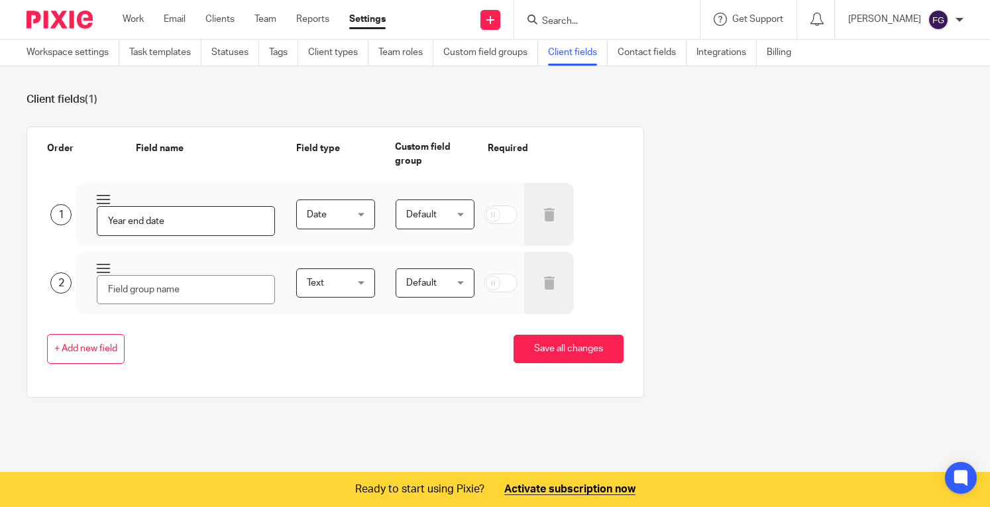
click at [314, 285] on span "Text" at bounding box center [315, 282] width 17 height 9
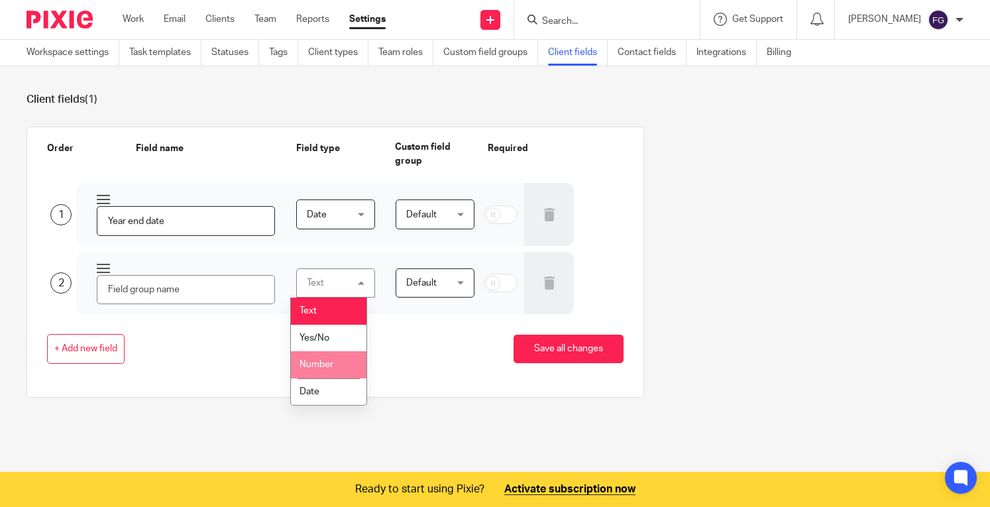
click at [238, 353] on div "+ Add new field Save all changes" at bounding box center [324, 349] width 597 height 30
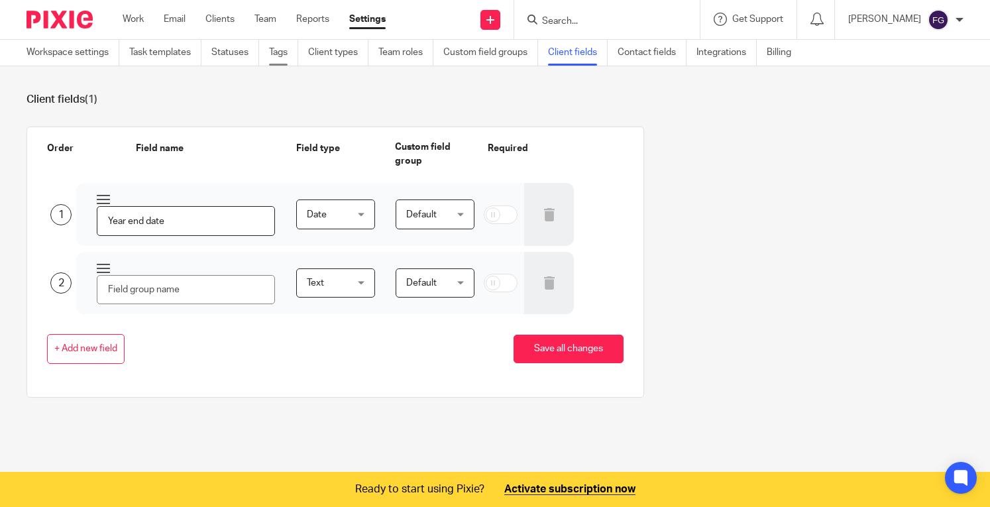
click at [283, 52] on link "Tags" at bounding box center [283, 53] width 29 height 26
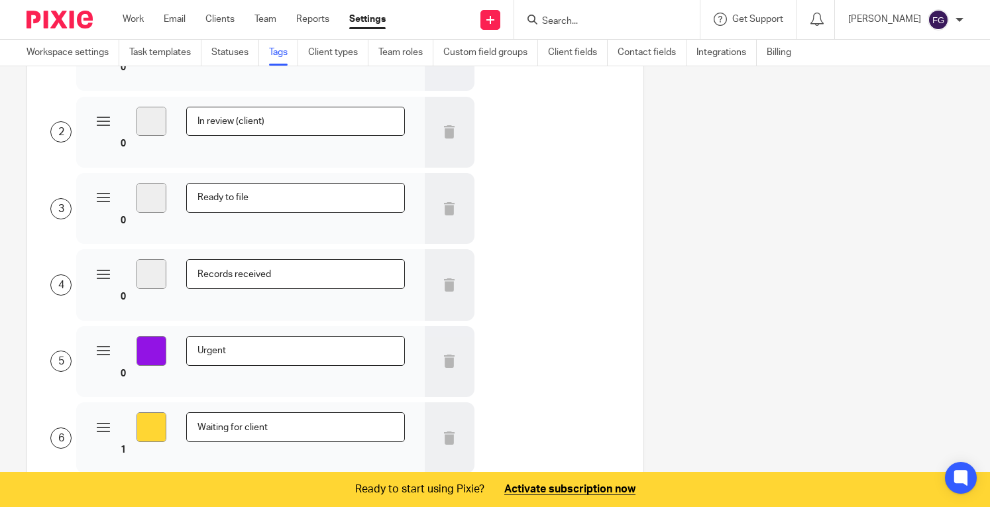
scroll to position [148, 0]
click at [75, 495] on button "+ Add tag" at bounding box center [74, 510] width 54 height 30
type input "#9213e4"
type input "#ffd633"
click at [209, 491] on input "text" at bounding box center [295, 506] width 219 height 30
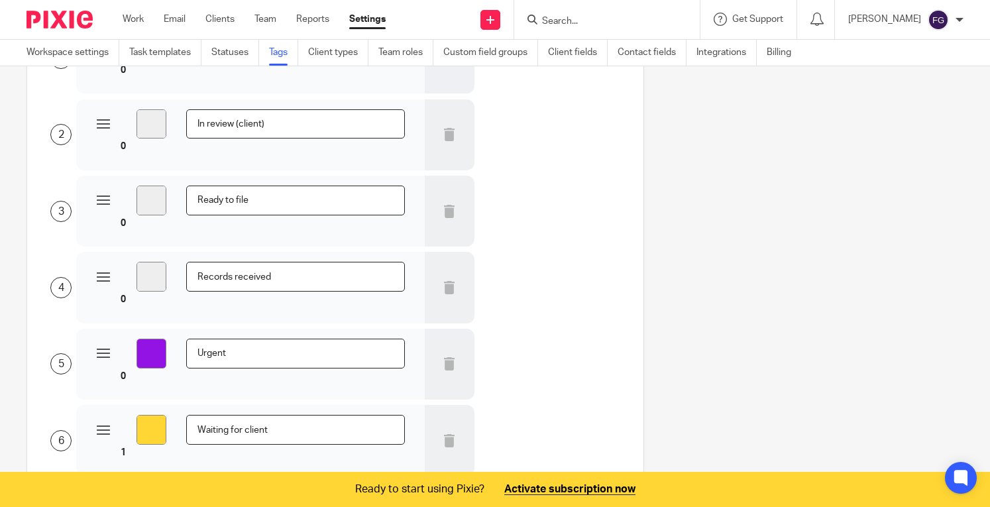
click at [148, 491] on input "#ffffff" at bounding box center [151, 506] width 30 height 30
click at [456, 482] on div at bounding box center [450, 514] width 50 height 65
click at [442, 506] on icon at bounding box center [448, 513] width 13 height 13
type input "#9213e4"
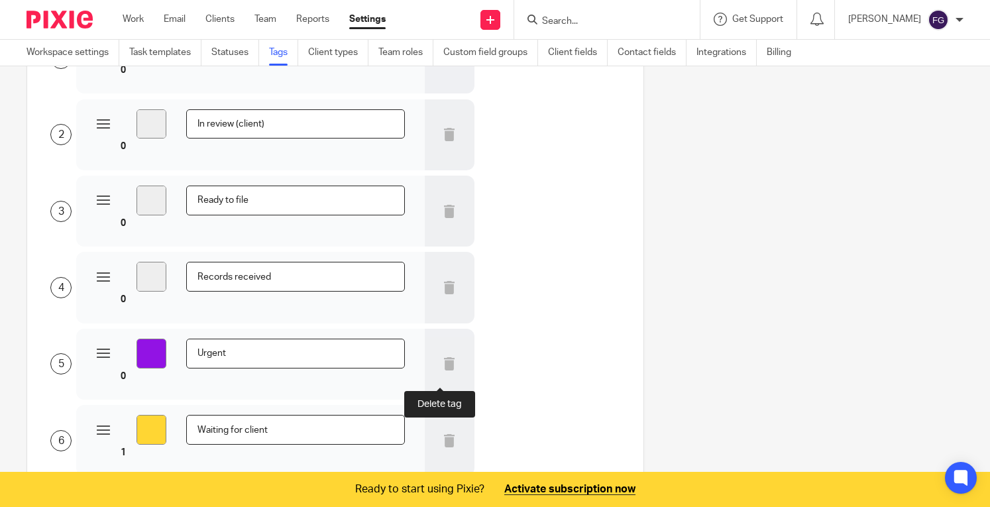
type input "#ffd633"
type input "#ffffff"
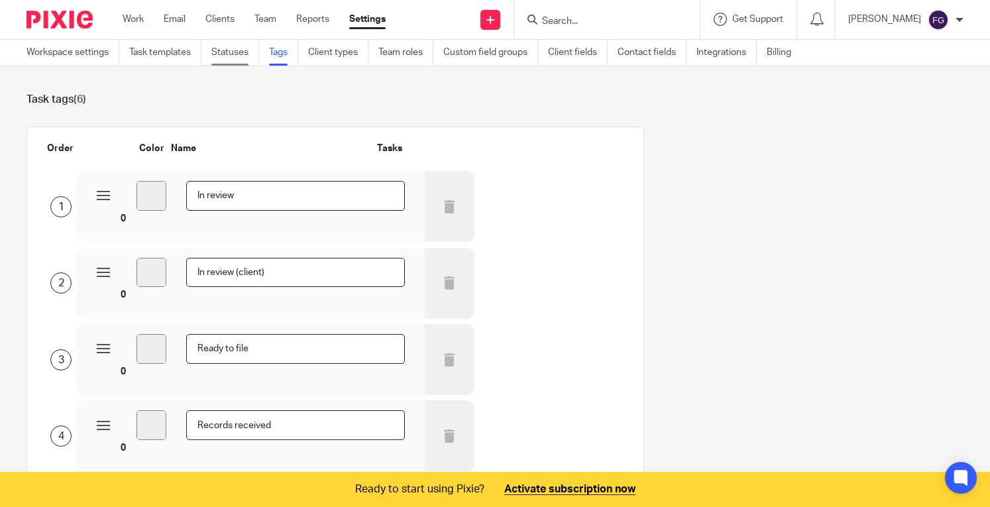
click at [250, 63] on link "Statuses" at bounding box center [235, 53] width 48 height 26
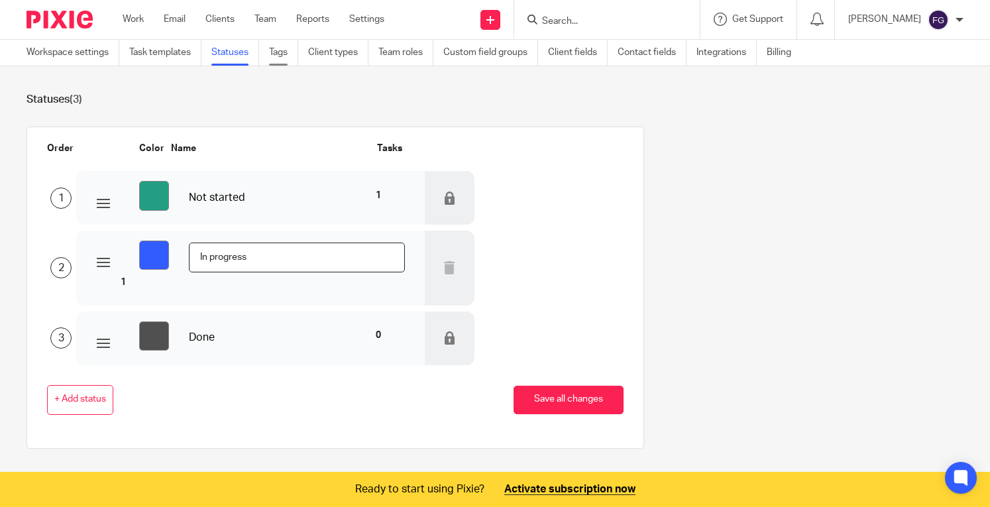
click at [282, 48] on link "Tags" at bounding box center [283, 53] width 29 height 26
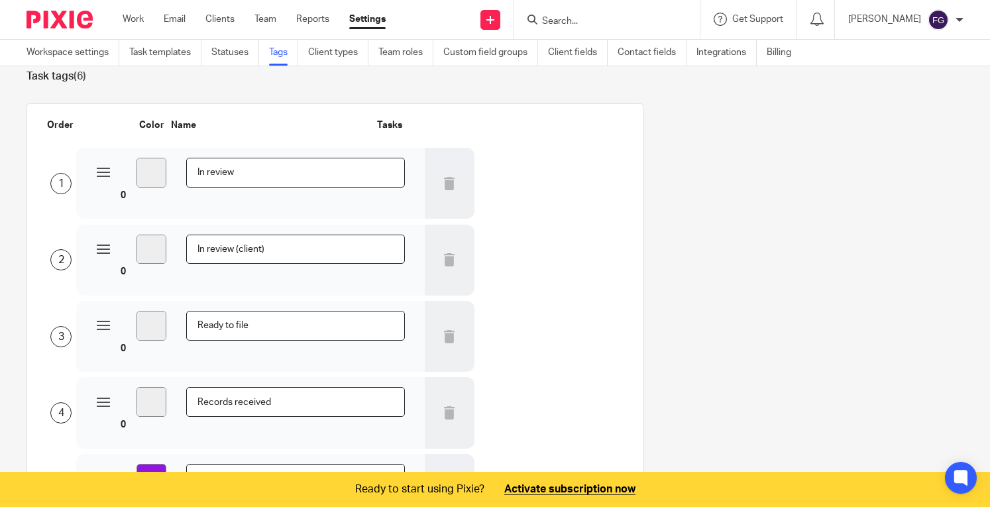
scroll to position [24, 0]
click at [563, 50] on link "Client fields" at bounding box center [578, 53] width 60 height 26
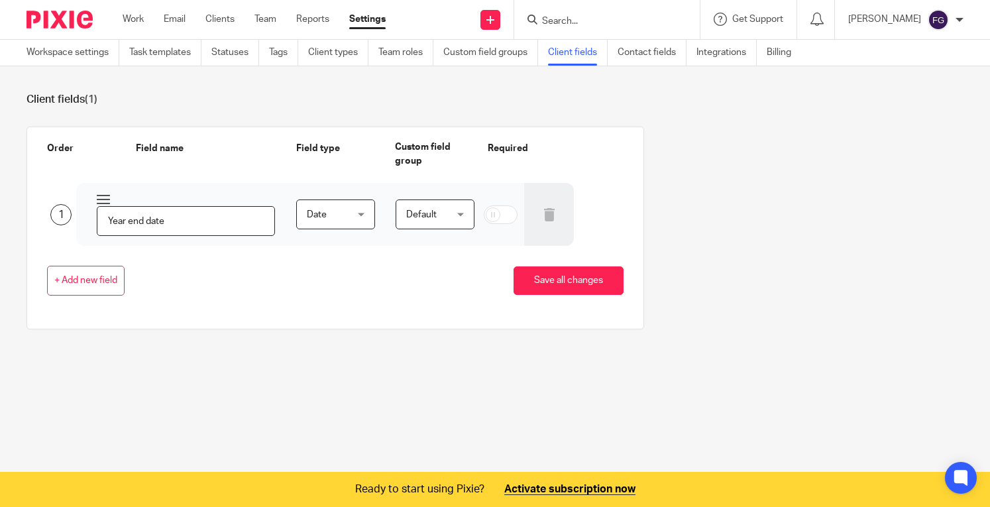
click at [337, 211] on span "Date" at bounding box center [334, 214] width 54 height 28
click at [337, 211] on div "Date Date" at bounding box center [335, 214] width 79 height 30
click at [651, 52] on link "Contact fields" at bounding box center [651, 53] width 69 height 26
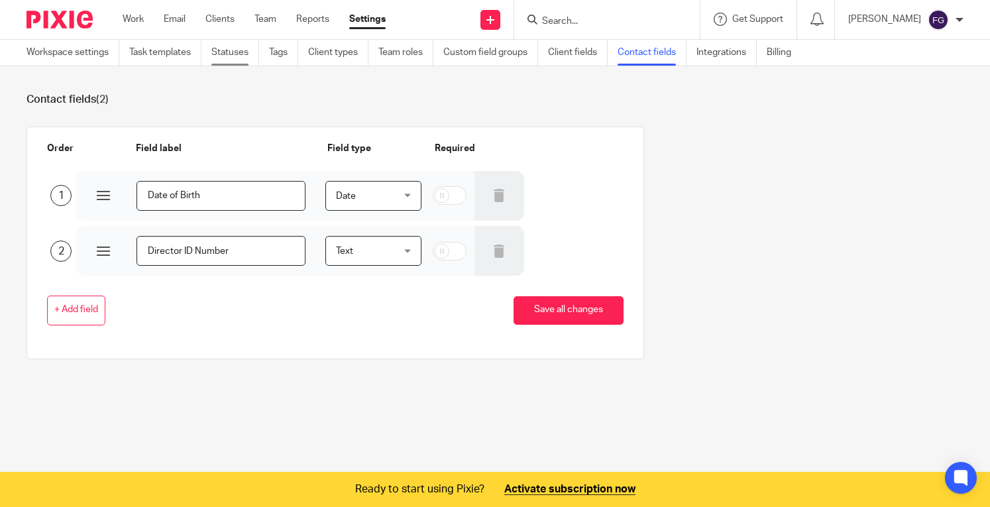
click at [223, 58] on link "Statuses" at bounding box center [235, 53] width 48 height 26
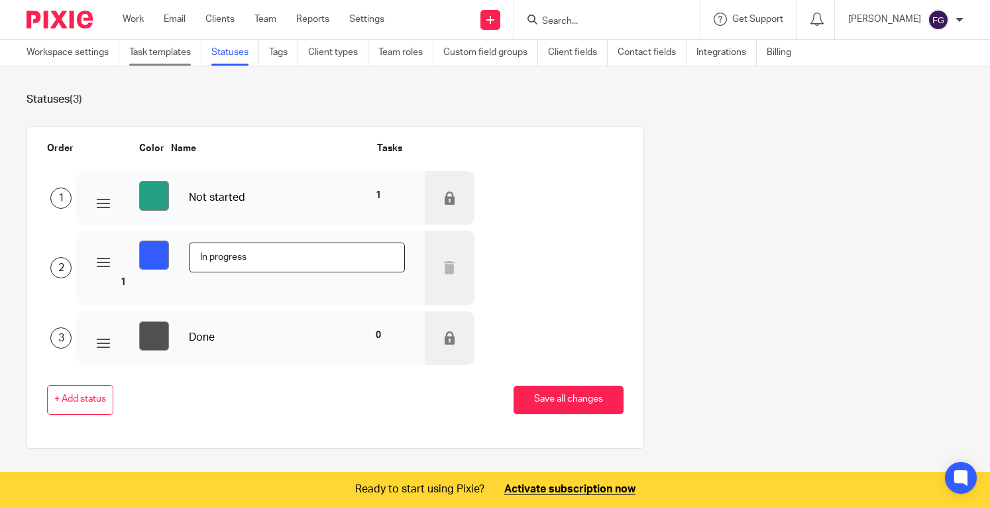
click at [189, 56] on link "Task templates" at bounding box center [165, 53] width 72 height 26
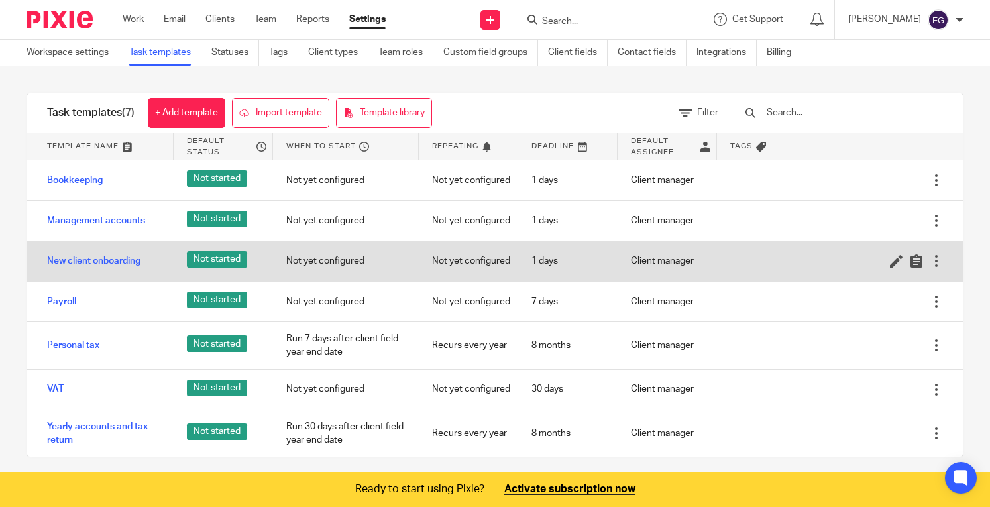
scroll to position [8, 0]
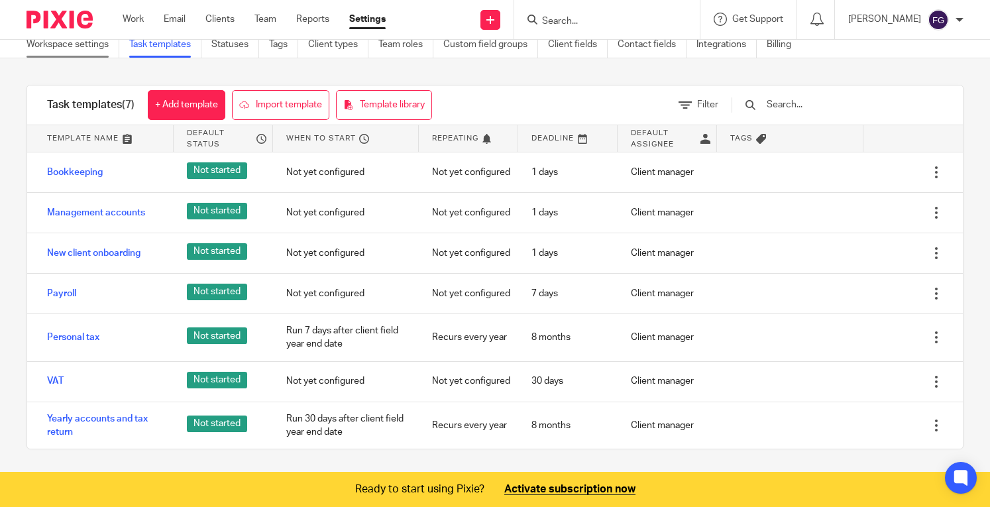
click at [82, 54] on link "Workspace settings" at bounding box center [72, 45] width 93 height 26
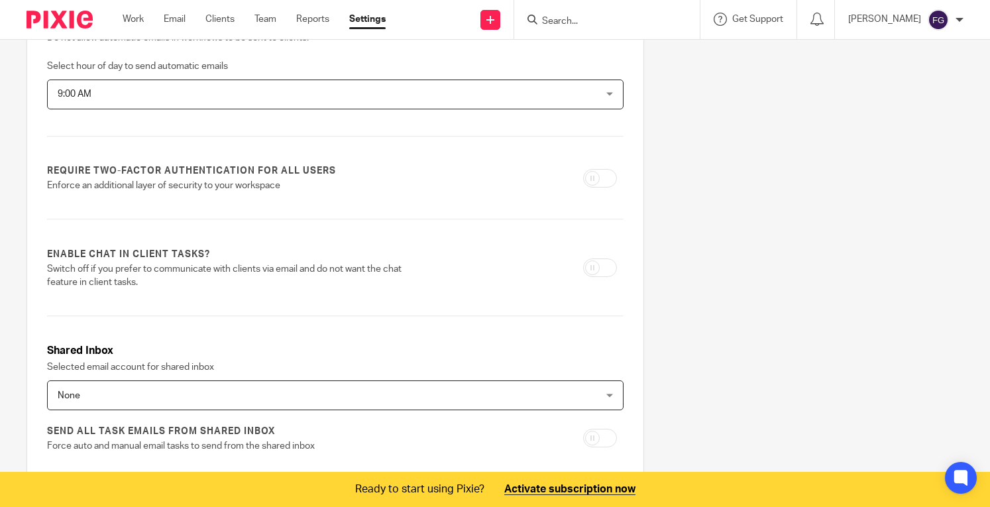
scroll to position [439, 0]
click at [242, 184] on p "Enforce an additional layer of security to your workspace" at bounding box center [236, 184] width 378 height 13
click at [208, 165] on label "Require two-factor authentication for all users" at bounding box center [191, 170] width 289 height 13
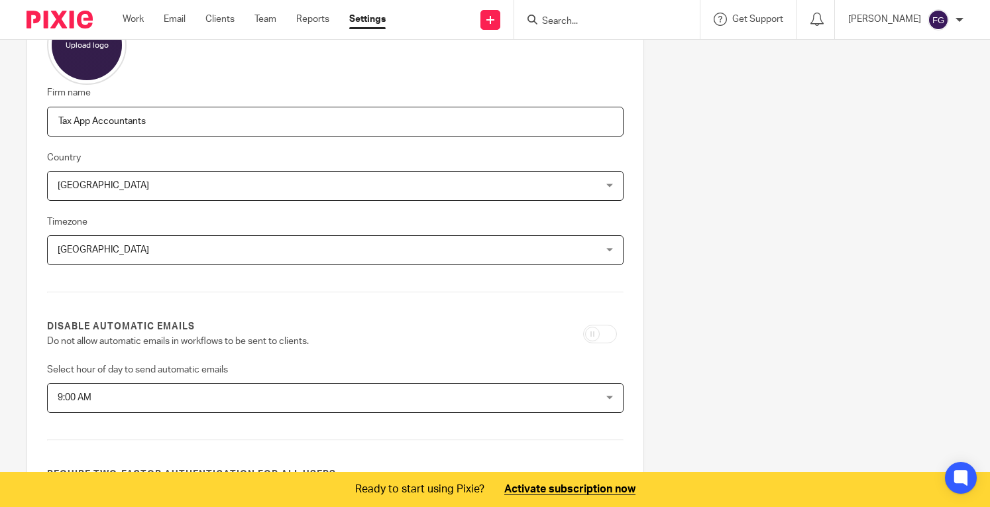
scroll to position [0, 0]
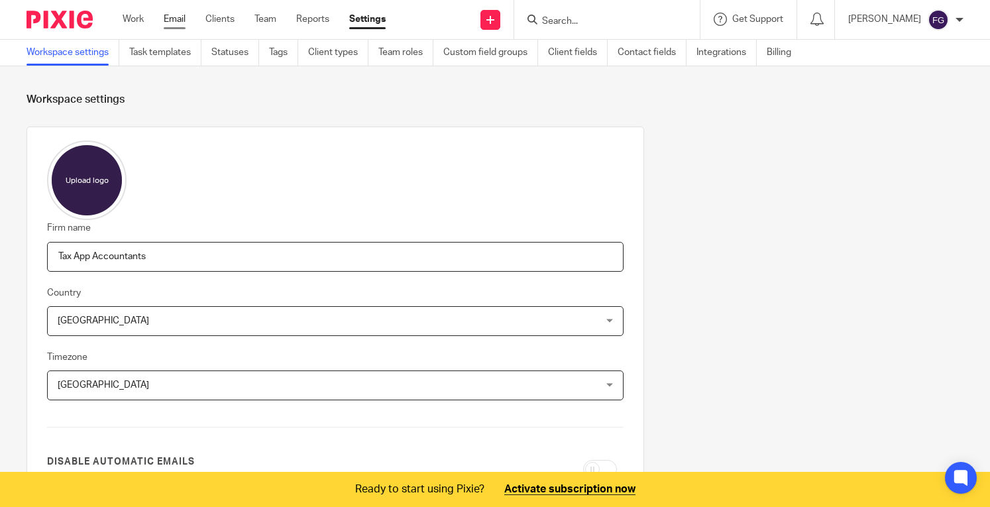
click at [181, 24] on link "Email" at bounding box center [175, 19] width 22 height 13
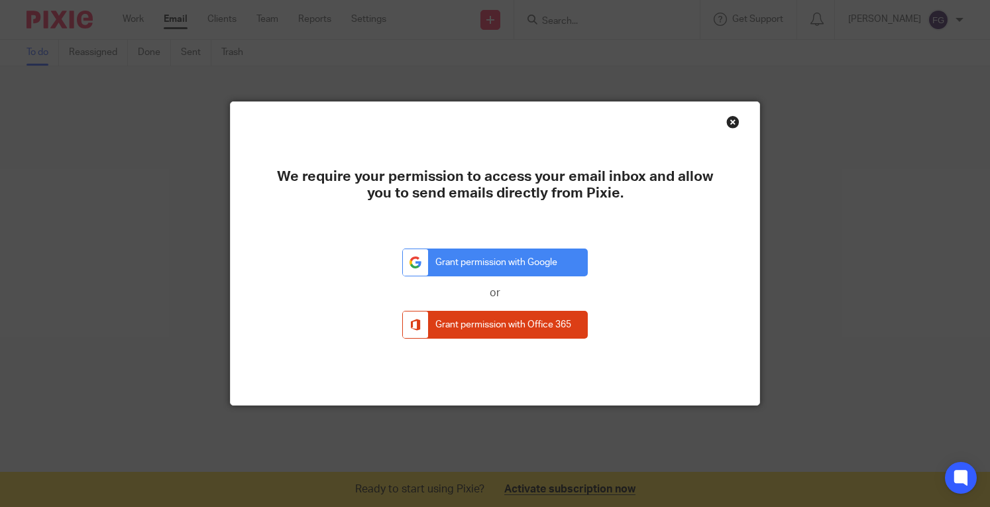
click at [733, 125] on div "Close this dialog window" at bounding box center [732, 121] width 13 height 13
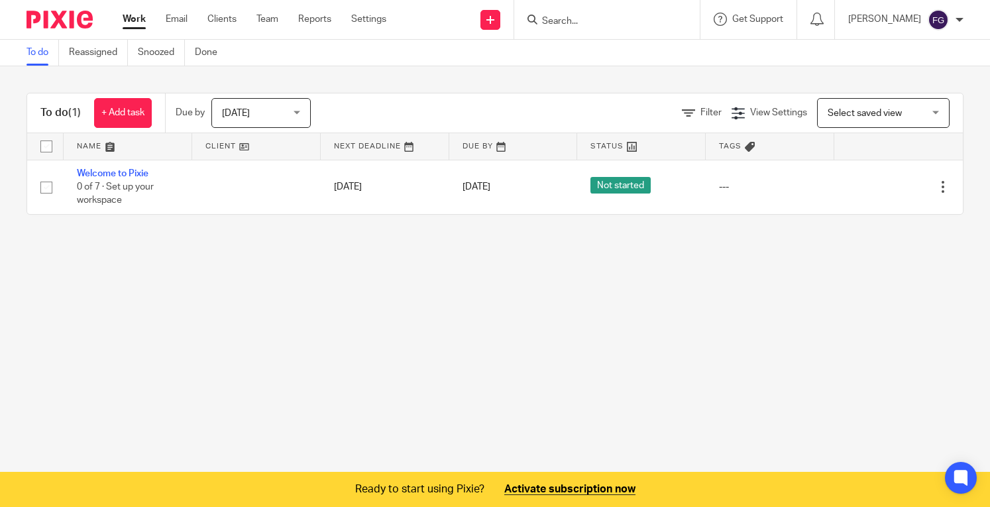
click at [121, 97] on div "To do (1) + Add task" at bounding box center [96, 112] width 138 height 39
click at [119, 112] on link "+ Add task" at bounding box center [123, 113] width 58 height 30
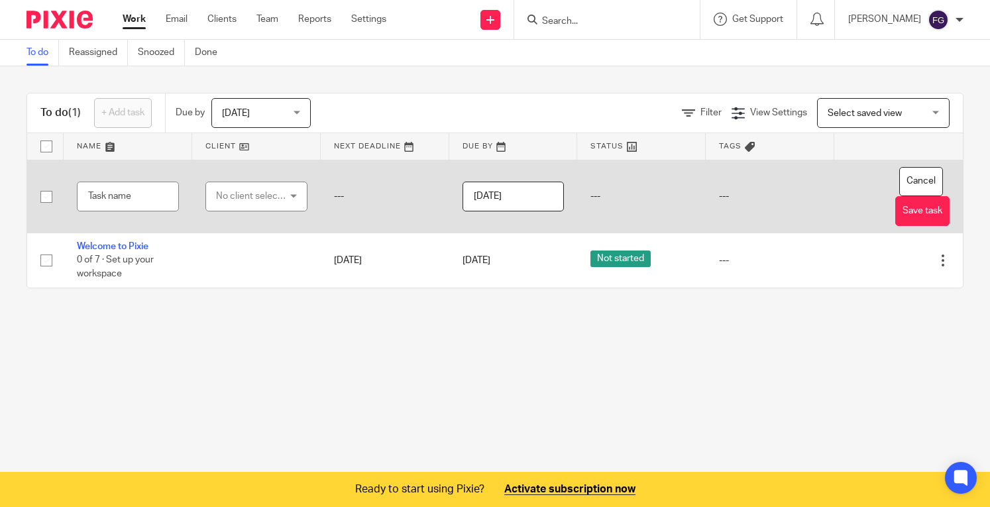
click at [237, 200] on div "No client selected" at bounding box center [252, 196] width 72 height 28
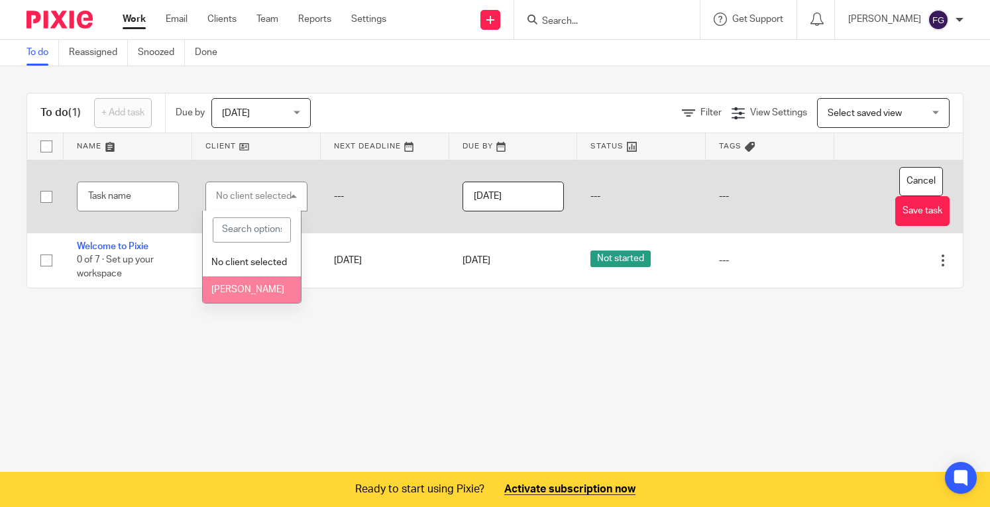
click at [244, 289] on li "[PERSON_NAME]" at bounding box center [252, 289] width 98 height 27
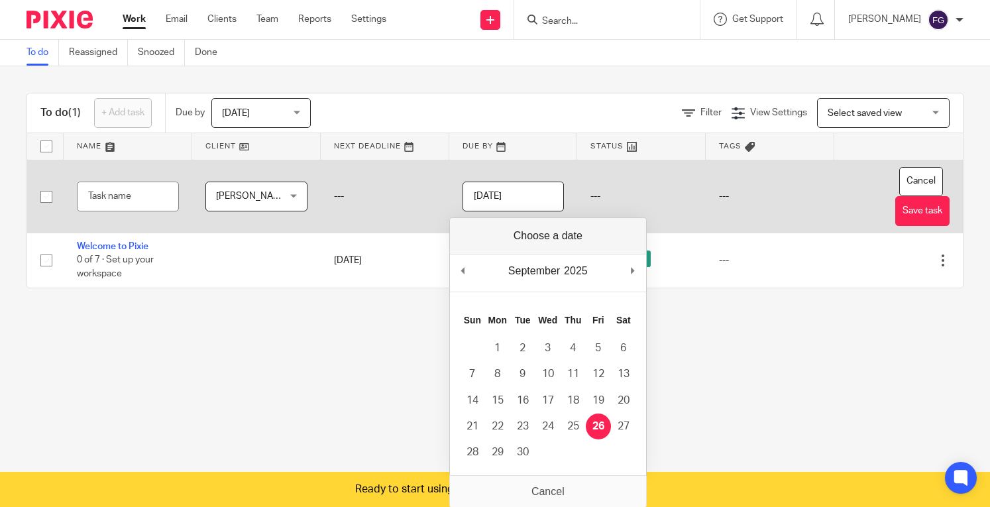
click at [511, 197] on input "2025-09-26" at bounding box center [513, 196] width 102 height 30
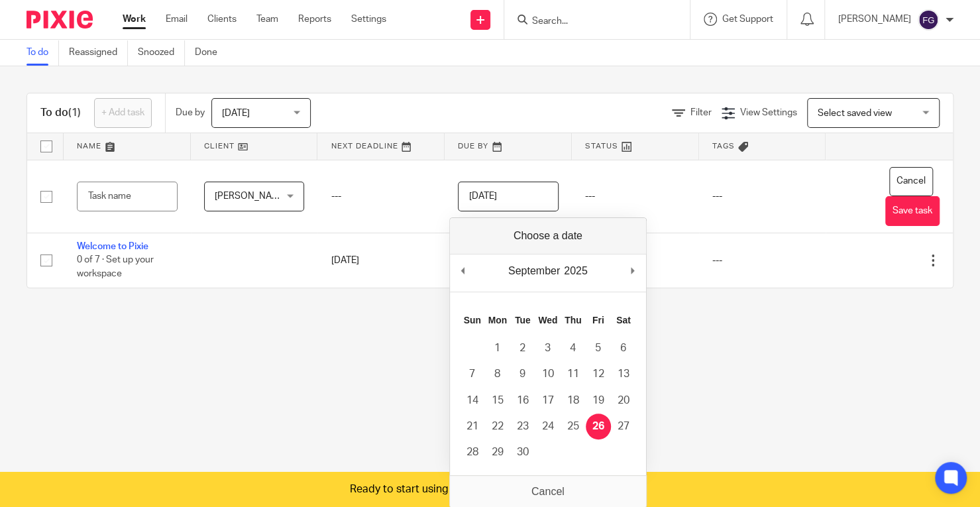
click at [383, 332] on main "To do Reassigned Snoozed Done To do (1) + Add task Due by Today Today Today Tom…" at bounding box center [490, 253] width 980 height 507
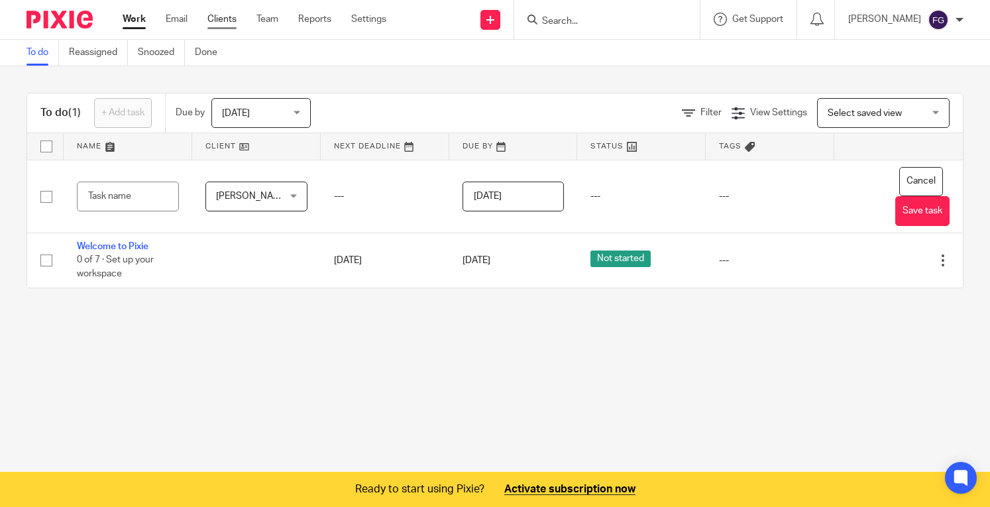
click at [221, 17] on link "Clients" at bounding box center [221, 19] width 29 height 13
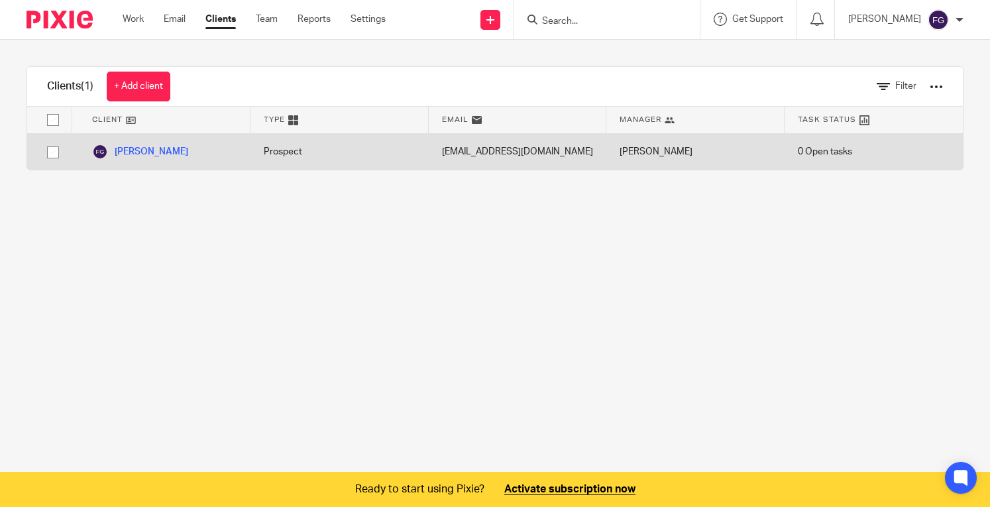
click at [48, 152] on input "checkbox" at bounding box center [52, 152] width 25 height 25
checkbox input "true"
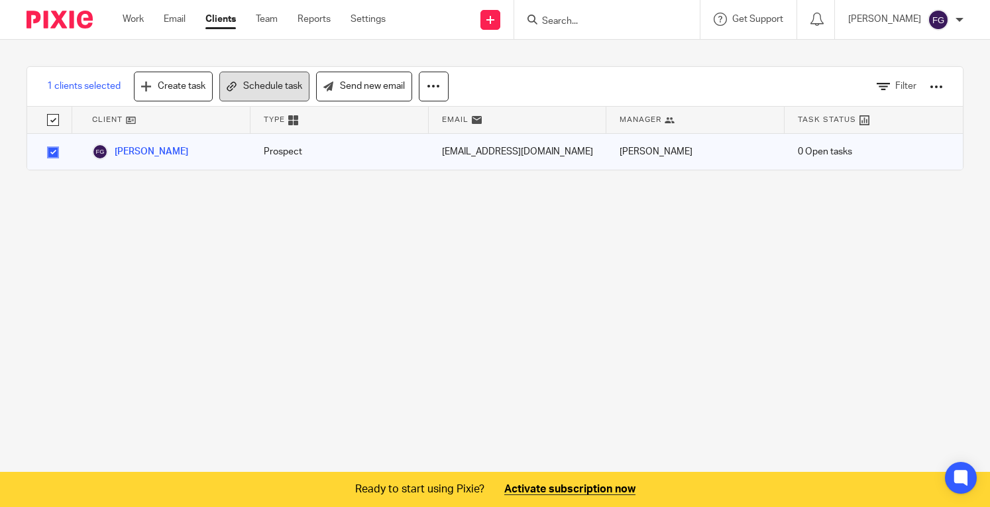
click at [248, 83] on link "Schedule task" at bounding box center [264, 87] width 90 height 30
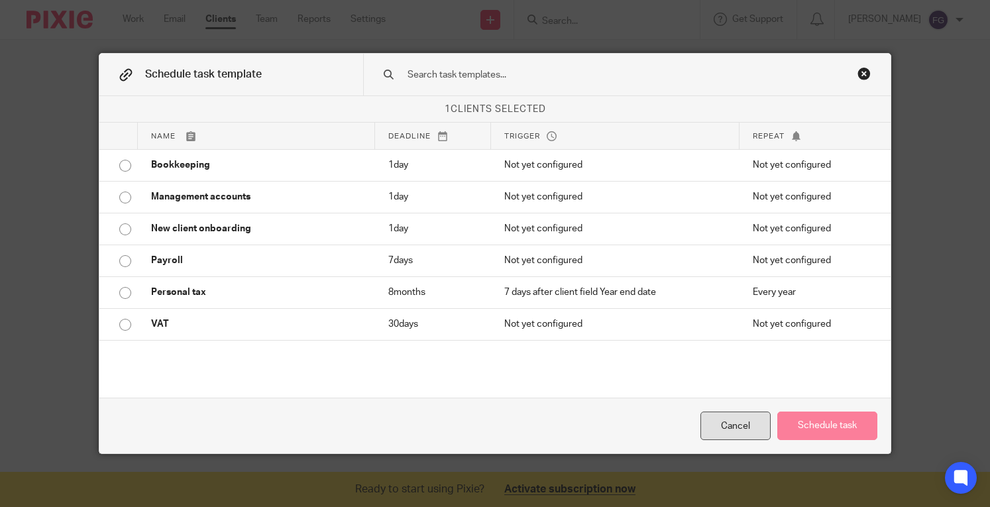
click at [701, 423] on div "Cancel" at bounding box center [735, 425] width 70 height 28
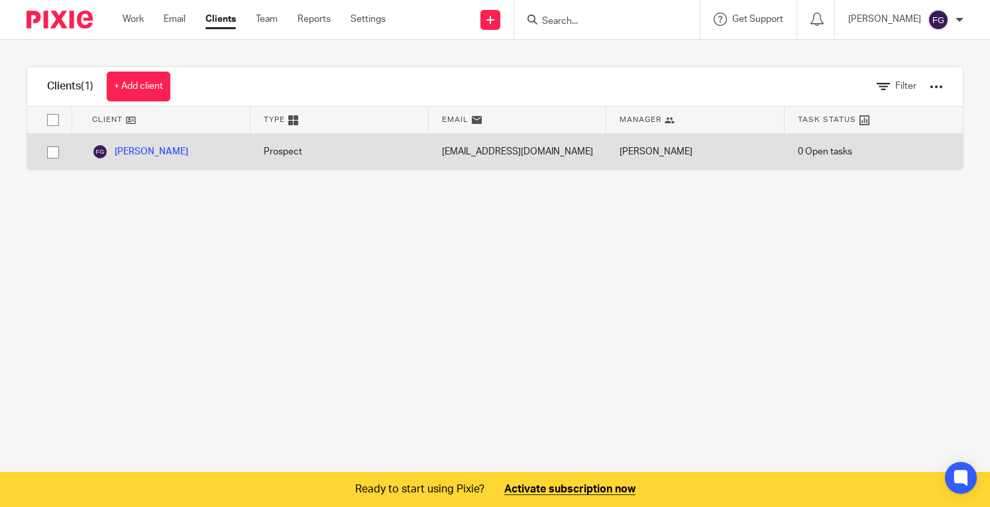
click at [48, 149] on input "checkbox" at bounding box center [52, 152] width 25 height 25
checkbox input "true"
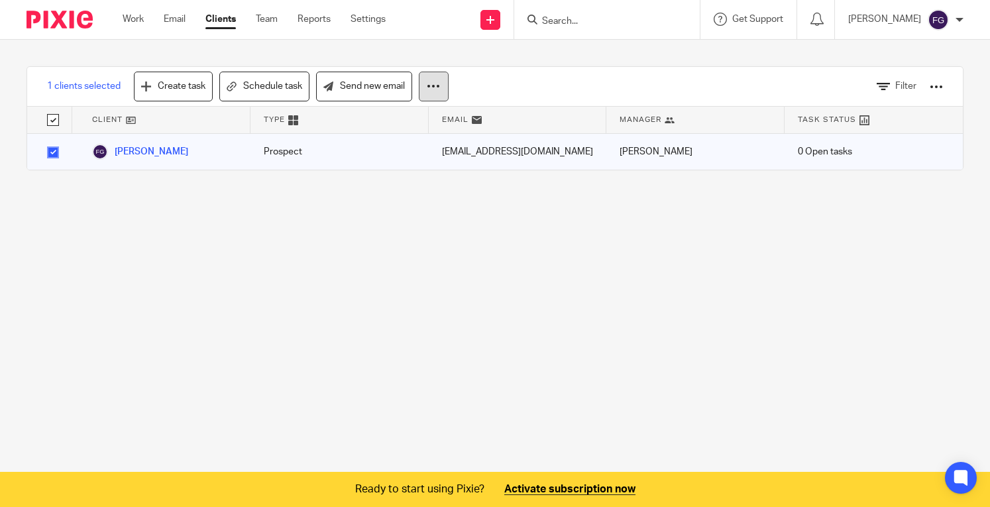
click at [431, 95] on button at bounding box center [434, 87] width 30 height 30
click at [412, 123] on link "Update property" at bounding box center [394, 125] width 89 height 20
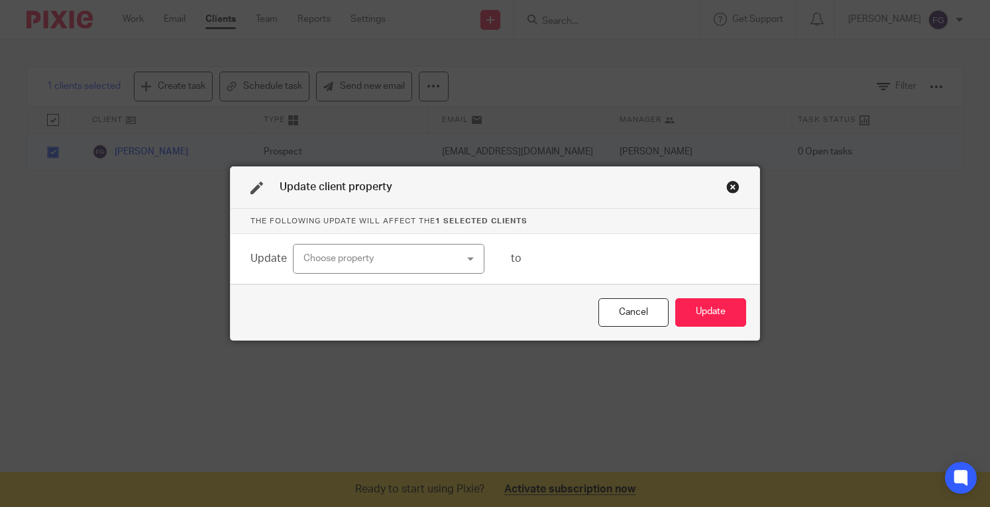
click at [434, 253] on div "Choose property" at bounding box center [375, 258] width 144 height 28
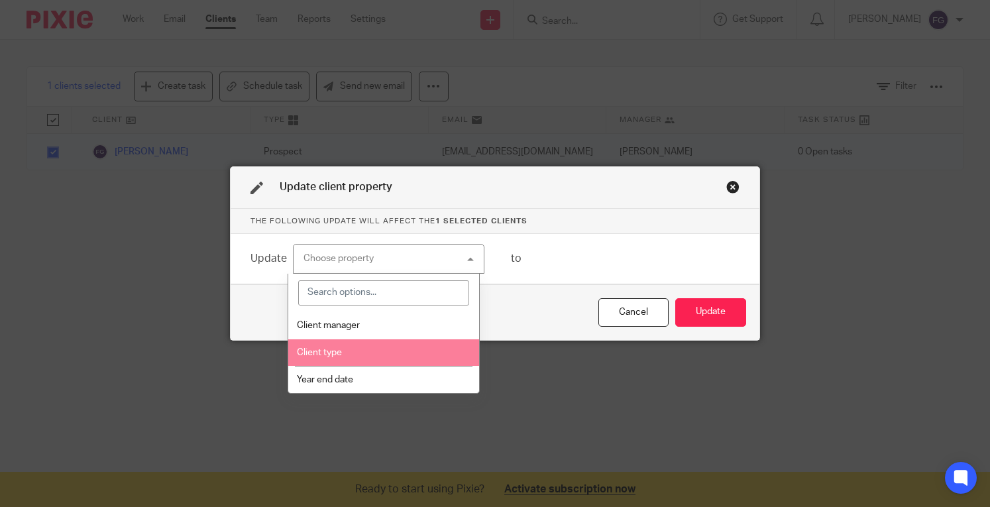
click at [401, 352] on li "Client type" at bounding box center [383, 352] width 191 height 27
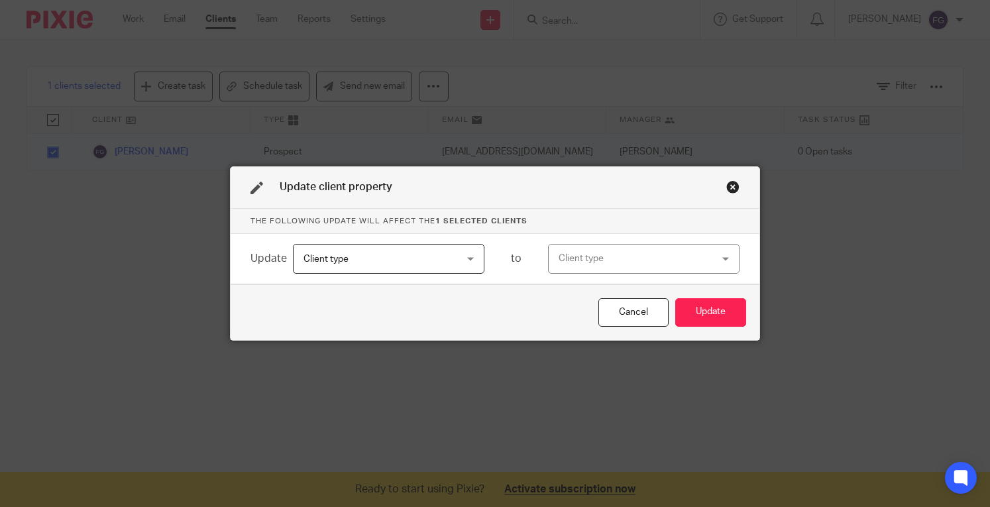
click div "Client type"
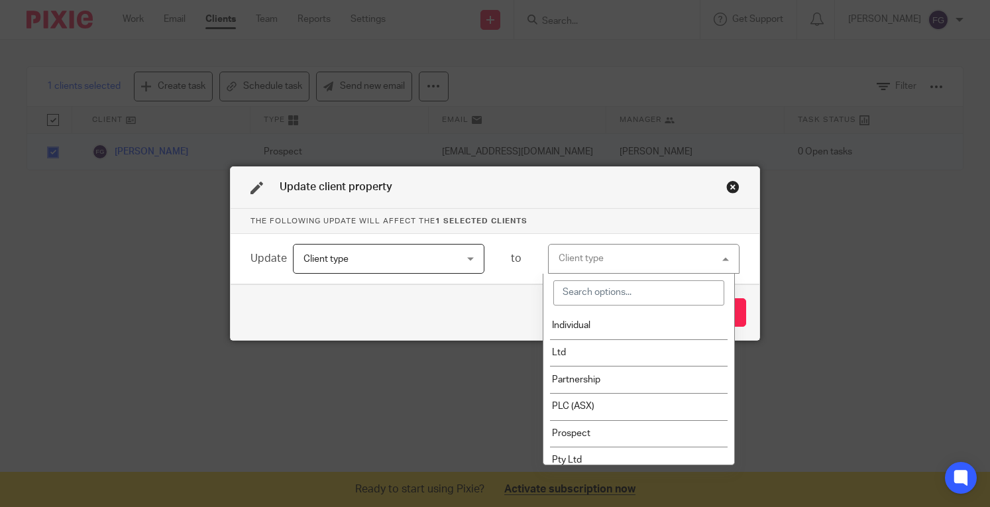
click div "Client type"
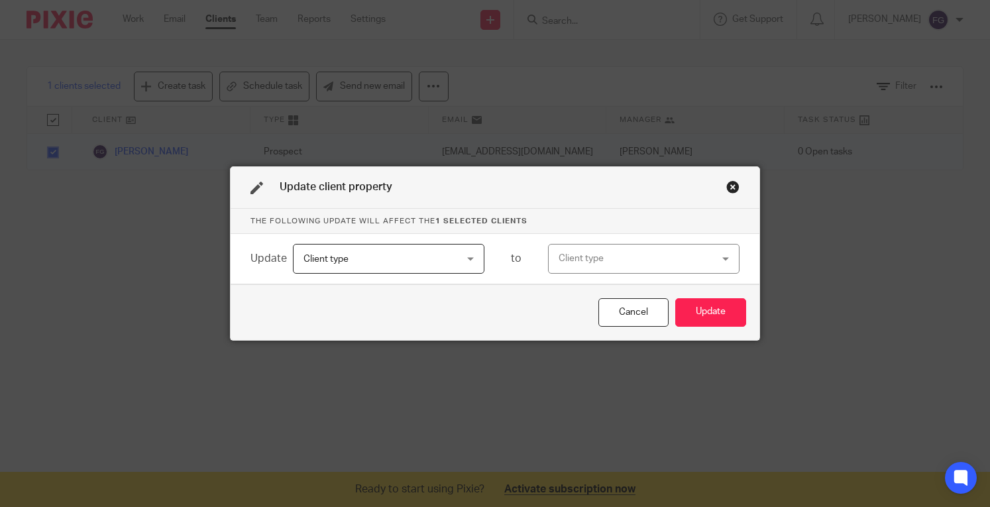
click span "Client type"
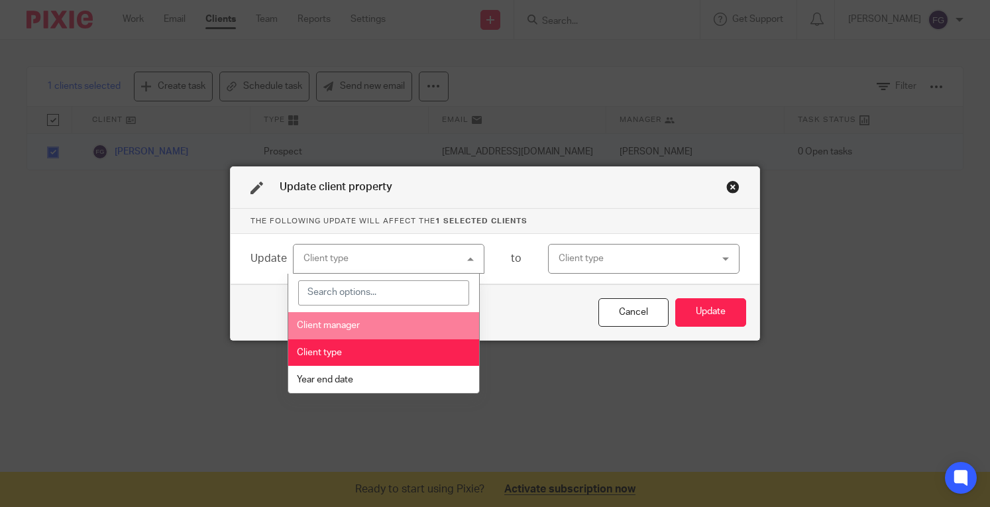
click span "Client manager"
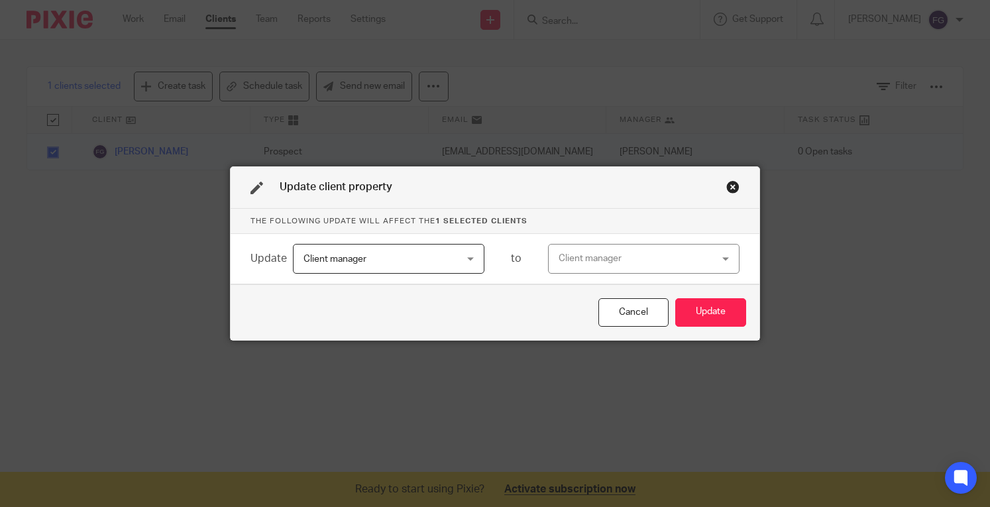
click div "Client manager"
click div "Client manager Client manager"
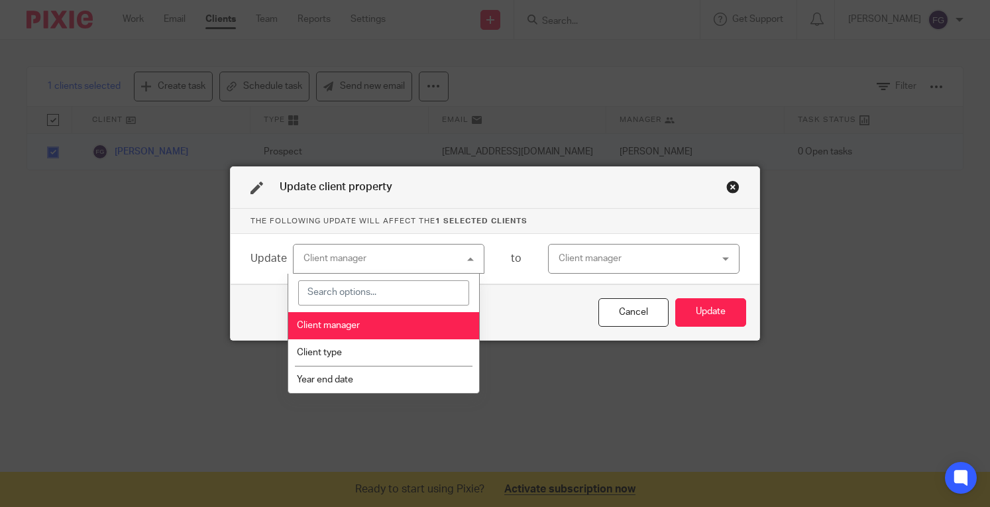
click div "Client manager Client manager"
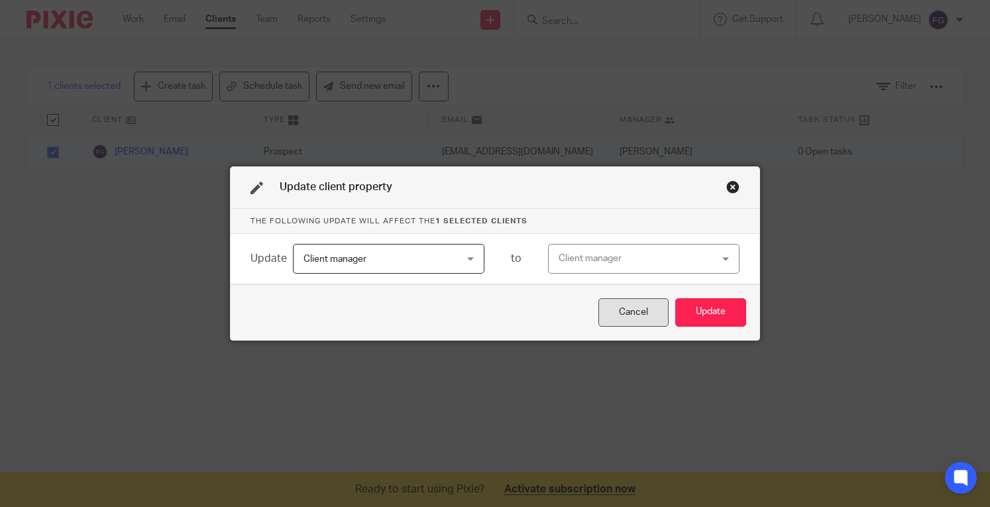
click div "Cancel"
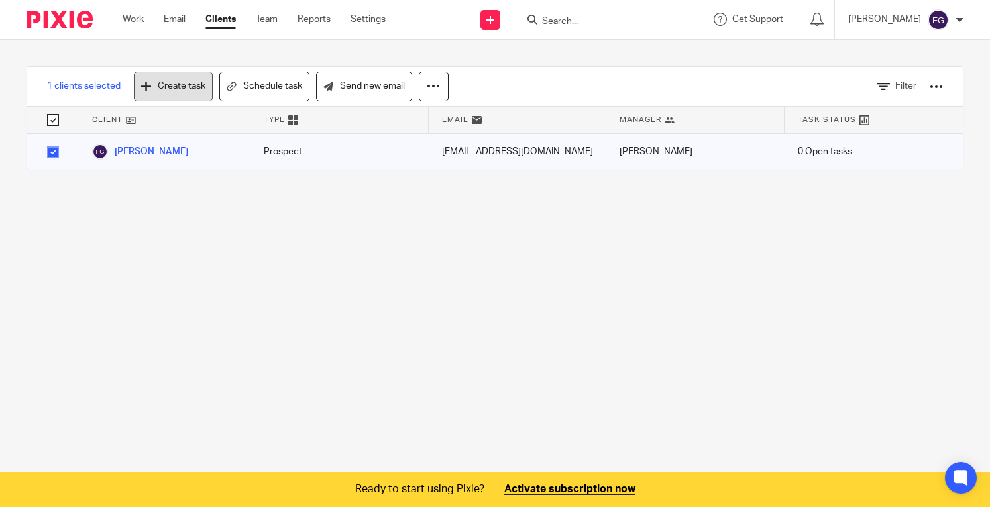
click link "Create task"
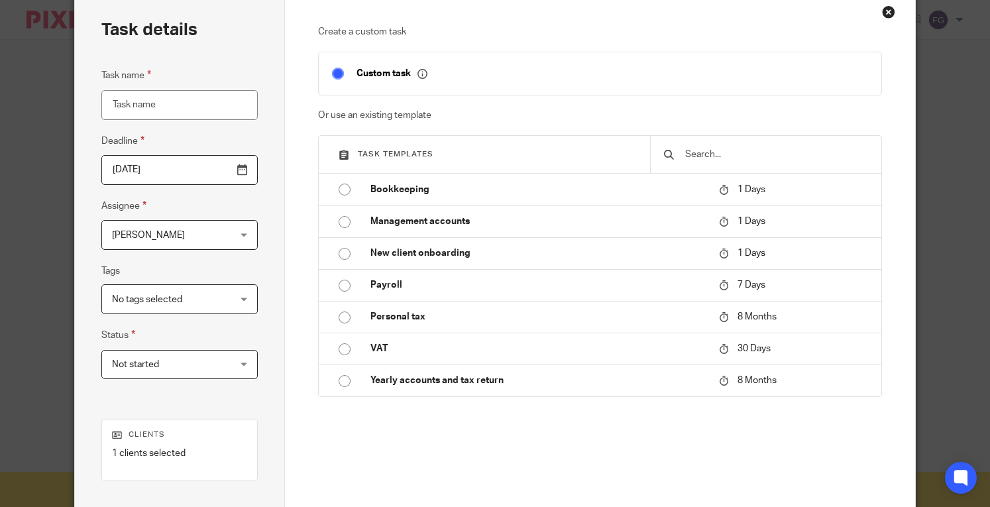
click at [209, 238] on span "[PERSON_NAME]" at bounding box center [170, 235] width 116 height 28
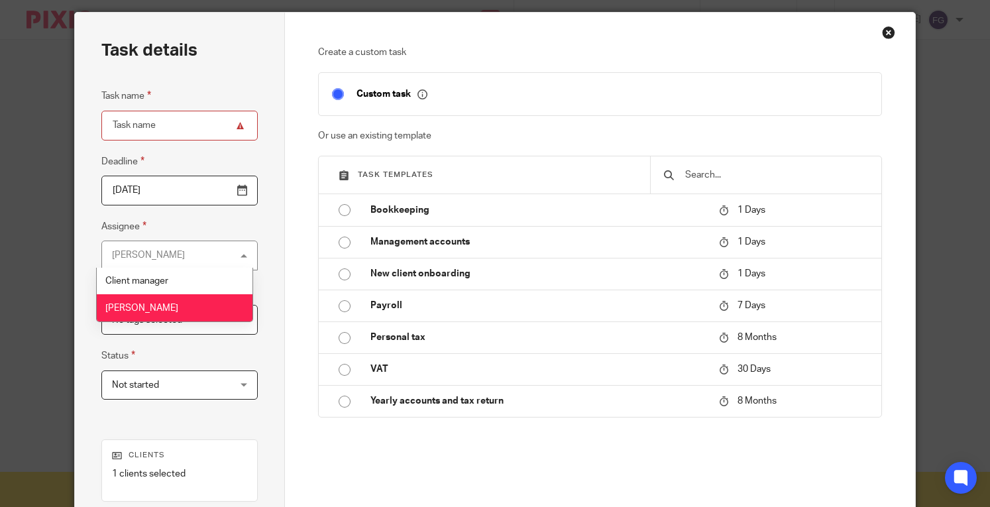
scroll to position [41, 0]
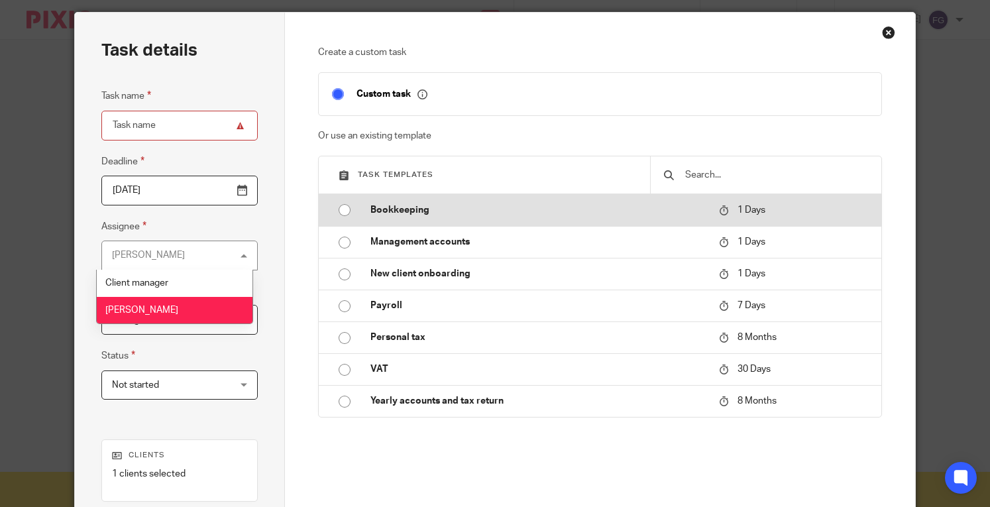
click at [339, 206] on input "radio" at bounding box center [344, 209] width 25 height 25
type input "[DATE]"
type input "Bookkeeping"
checkbox input "false"
radio input "false"
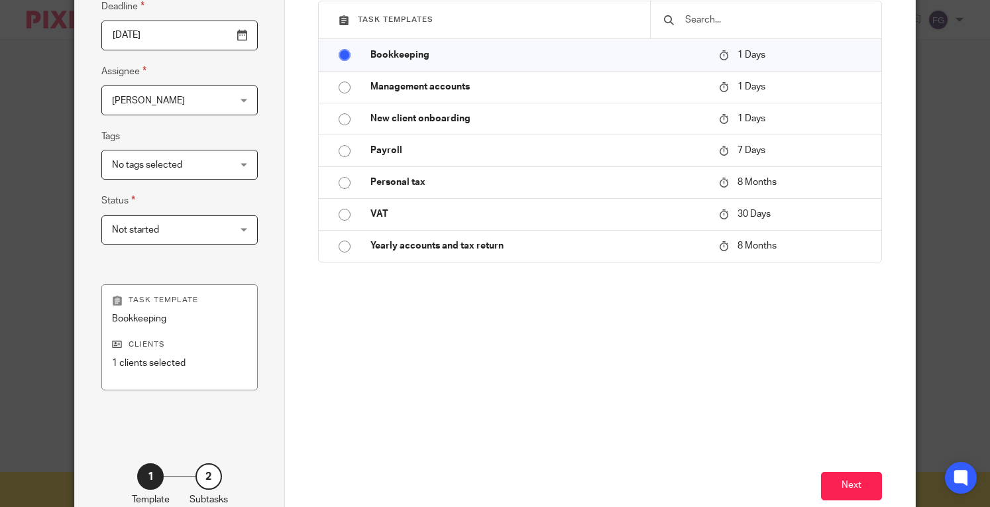
scroll to position [189, 0]
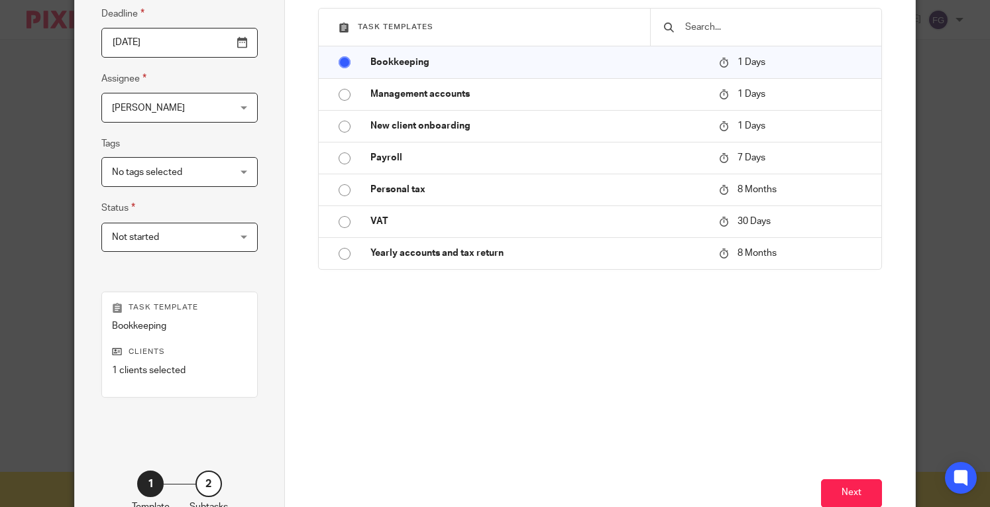
click at [172, 189] on div "Task name Bookkeeping Deadline [DATE] Assignee [PERSON_NAME] Fahad Gul Client m…" at bounding box center [179, 102] width 156 height 325
click at [168, 178] on span "No tags selected" at bounding box center [170, 172] width 116 height 28
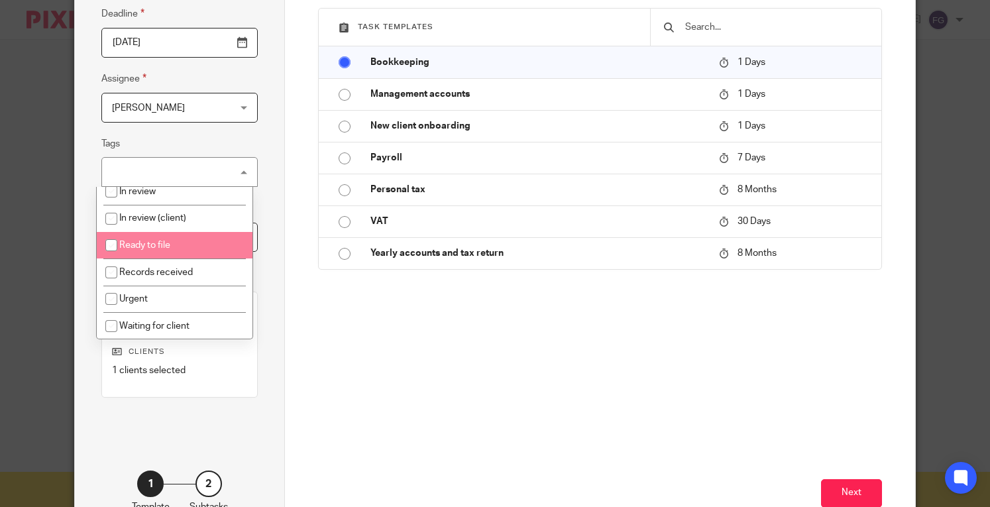
scroll to position [0, 0]
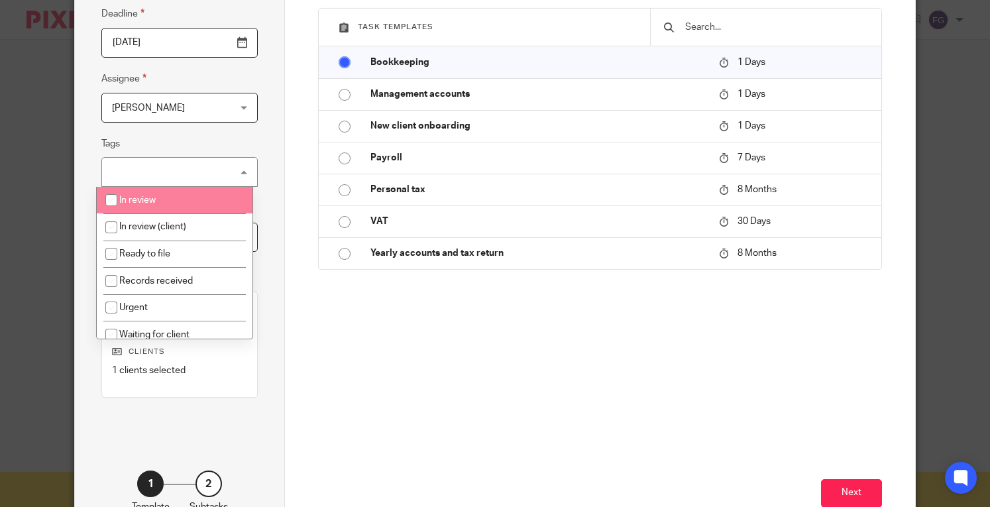
click at [150, 206] on li "In review" at bounding box center [174, 200] width 155 height 27
checkbox input "true"
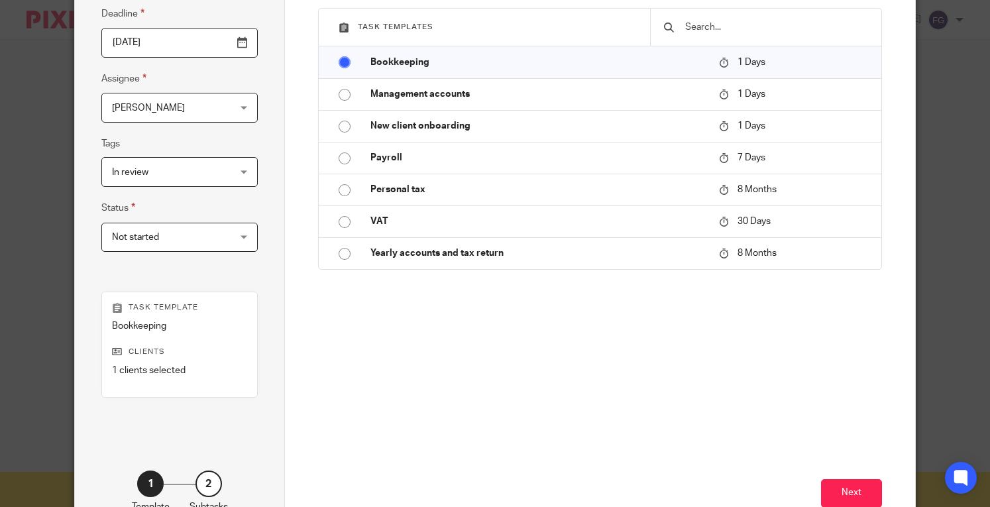
click at [256, 268] on div "Task details Task name Bookkeeping Deadline [DATE] Assignee [PERSON_NAME] Fahad…" at bounding box center [180, 203] width 210 height 676
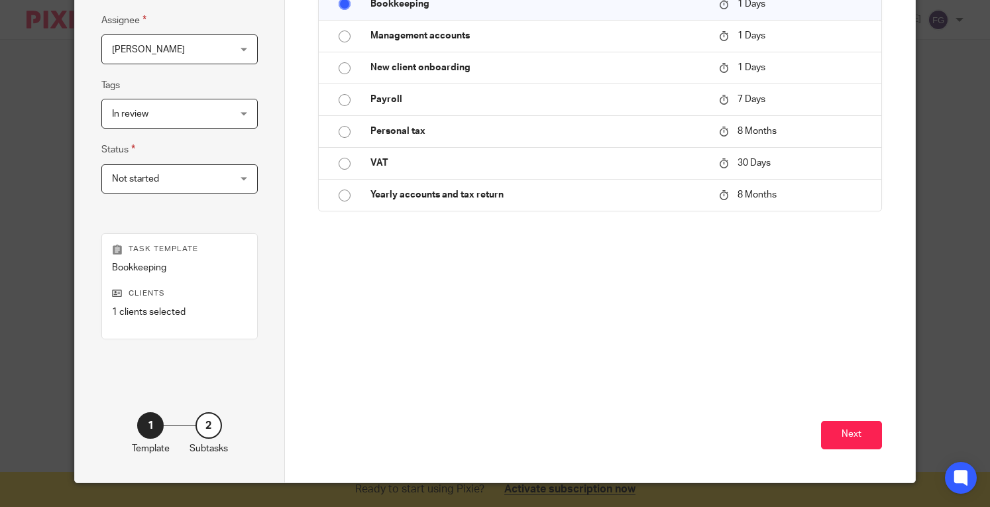
scroll to position [275, 0]
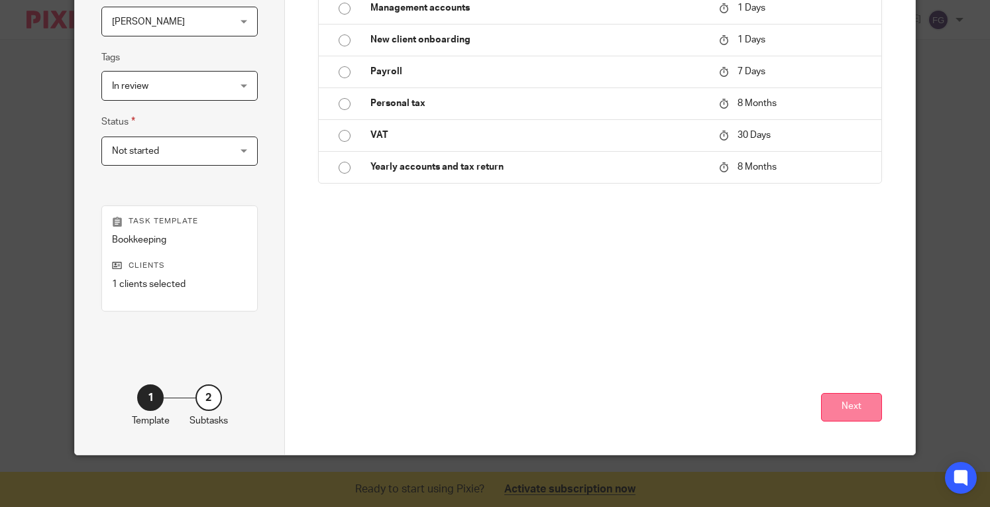
click at [853, 405] on button "Next" at bounding box center [851, 407] width 61 height 28
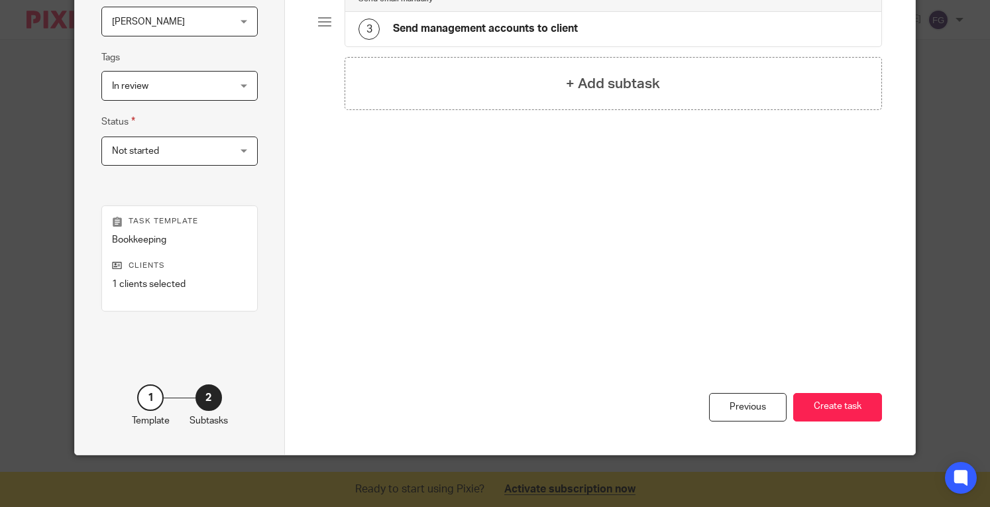
click at [260, 211] on div "Task details Task name Bookkeeping Deadline [DATE] Assignee [PERSON_NAME] Fahad…" at bounding box center [180, 117] width 210 height 676
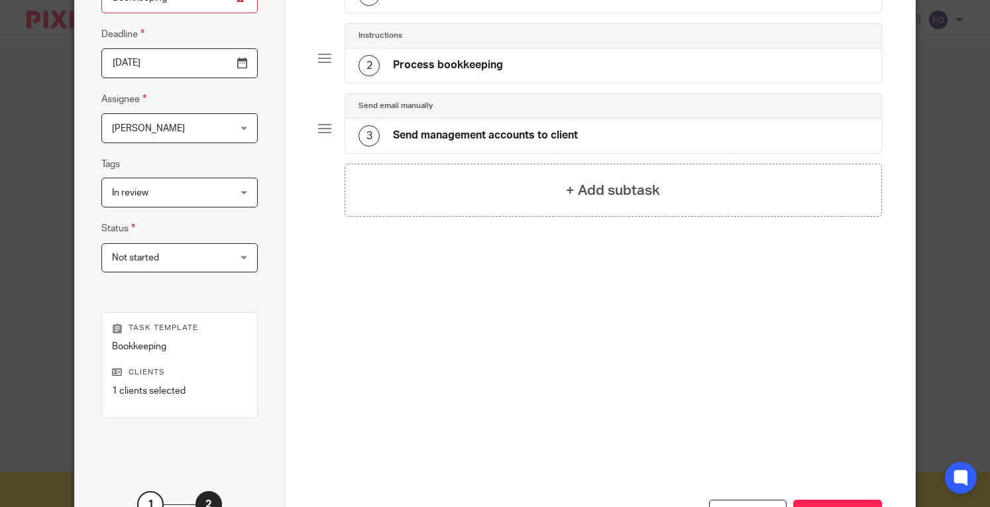
scroll to position [168, 0]
click at [197, 244] on span "Not started" at bounding box center [170, 258] width 116 height 28
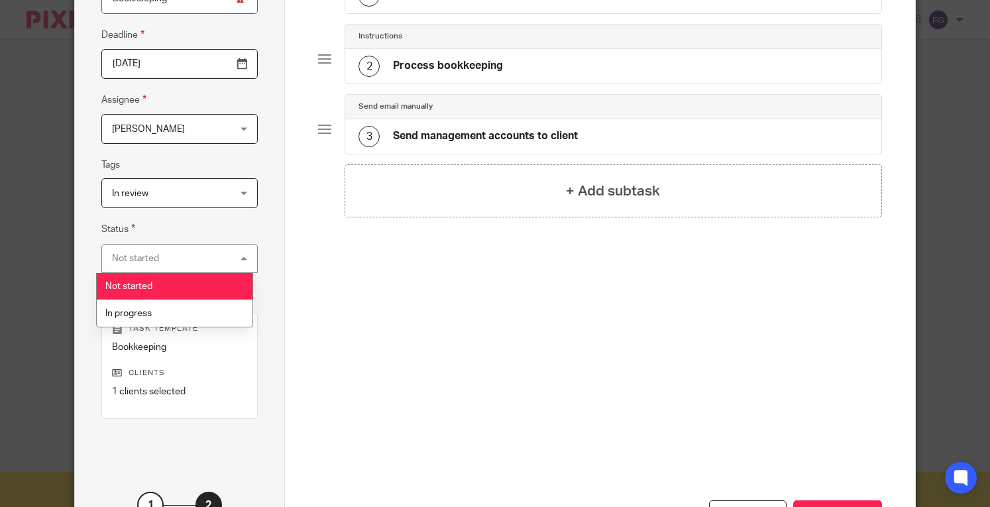
click at [201, 254] on div "Not started Not started" at bounding box center [179, 259] width 156 height 30
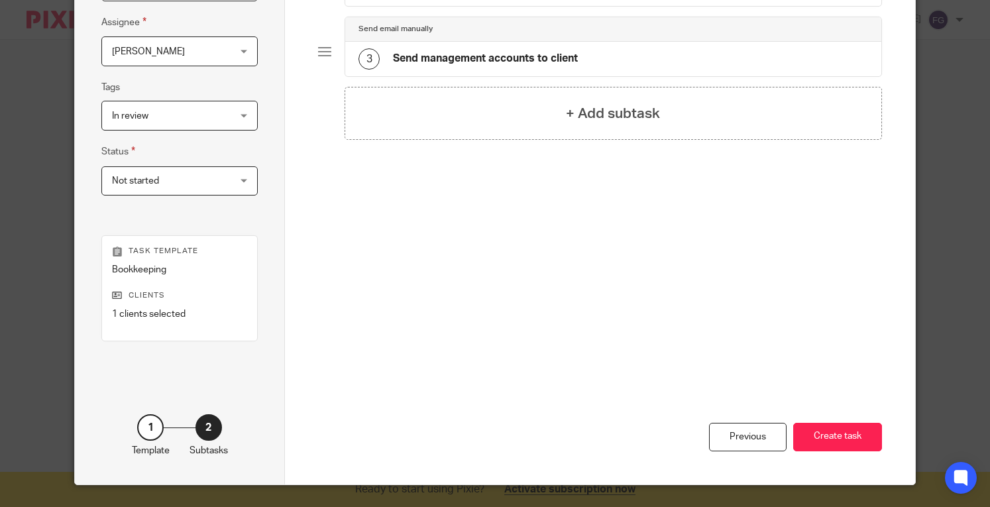
scroll to position [254, 0]
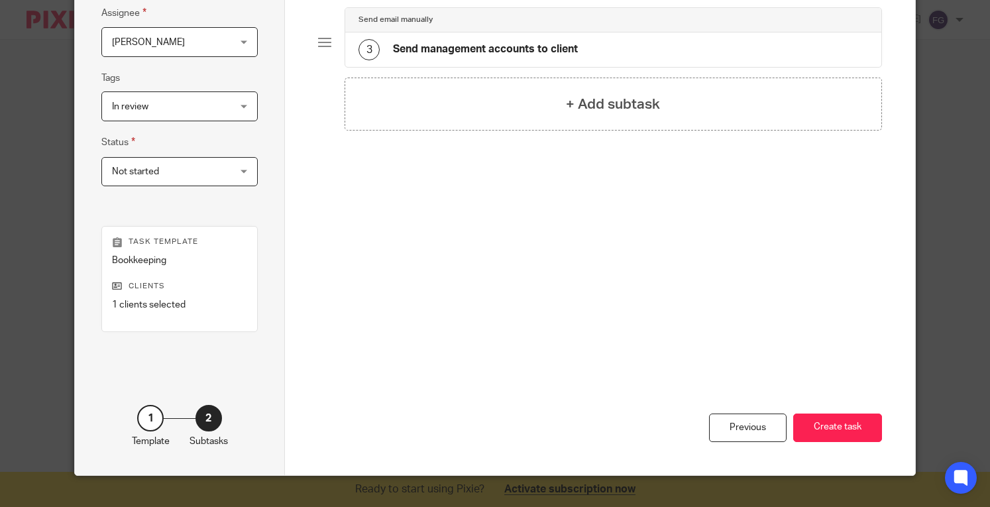
click at [747, 443] on div "Previous Create task" at bounding box center [600, 382] width 564 height 186
click at [739, 433] on div "Previous" at bounding box center [747, 427] width 77 height 28
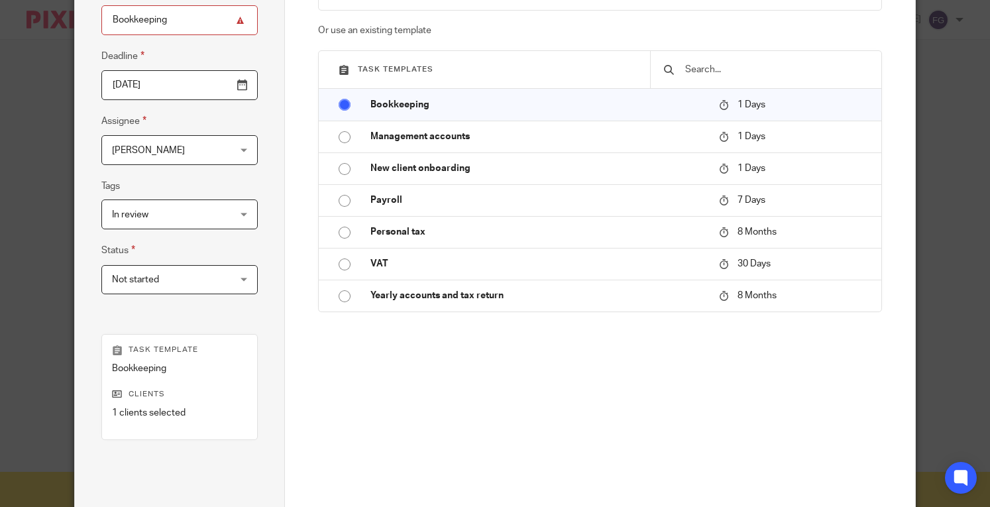
scroll to position [146, 0]
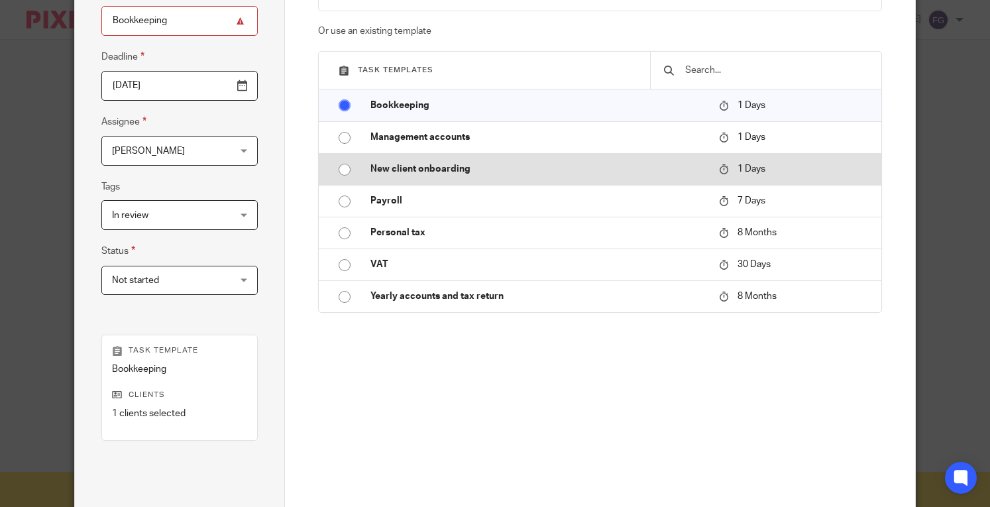
click at [348, 168] on input "radio" at bounding box center [344, 169] width 25 height 25
type input "New client onboarding"
radio input "false"
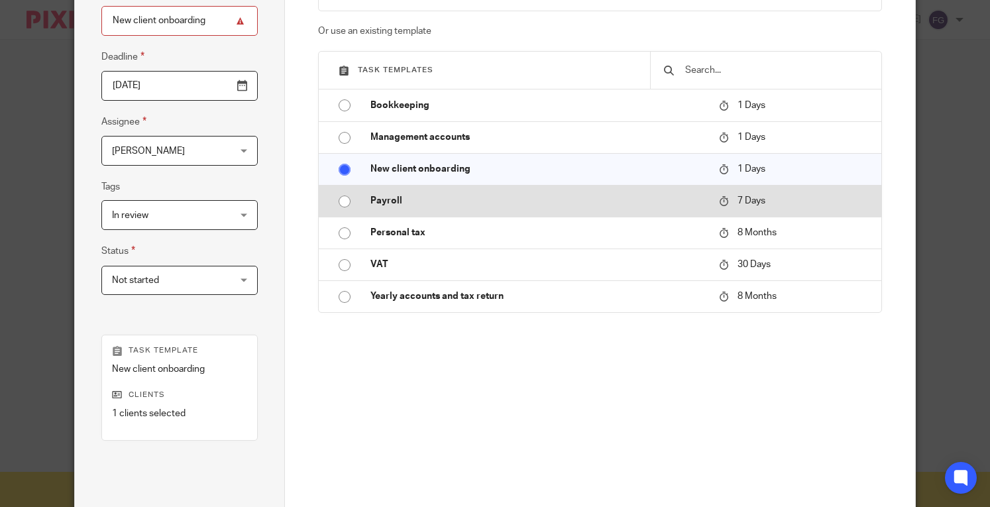
click at [333, 199] on input "radio" at bounding box center [344, 201] width 25 height 25
type input "[DATE]"
type input "Payroll"
radio input "false"
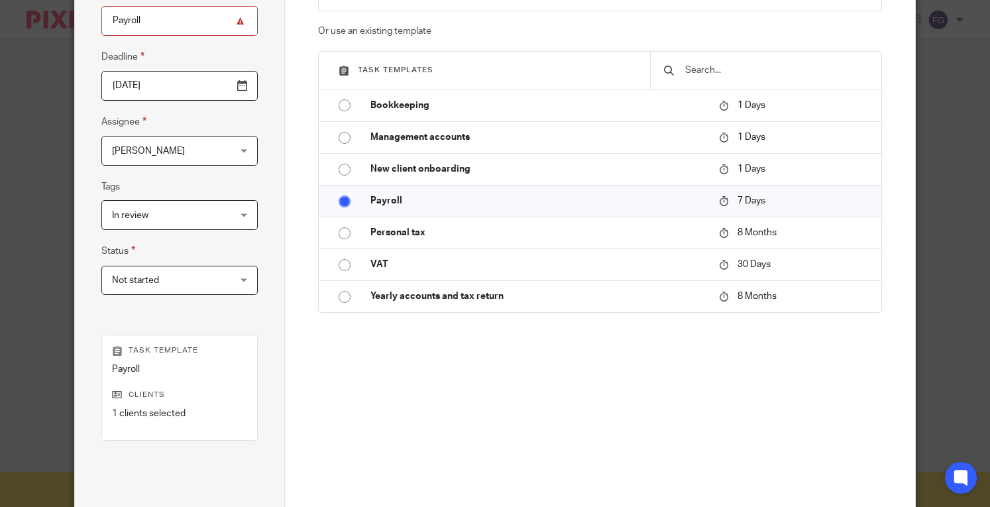
scroll to position [43, 0]
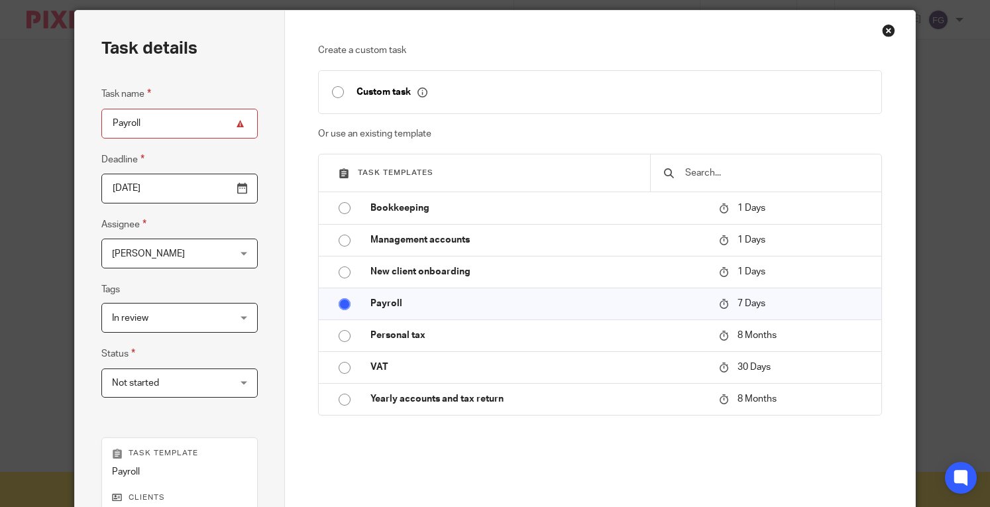
click at [886, 24] on div "Close this dialog window" at bounding box center [888, 30] width 13 height 13
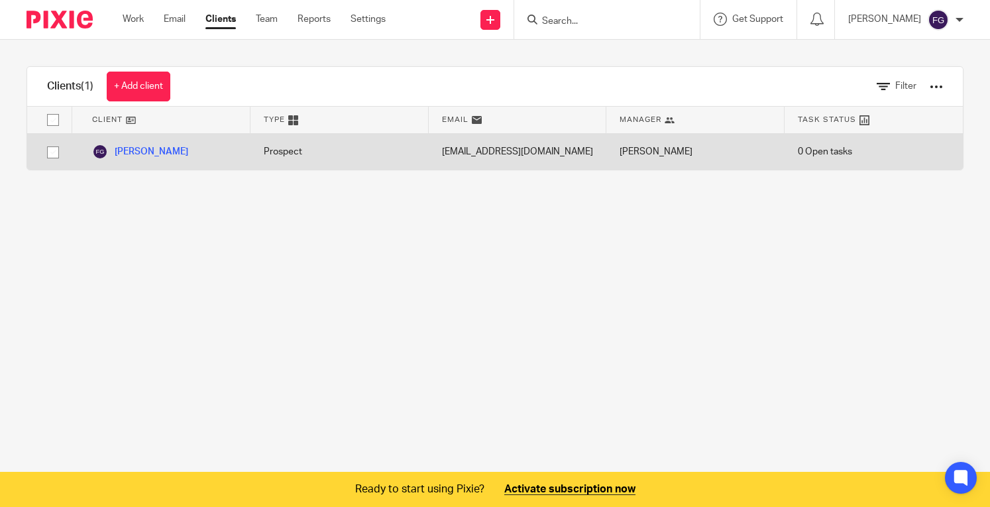
click at [53, 150] on input "checkbox" at bounding box center [52, 152] width 25 height 25
checkbox input "true"
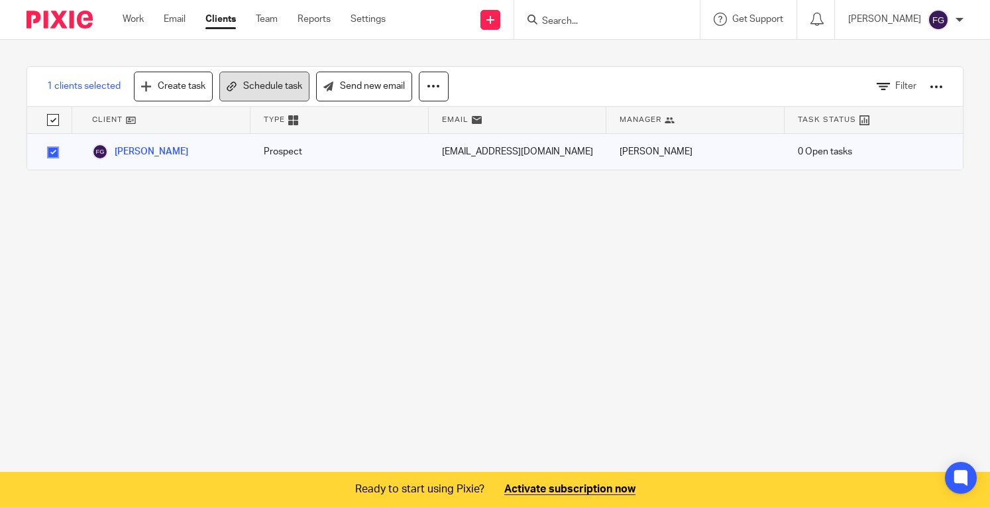
click at [295, 80] on link "Schedule task" at bounding box center [264, 87] width 90 height 30
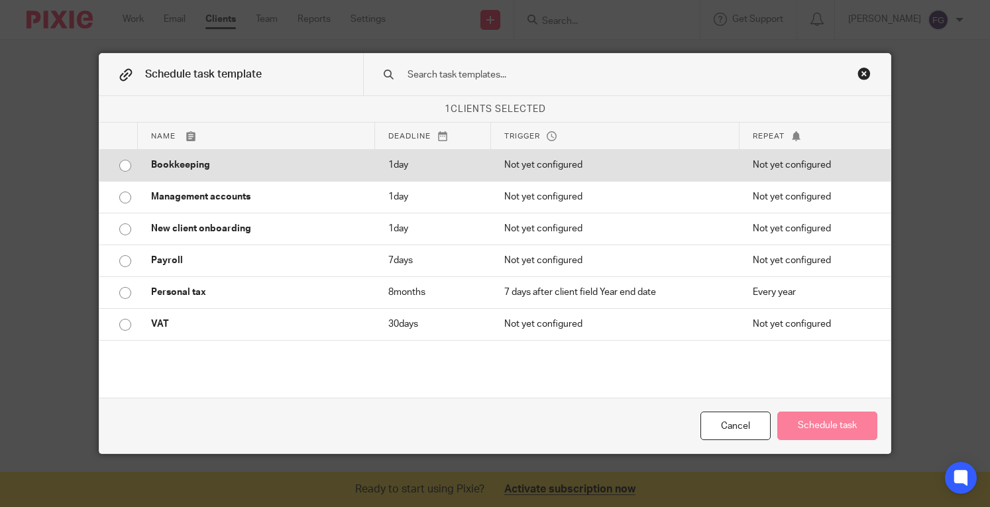
click at [198, 173] on td "Bookkeeping" at bounding box center [256, 165] width 237 height 32
click at [122, 168] on input "radio" at bounding box center [125, 165] width 25 height 25
radio input "true"
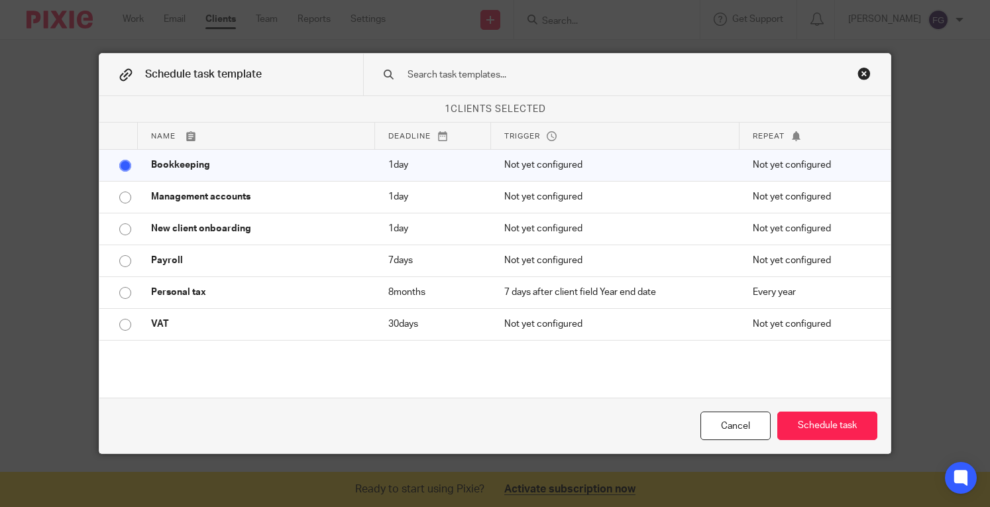
click at [865, 442] on div "Cancel Schedule task" at bounding box center [494, 425] width 790 height 56
click at [833, 421] on button "Schedule task" at bounding box center [827, 425] width 100 height 28
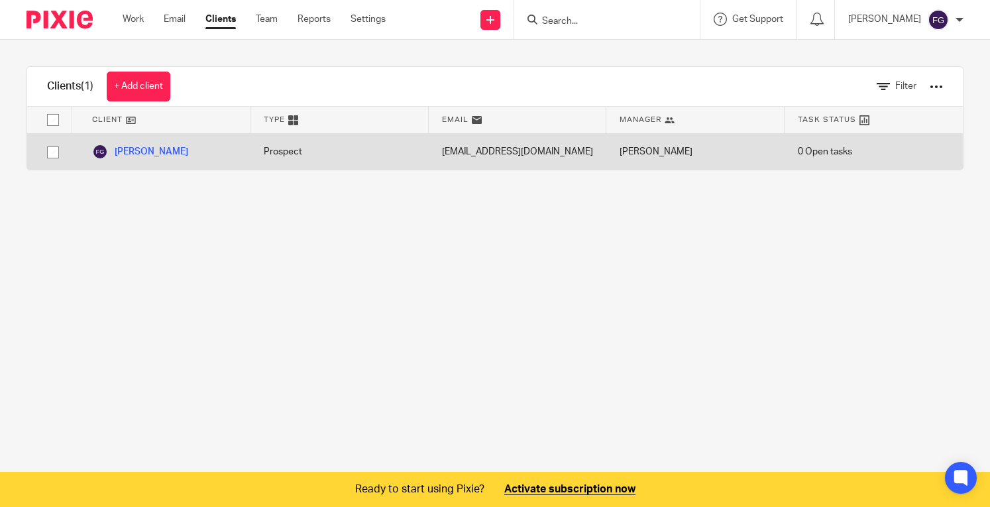
click at [46, 155] on input "checkbox" at bounding box center [52, 152] width 25 height 25
checkbox input "true"
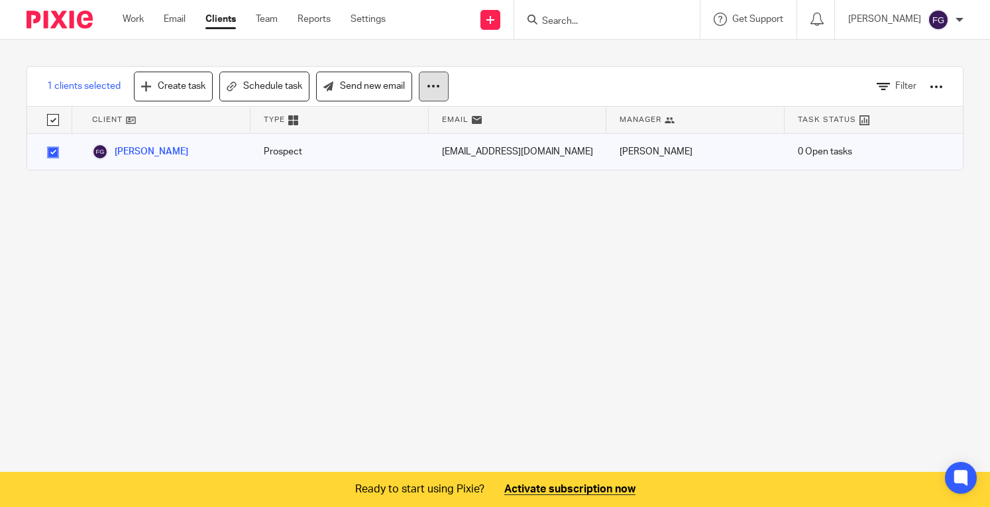
click at [436, 81] on icon at bounding box center [433, 85] width 13 height 13
click at [428, 91] on icon at bounding box center [433, 85] width 13 height 13
click at [287, 84] on link "Schedule task" at bounding box center [264, 87] width 90 height 30
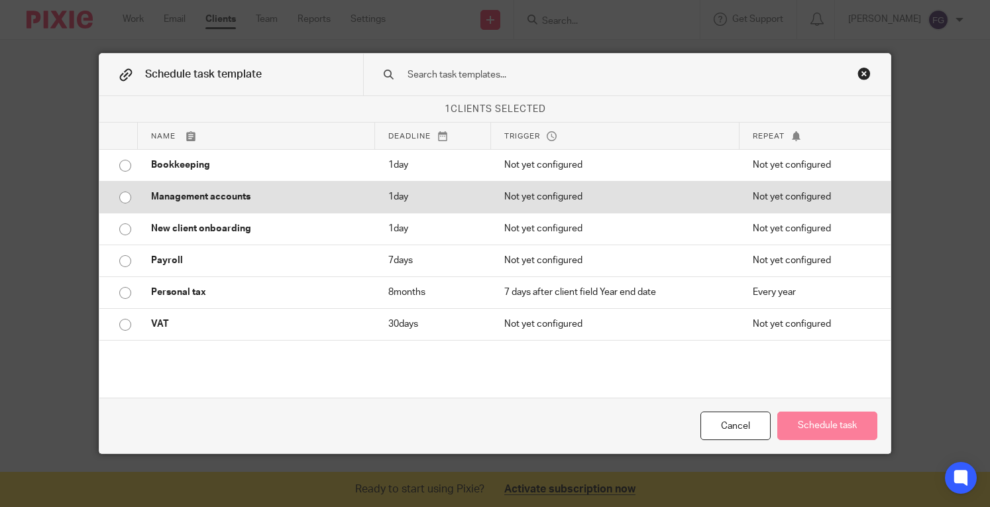
click at [123, 199] on input "radio" at bounding box center [125, 197] width 25 height 25
radio input "true"
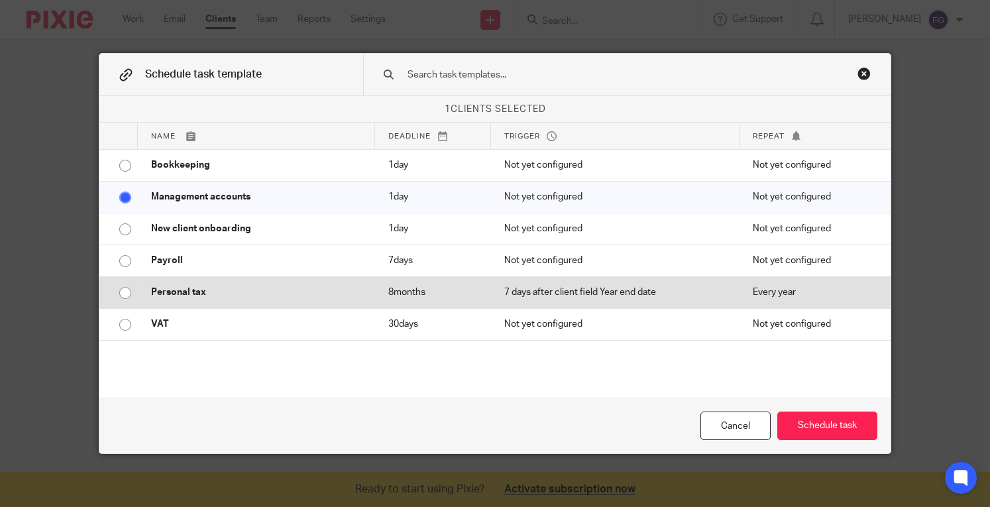
click at [121, 289] on input "radio" at bounding box center [125, 292] width 25 height 25
radio input "true"
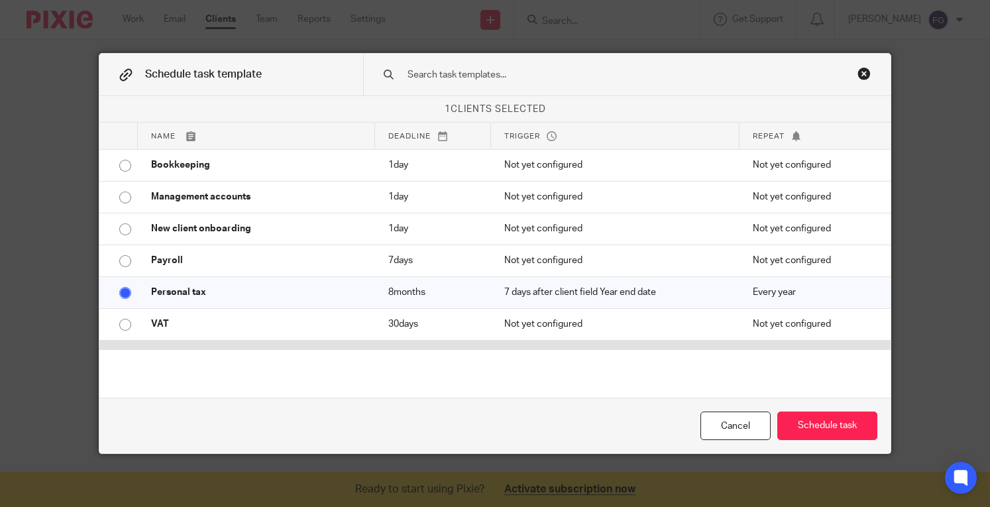
click at [630, 347] on td "30 days after client field Year end date" at bounding box center [615, 356] width 248 height 32
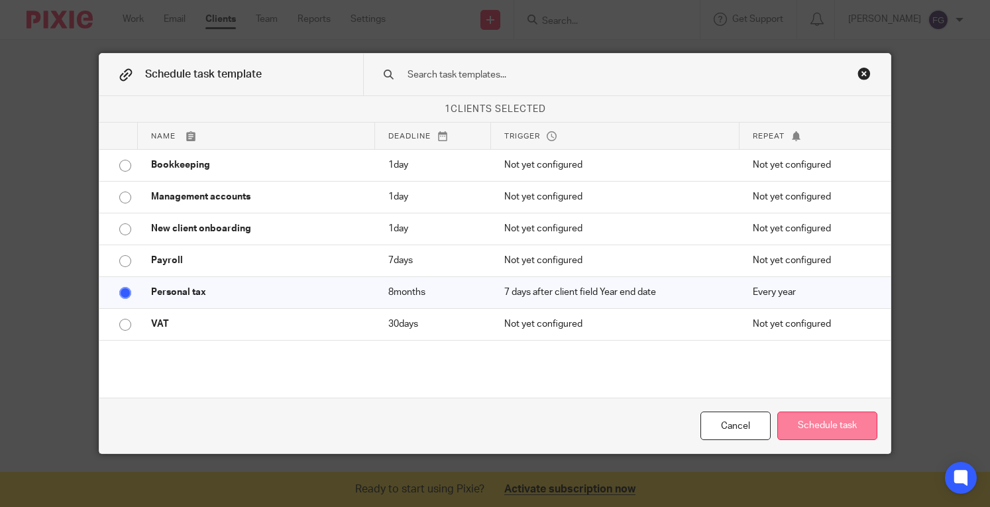
click at [824, 417] on button "Schedule task" at bounding box center [827, 425] width 100 height 28
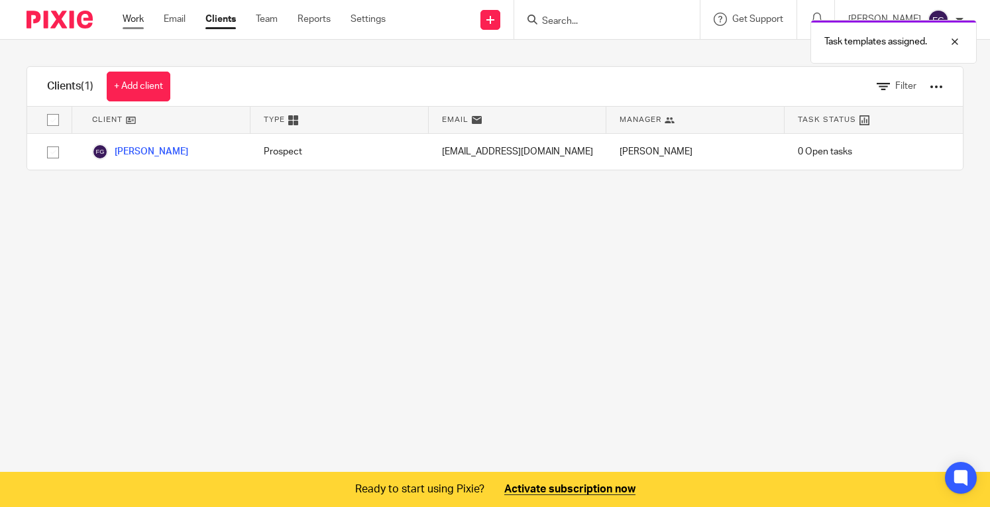
click at [140, 23] on link "Work" at bounding box center [133, 19] width 21 height 13
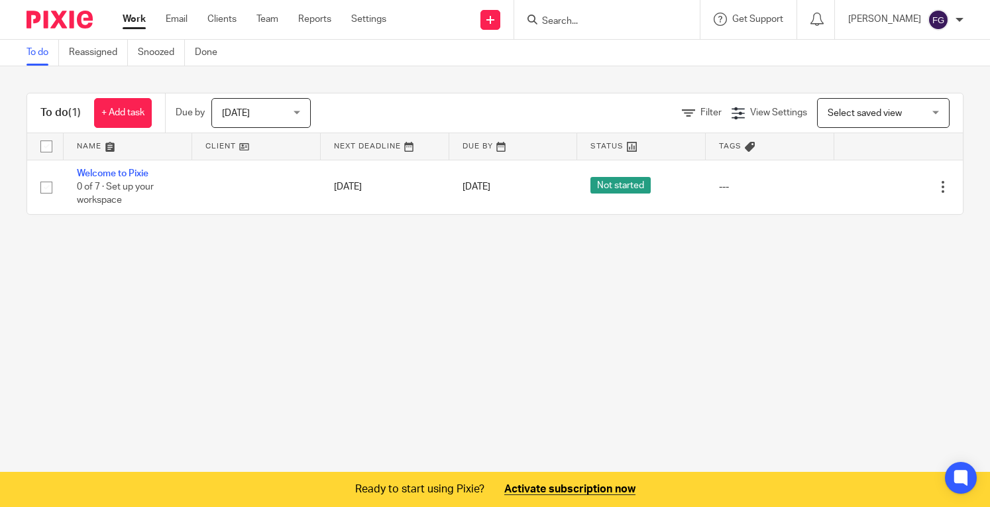
click at [827, 115] on span "Select saved view" at bounding box center [864, 113] width 74 height 9
click at [827, 115] on div "Select saved view" at bounding box center [864, 112] width 74 height 9
click at [183, 25] on link "Email" at bounding box center [177, 19] width 22 height 13
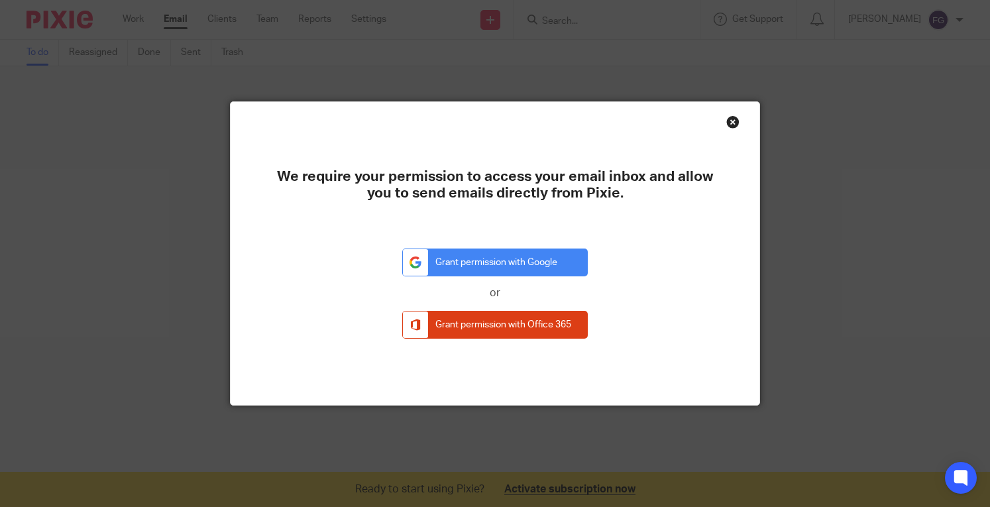
click at [726, 119] on div "Close this dialog window" at bounding box center [732, 121] width 13 height 13
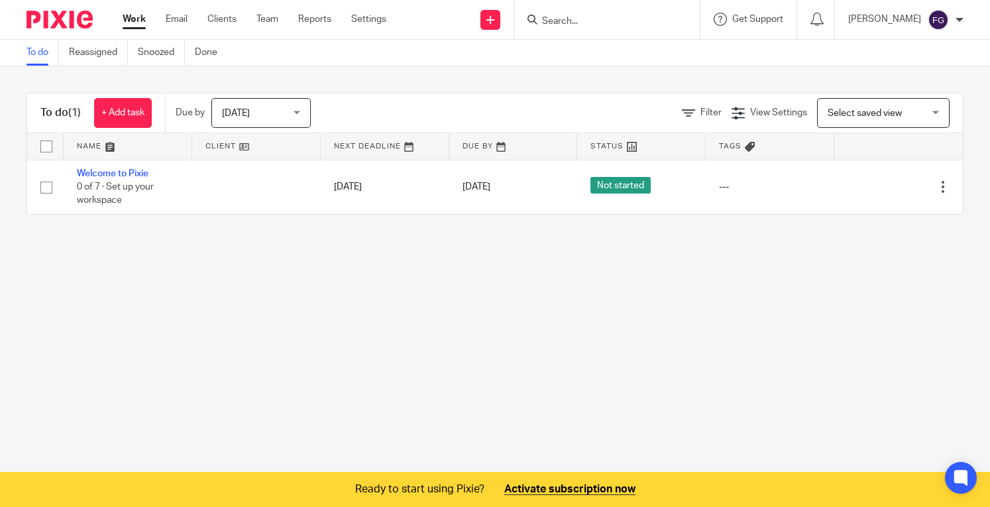
click at [349, 22] on ul "Work Email Clients Team Reports Settings" at bounding box center [264, 19] width 283 height 13
click at [331, 21] on link "Reports" at bounding box center [314, 19] width 33 height 13
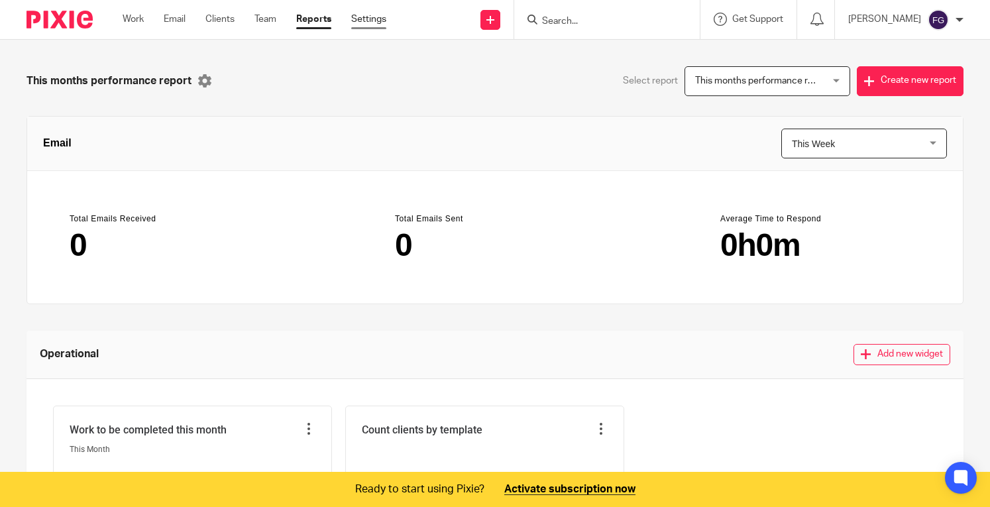
click at [356, 20] on link "Settings" at bounding box center [368, 19] width 35 height 13
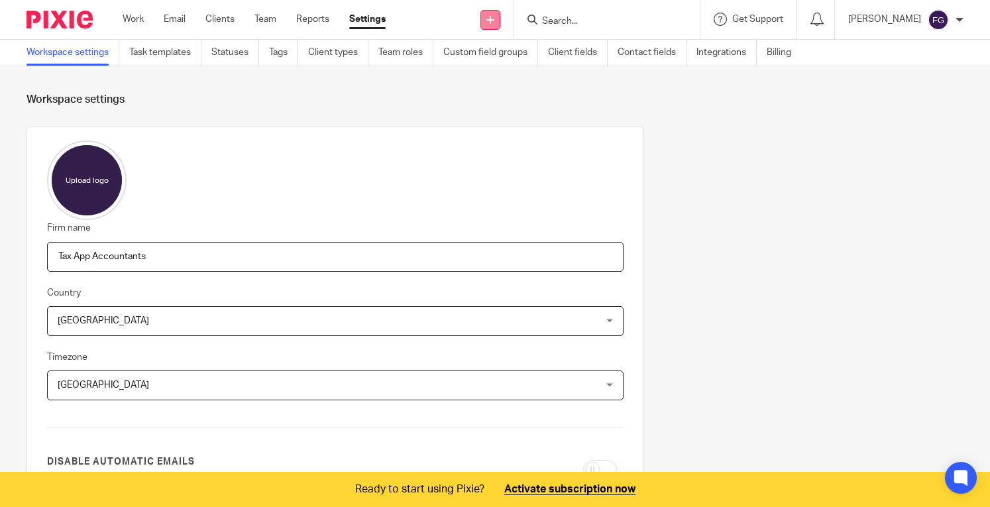
click at [494, 23] on icon at bounding box center [490, 20] width 8 height 8
click at [515, 76] on link "Create task" at bounding box center [522, 81] width 93 height 19
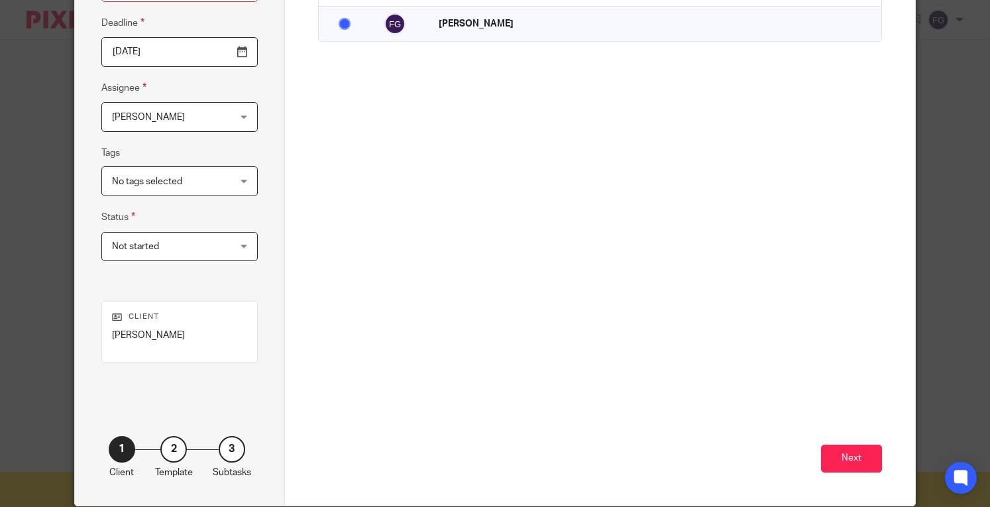
scroll to position [230, 0]
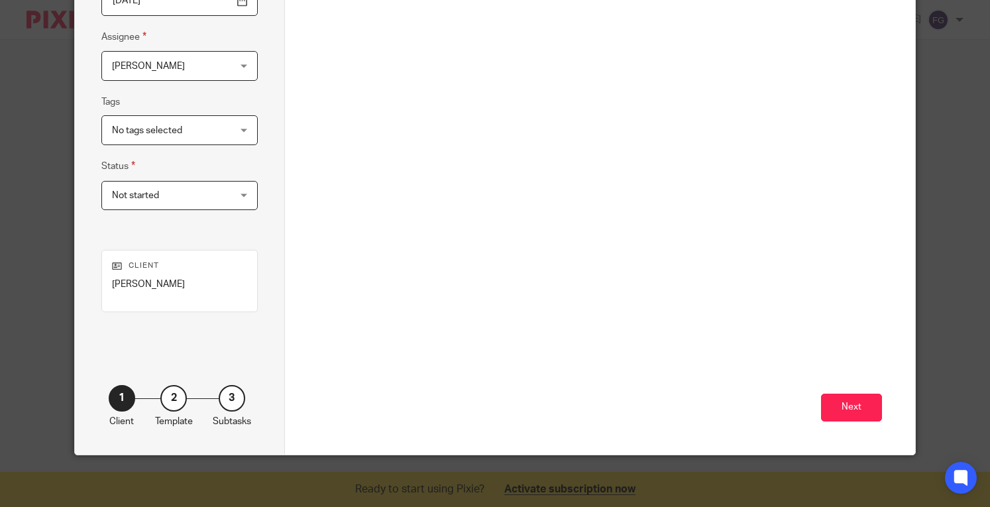
click at [230, 234] on div "Task details Task name Deadline [DATE] Assignee [PERSON_NAME] Fahad Gul Client …" at bounding box center [180, 138] width 210 height 631
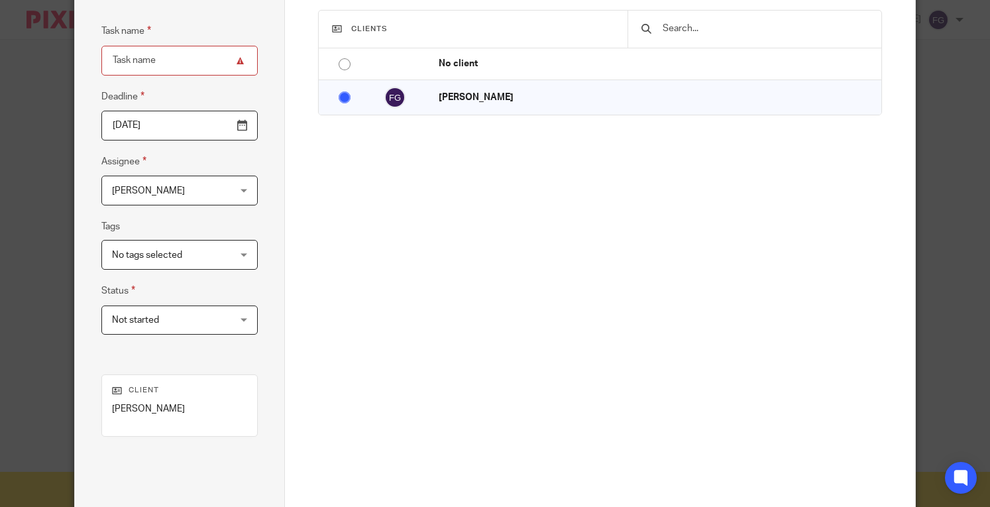
scroll to position [106, 0]
click at [231, 266] on div "No tags selected" at bounding box center [179, 255] width 156 height 30
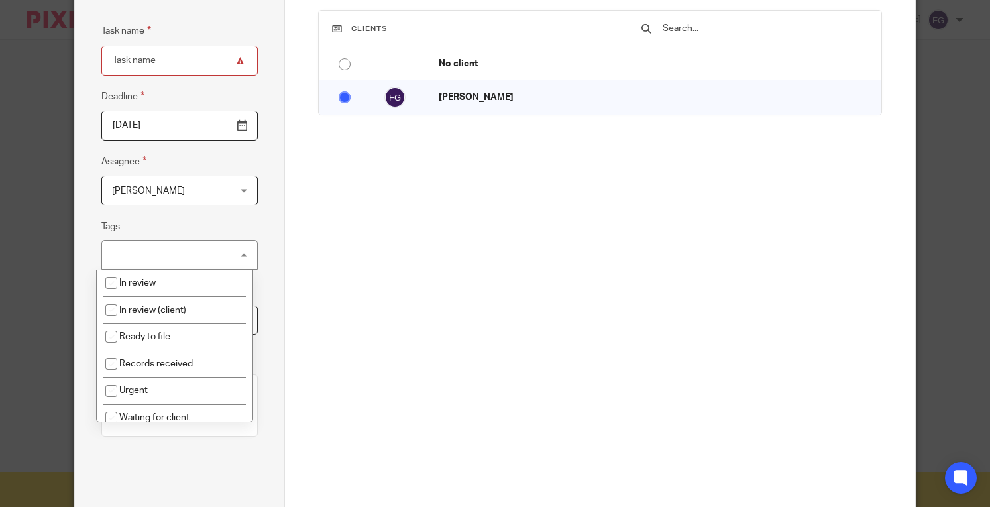
click at [231, 266] on div "No tags selected" at bounding box center [179, 255] width 156 height 30
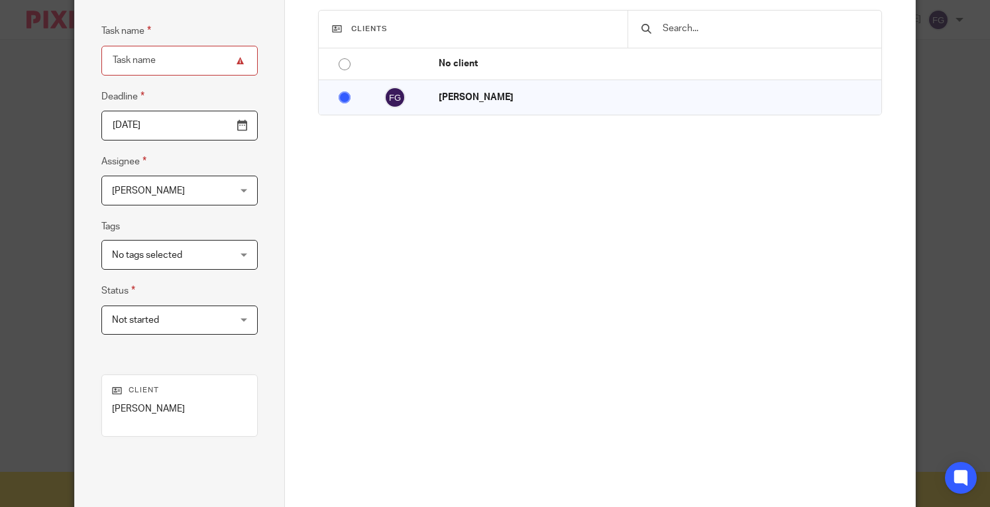
click at [231, 266] on div "No tags selected" at bounding box center [179, 255] width 156 height 30
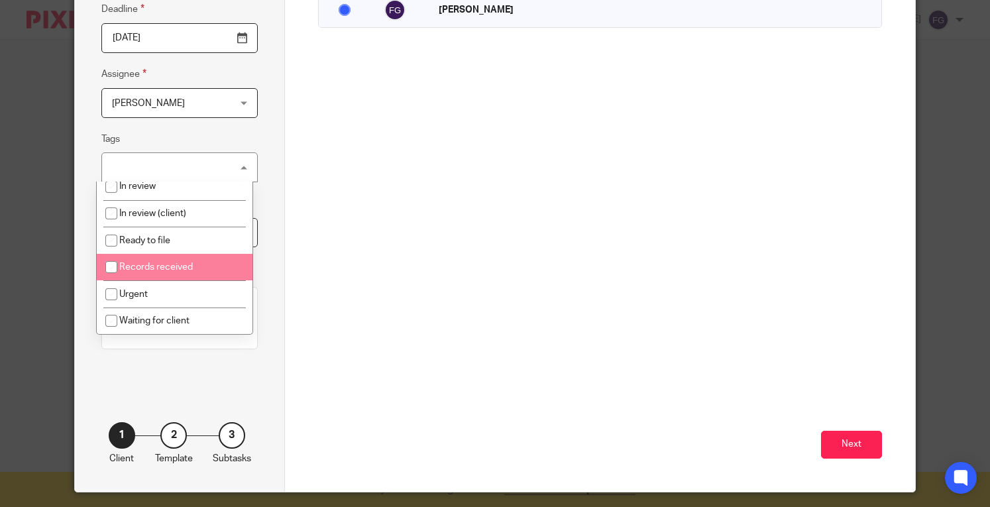
scroll to position [0, 0]
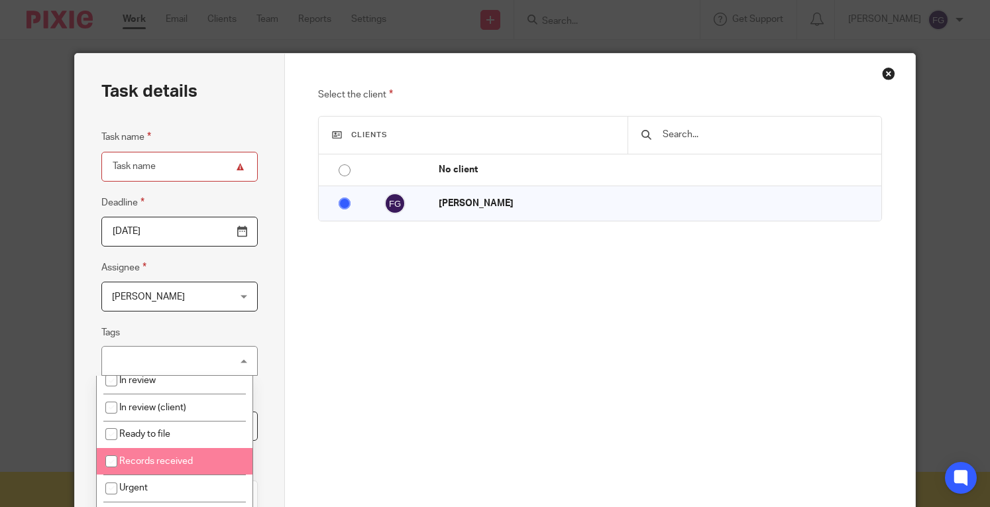
click at [882, 76] on div "Close this dialog window" at bounding box center [888, 73] width 13 height 13
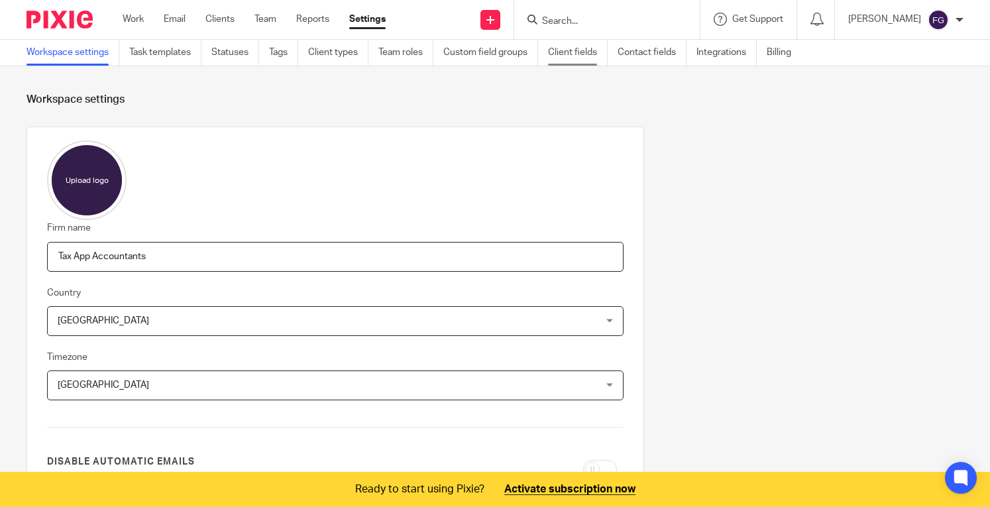
click at [595, 53] on link "Client fields" at bounding box center [578, 53] width 60 height 26
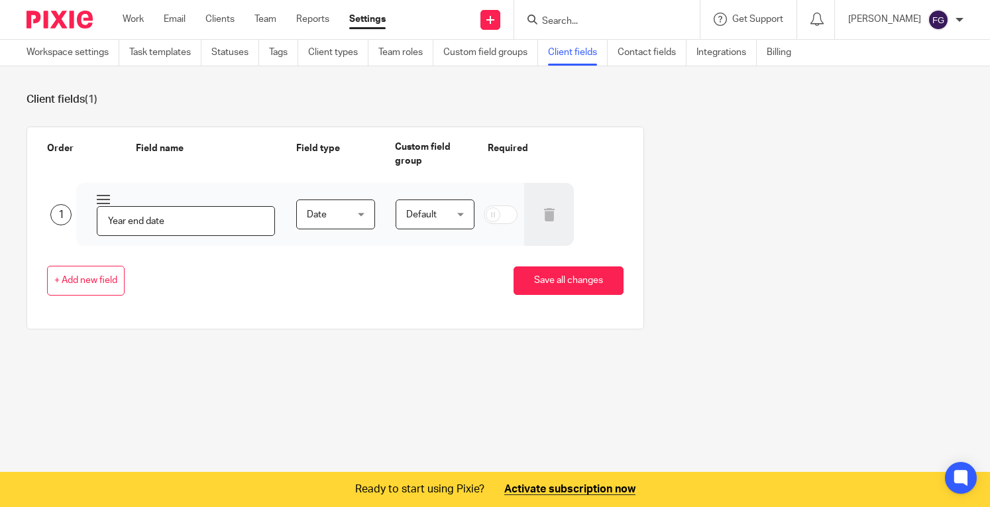
click at [96, 295] on div "+ Add new field Save all changes" at bounding box center [324, 281] width 597 height 70
click at [89, 287] on button "+ Add new field" at bounding box center [85, 281] width 77 height 30
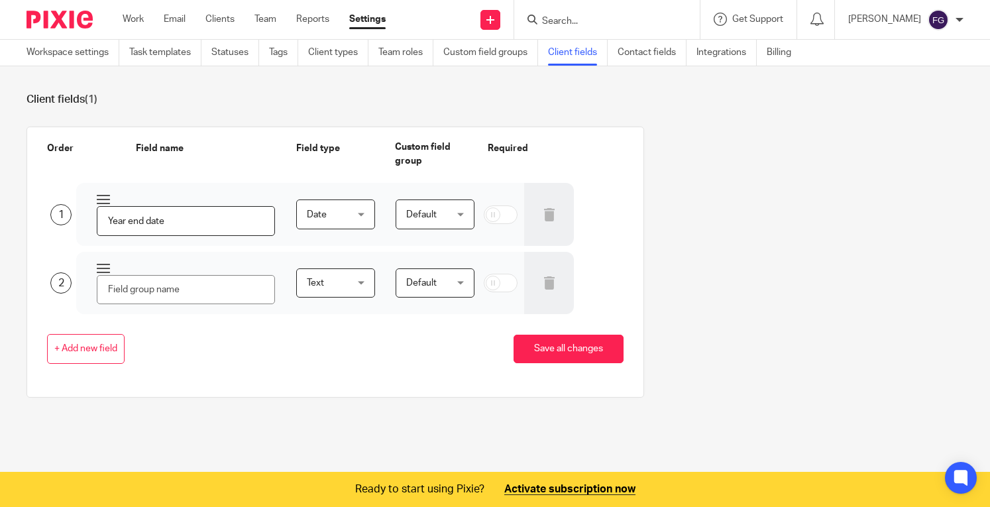
click at [308, 268] on div "Text Text" at bounding box center [335, 283] width 79 height 30
click at [431, 284] on span "Default" at bounding box center [433, 283] width 54 height 28
click at [430, 289] on div "Default Default" at bounding box center [434, 283] width 79 height 30
click at [954, 19] on div "Fahad Gul" at bounding box center [905, 19] width 115 height 21
click at [930, 55] on li "My profile" at bounding box center [911, 53] width 87 height 19
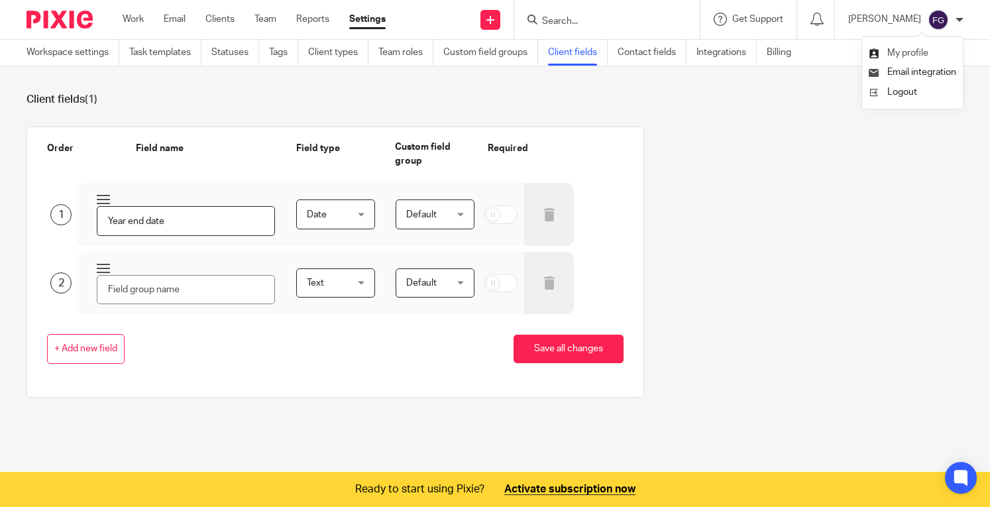
click at [899, 58] on span "My profile" at bounding box center [907, 52] width 41 height 9
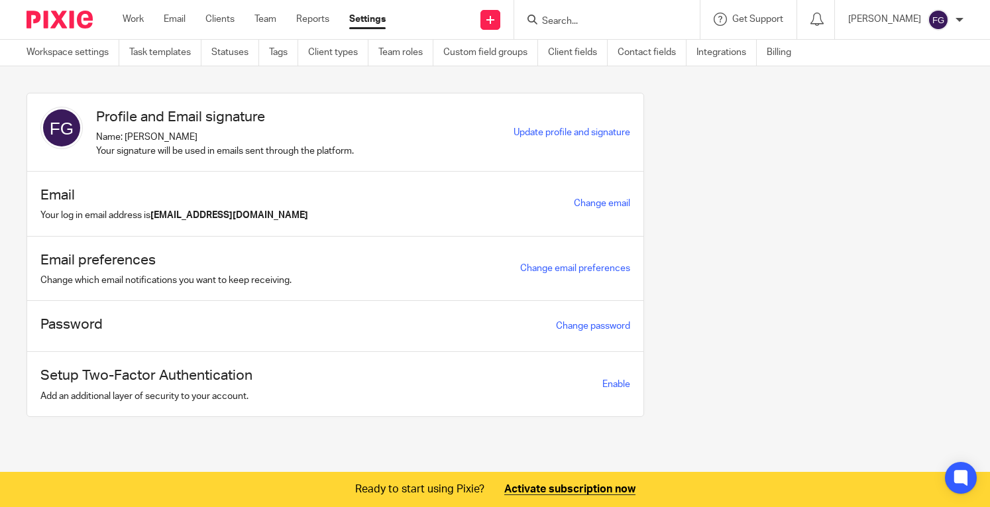
click at [958, 18] on div at bounding box center [959, 20] width 8 height 8
click at [888, 85] on li "Logout" at bounding box center [911, 92] width 87 height 19
